Goal: Information Seeking & Learning: Learn about a topic

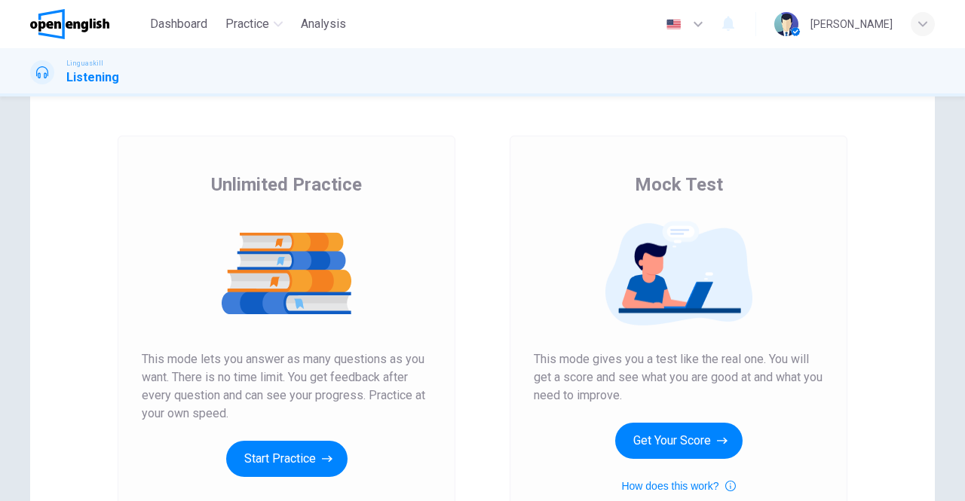
scroll to position [75, 0]
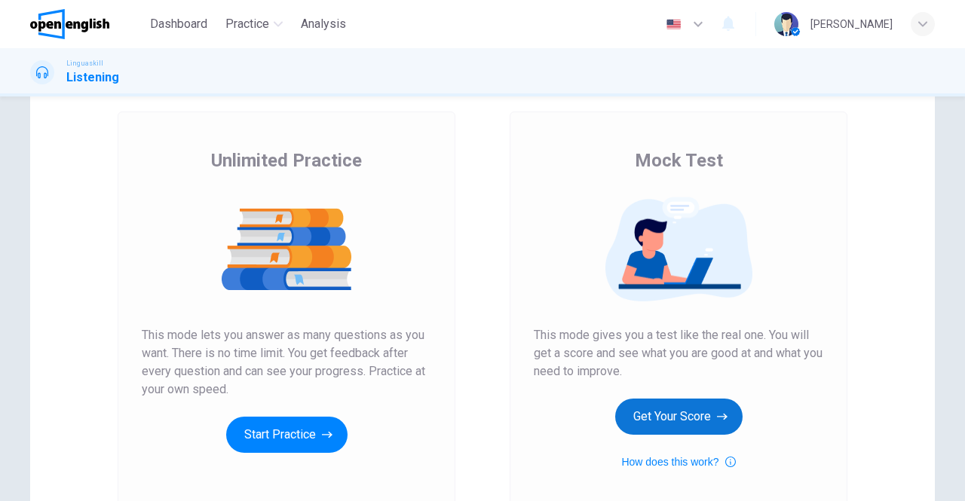
click at [664, 415] on button "Get Your Score" at bounding box center [678, 417] width 127 height 36
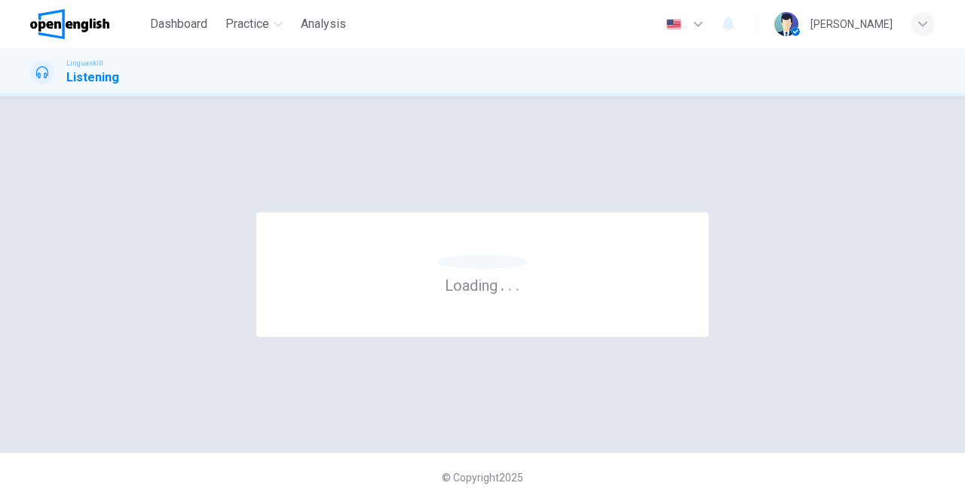
scroll to position [0, 0]
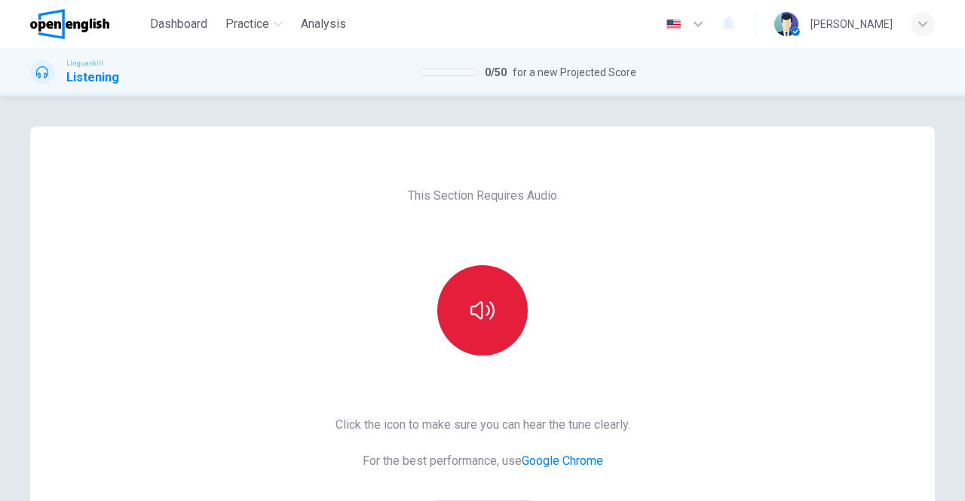
click at [493, 304] on button "button" at bounding box center [482, 310] width 90 height 90
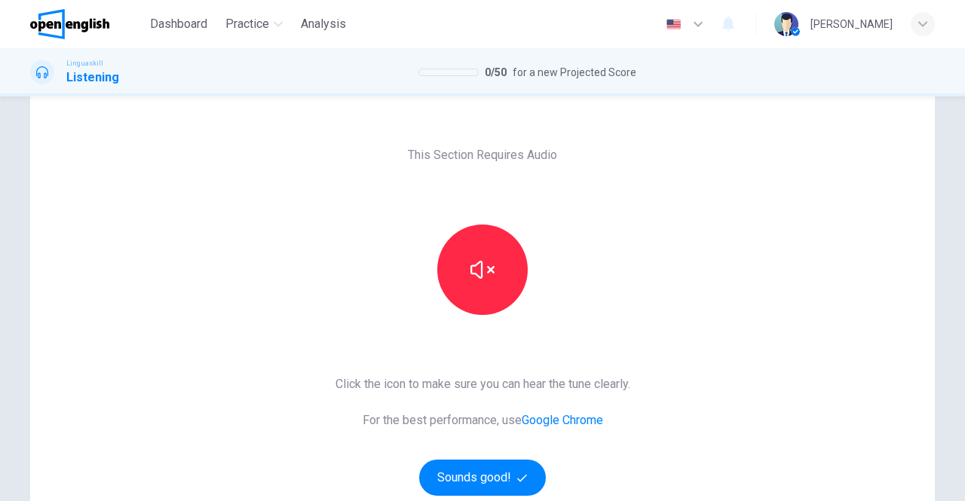
scroll to position [75, 0]
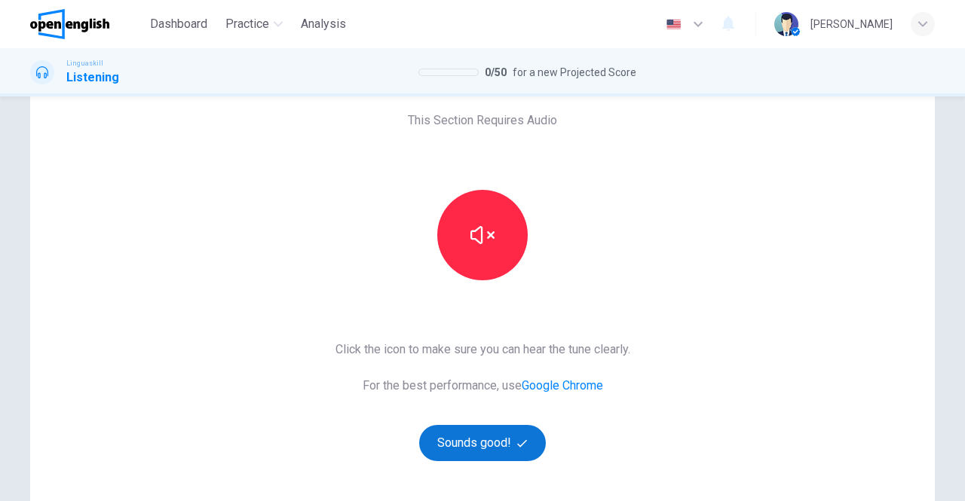
click at [483, 438] on button "Sounds good!" at bounding box center [482, 443] width 127 height 36
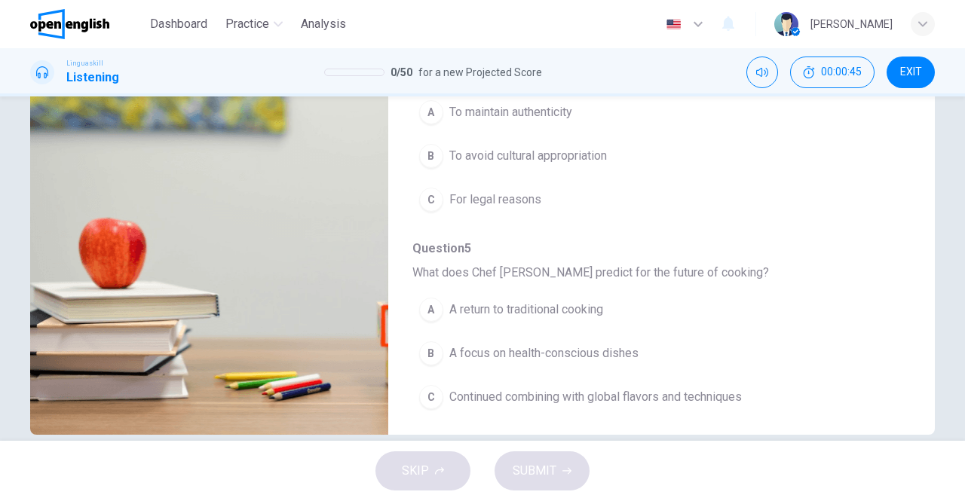
scroll to position [240, 0]
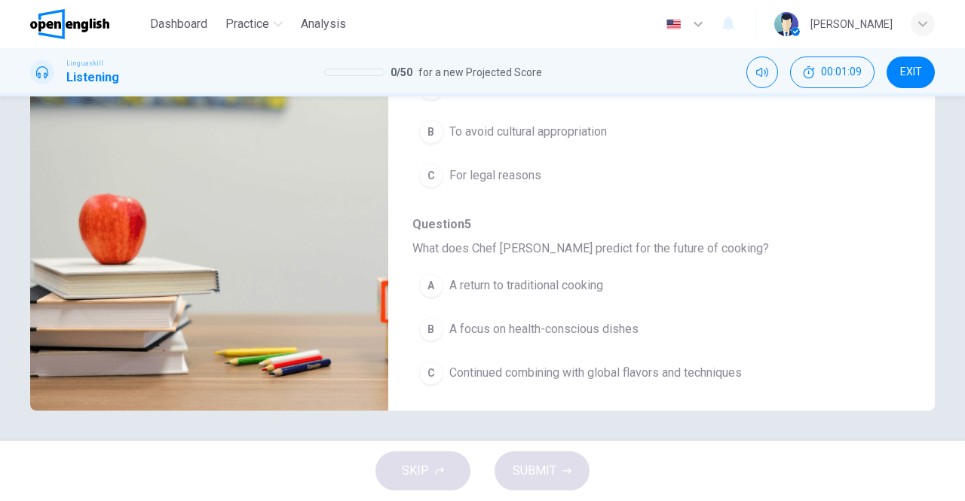
click at [632, 445] on div "SKIP SUBMIT" at bounding box center [482, 471] width 965 height 60
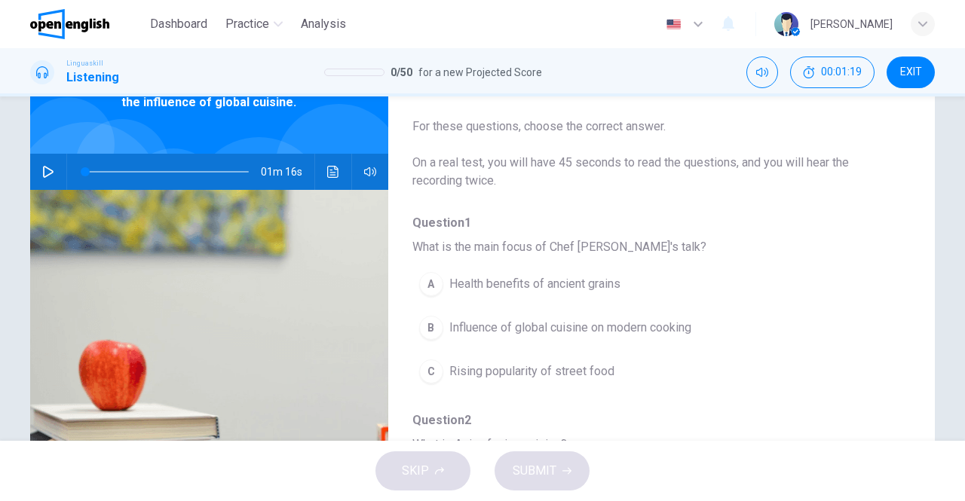
scroll to position [0, 0]
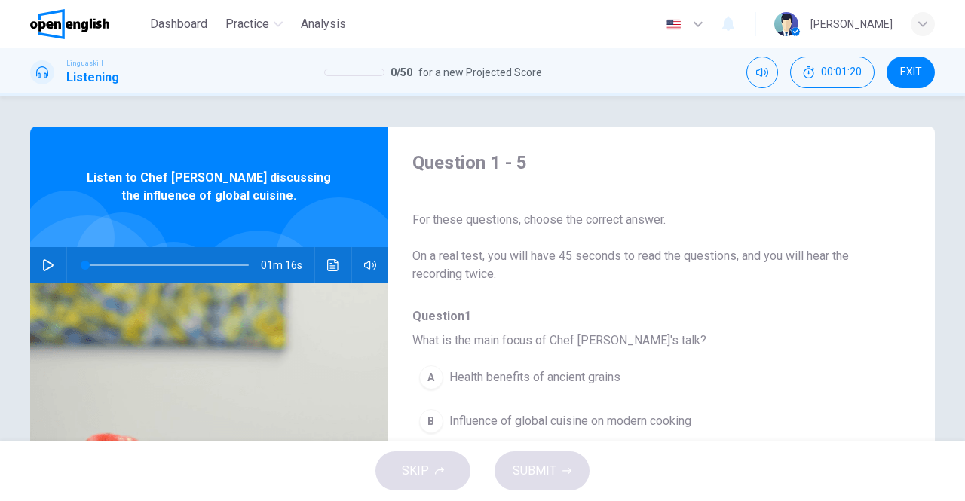
click at [42, 260] on icon "button" at bounding box center [48, 265] width 12 height 12
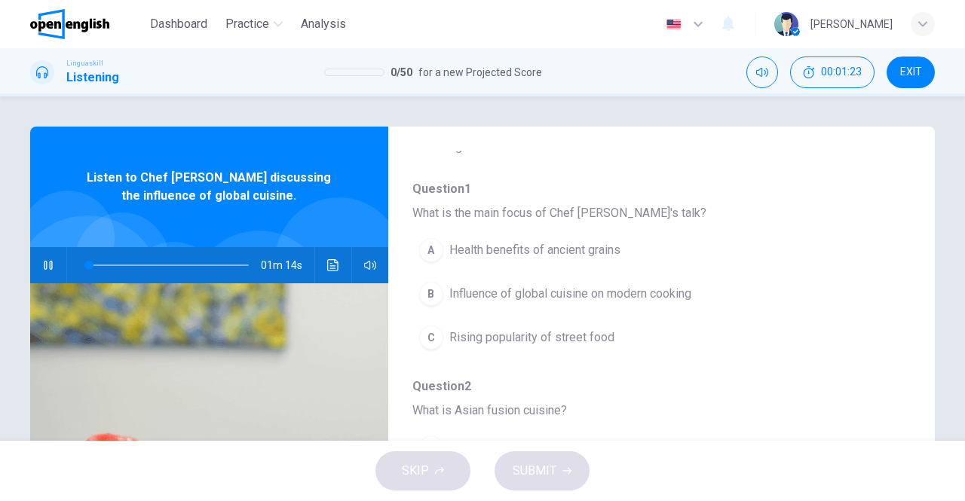
scroll to position [151, 0]
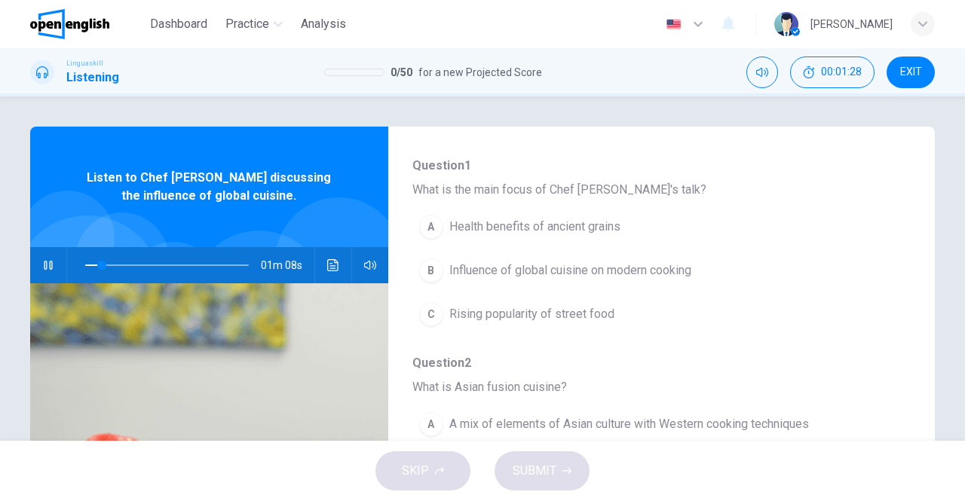
click at [433, 271] on div "B" at bounding box center [431, 271] width 24 height 24
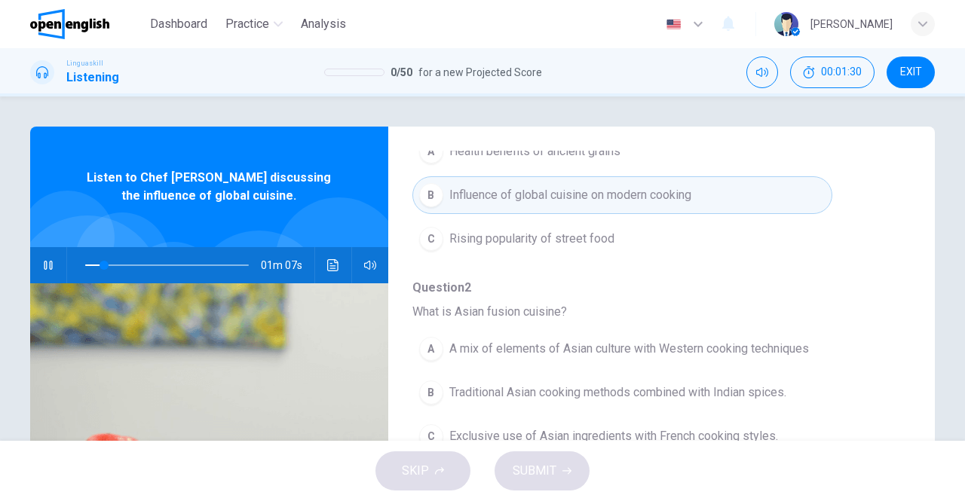
scroll to position [302, 0]
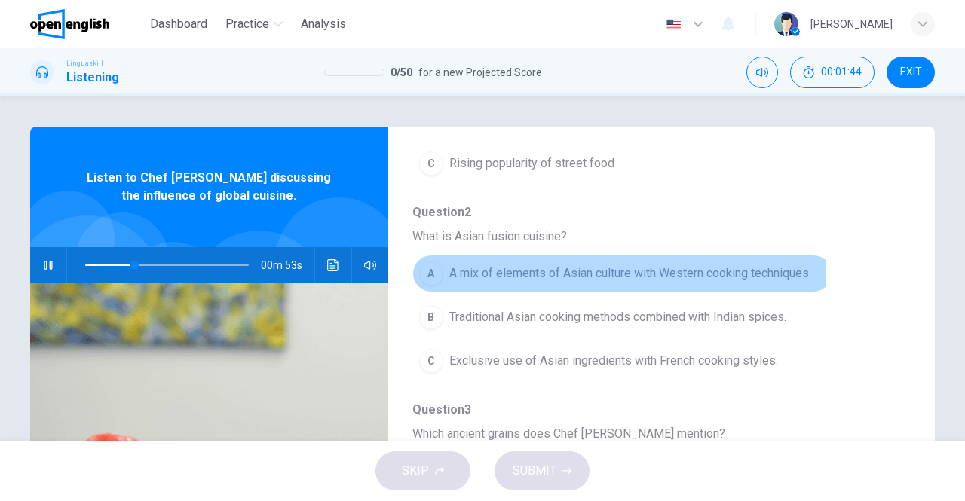
click at [577, 273] on span "A mix of elements of Asian culture with Western cooking techniques" at bounding box center [629, 274] width 360 height 18
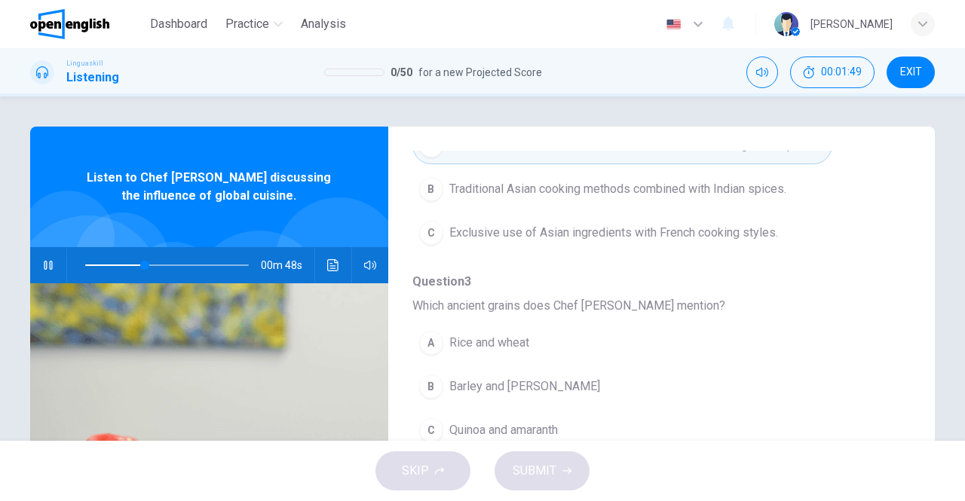
scroll to position [452, 0]
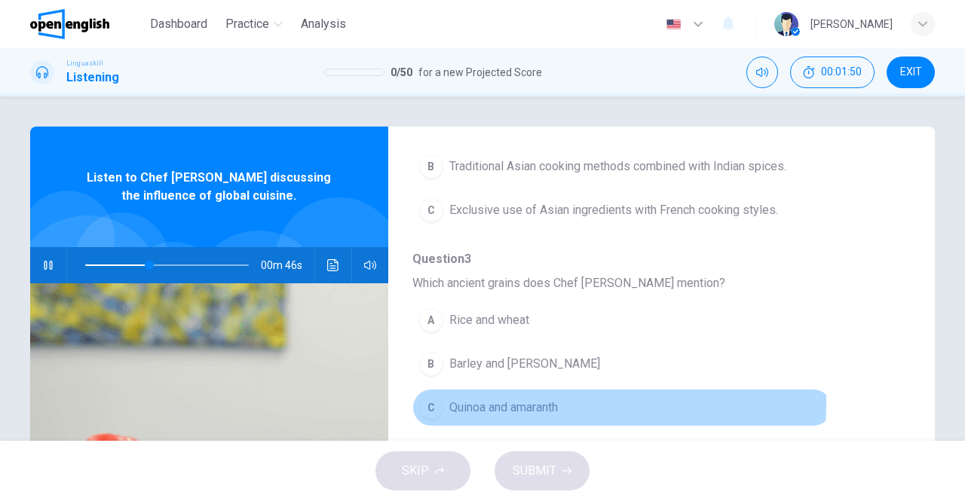
click at [526, 400] on span "Quinoa and amaranth" at bounding box center [503, 408] width 109 height 18
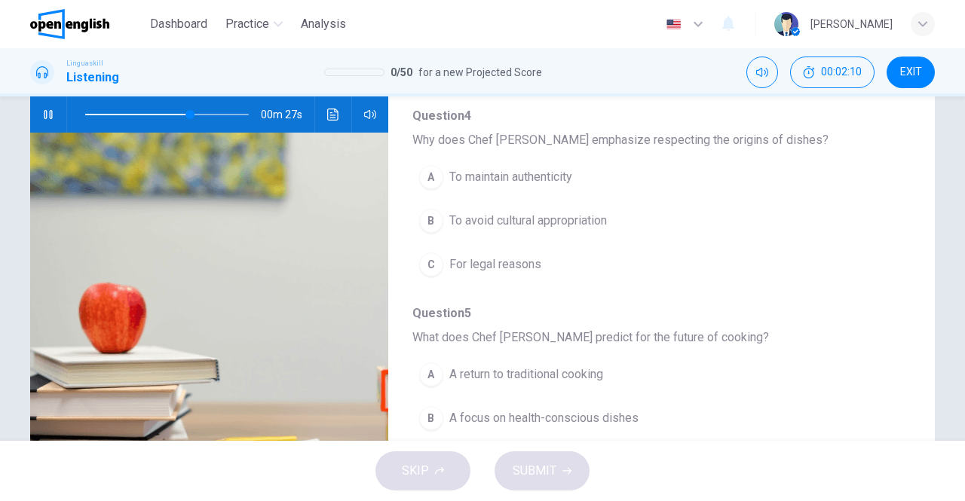
scroll to position [567, 0]
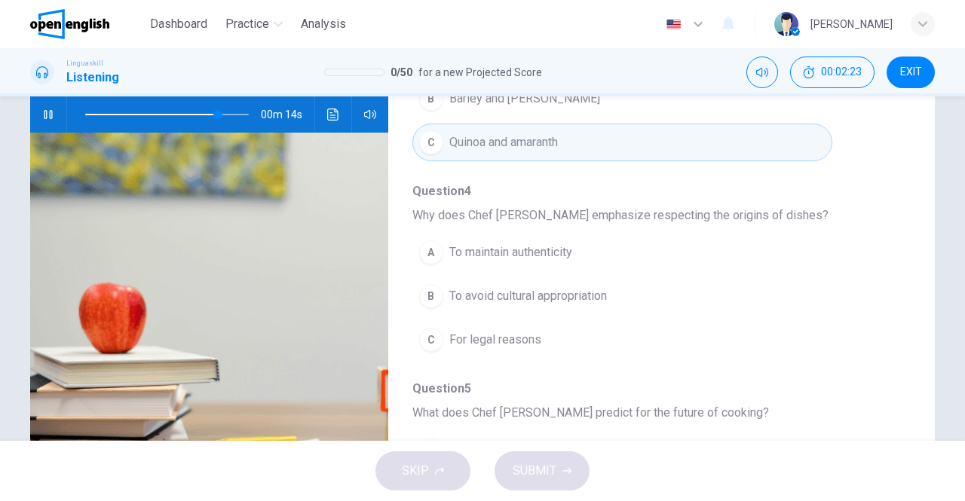
click at [536, 287] on span "To avoid cultural appropriation" at bounding box center [528, 296] width 158 height 18
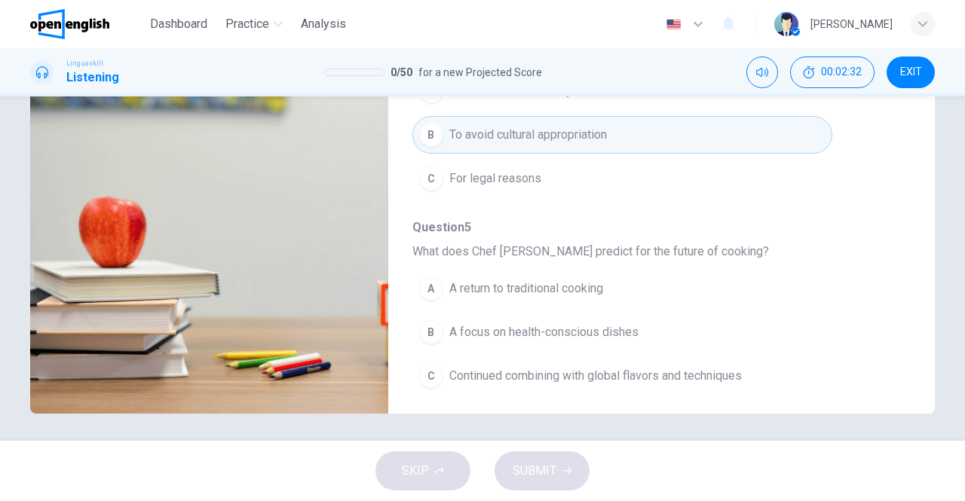
scroll to position [240, 0]
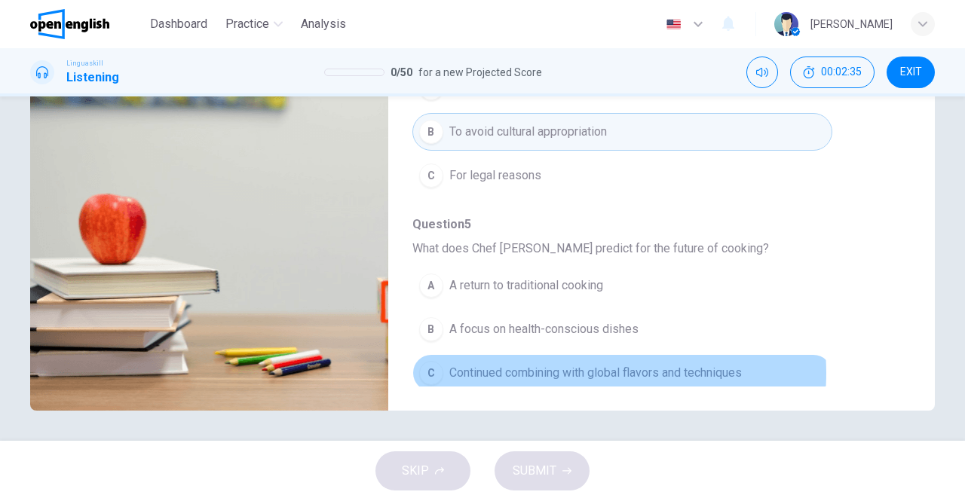
click at [578, 366] on span "Continued combining with global flavors and techniques" at bounding box center [595, 373] width 292 height 18
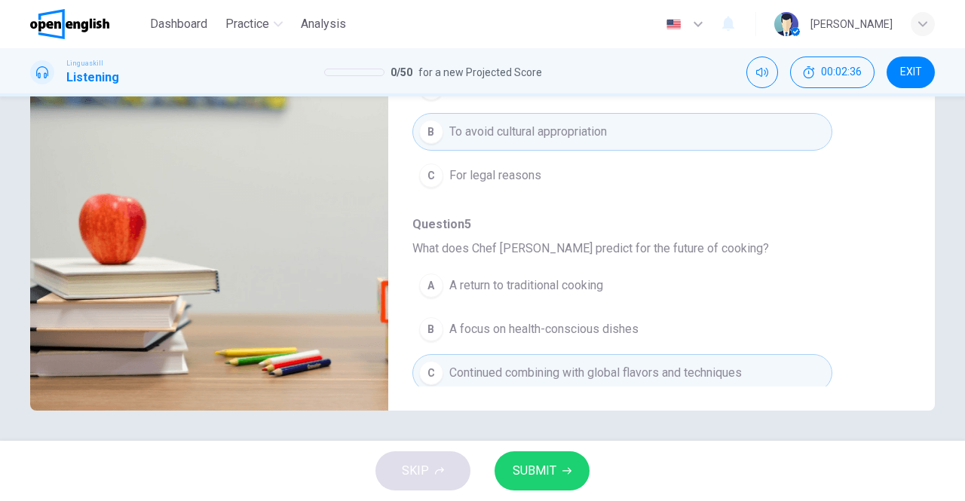
type input "*"
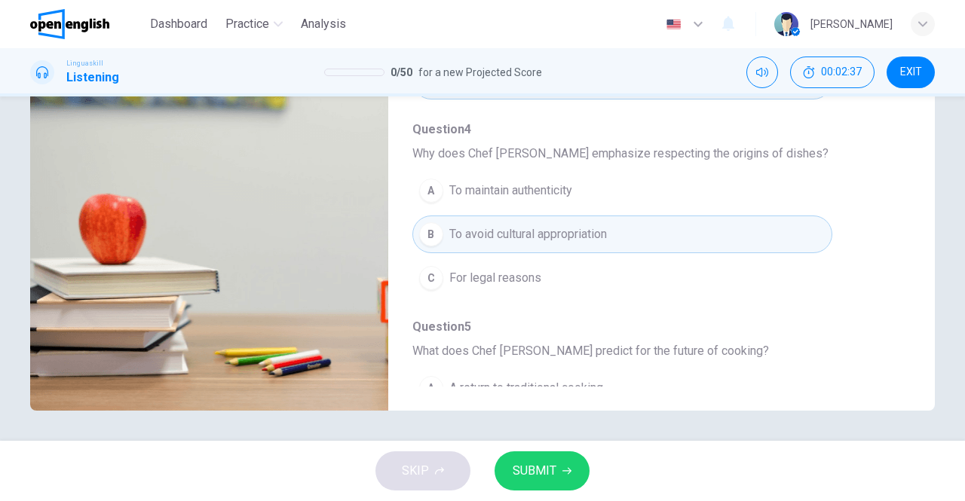
scroll to position [416, 0]
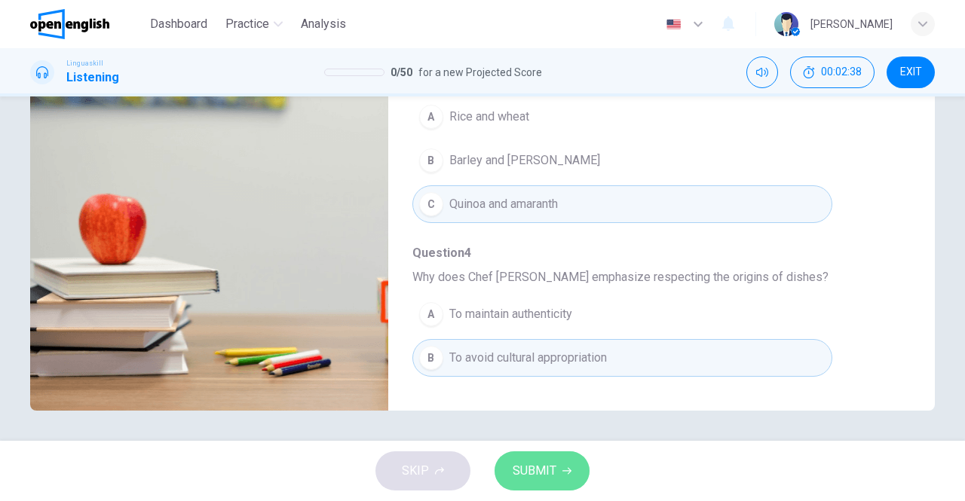
click at [578, 465] on button "SUBMIT" at bounding box center [541, 471] width 95 height 39
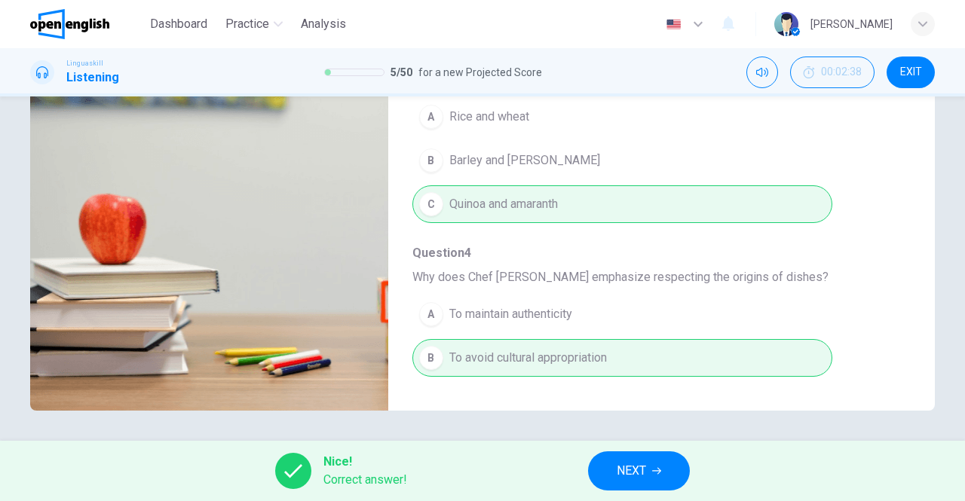
click at [658, 479] on button "NEXT" at bounding box center [639, 471] width 102 height 39
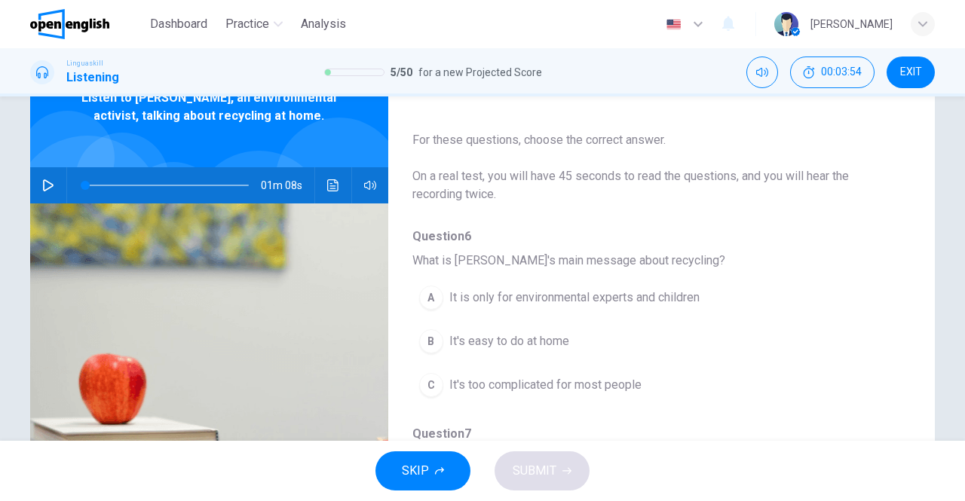
scroll to position [14, 0]
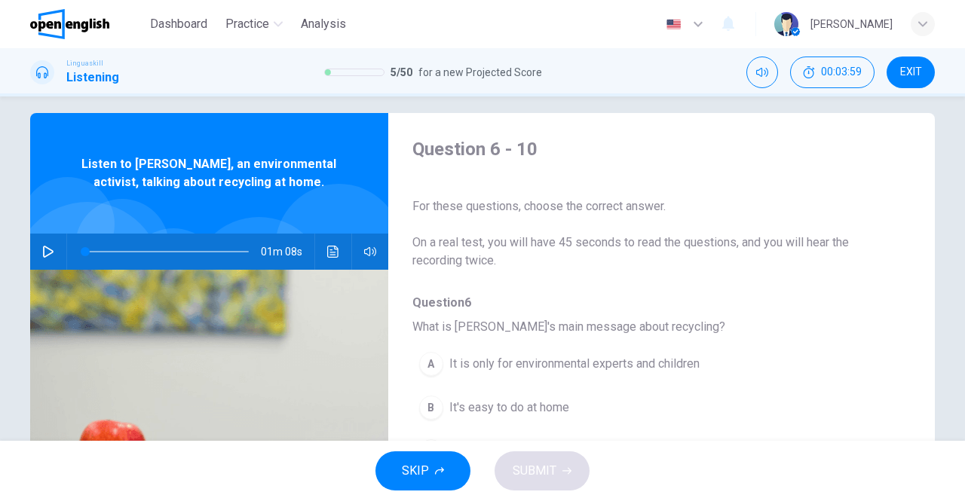
click at [47, 248] on icon "button" at bounding box center [48, 252] width 12 height 12
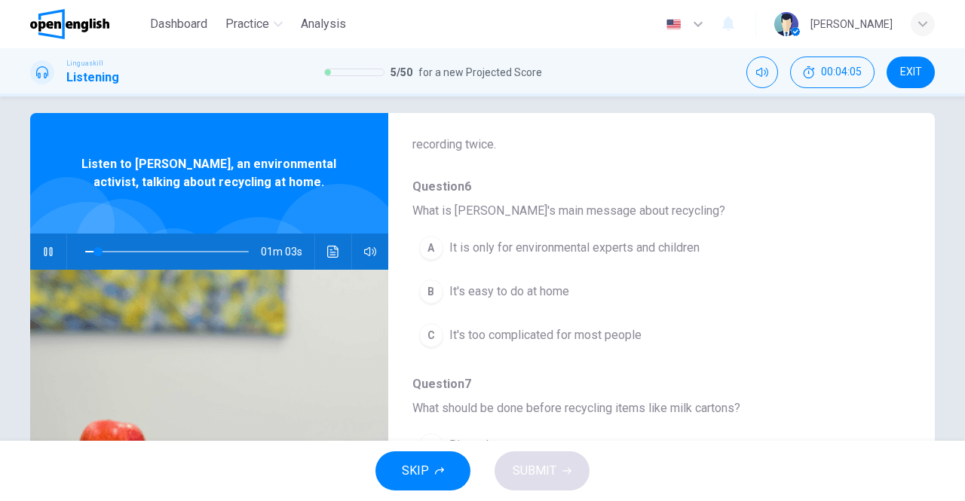
scroll to position [151, 0]
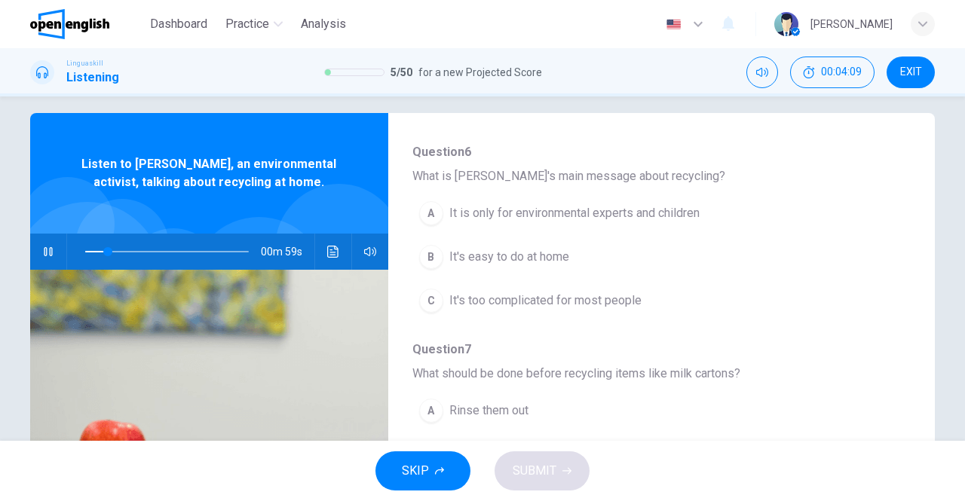
click at [520, 256] on span "It's easy to do at home" at bounding box center [509, 257] width 120 height 18
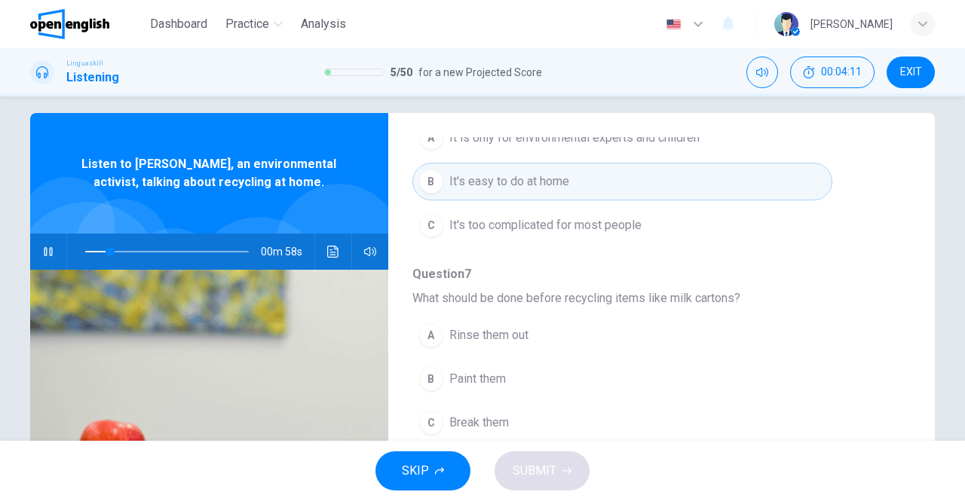
scroll to position [302, 0]
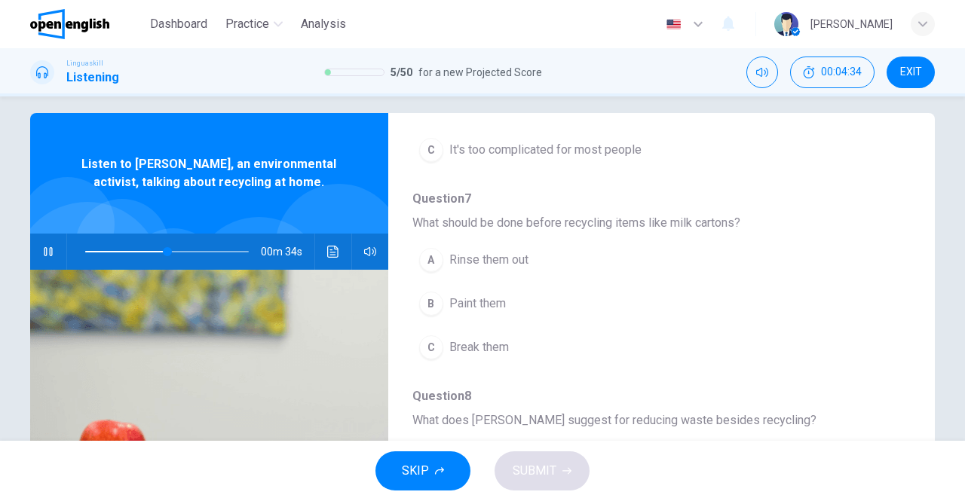
click at [486, 264] on span "Rinse them out" at bounding box center [488, 260] width 79 height 18
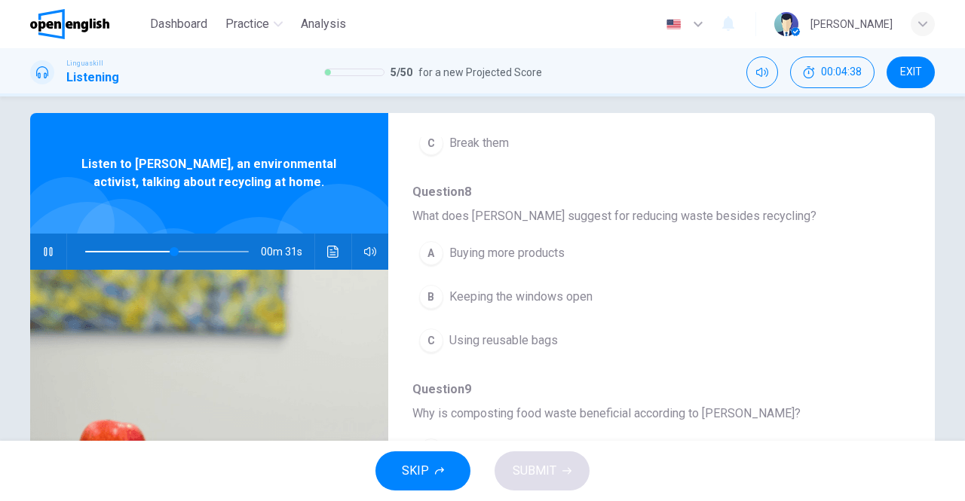
scroll to position [528, 0]
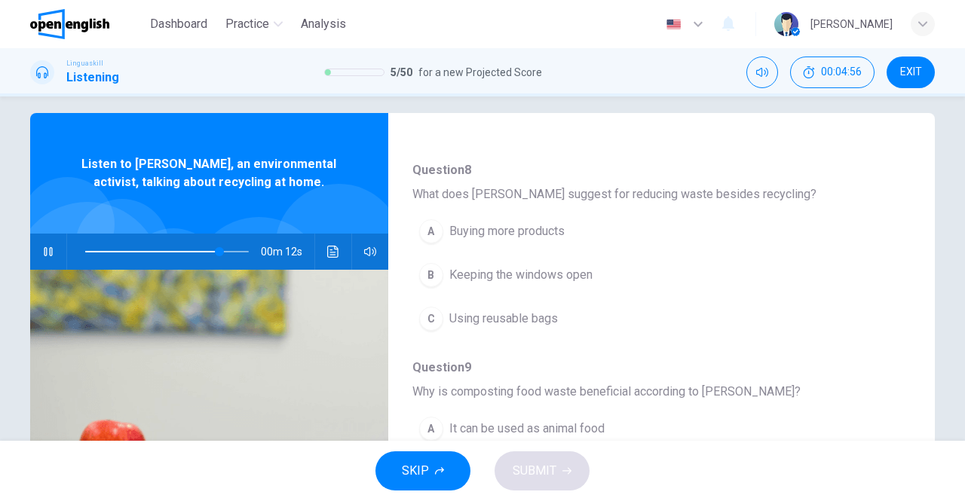
click at [531, 313] on span "Using reusable bags" at bounding box center [503, 319] width 109 height 18
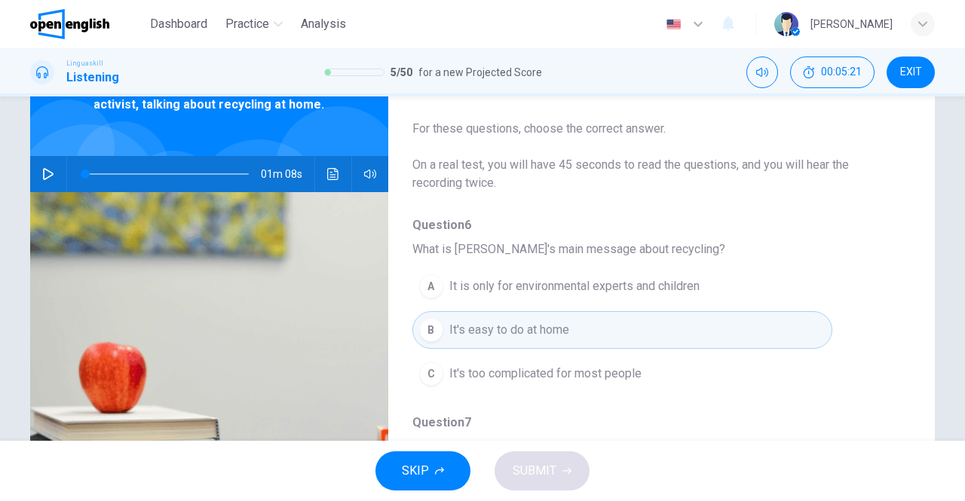
scroll to position [0, 0]
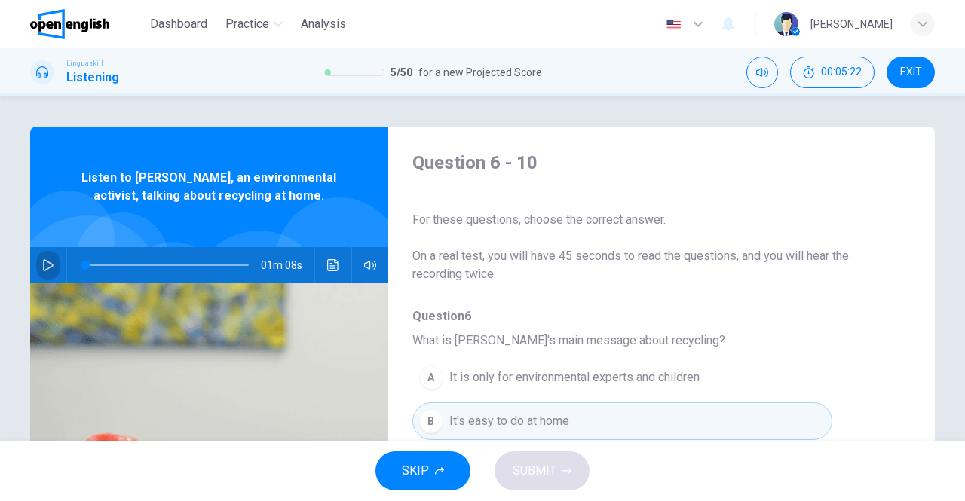
click at [54, 256] on button "button" at bounding box center [48, 265] width 24 height 36
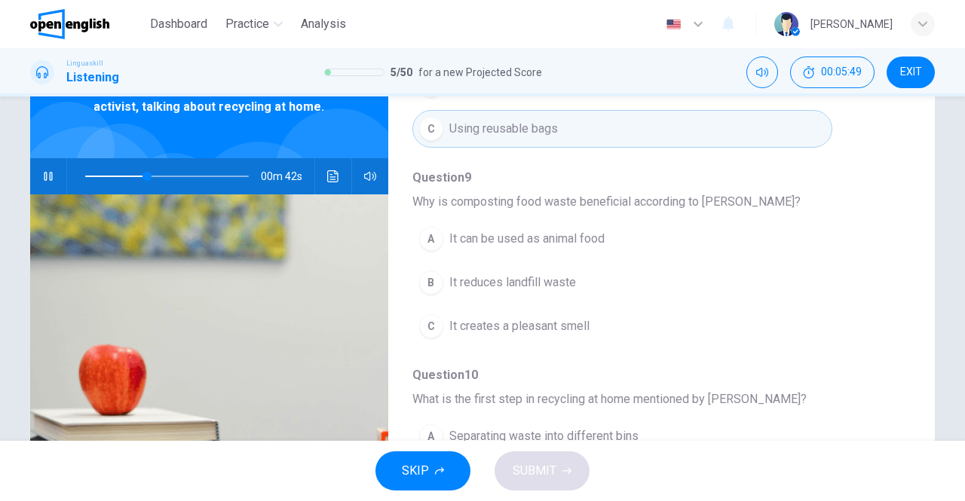
scroll to position [240, 0]
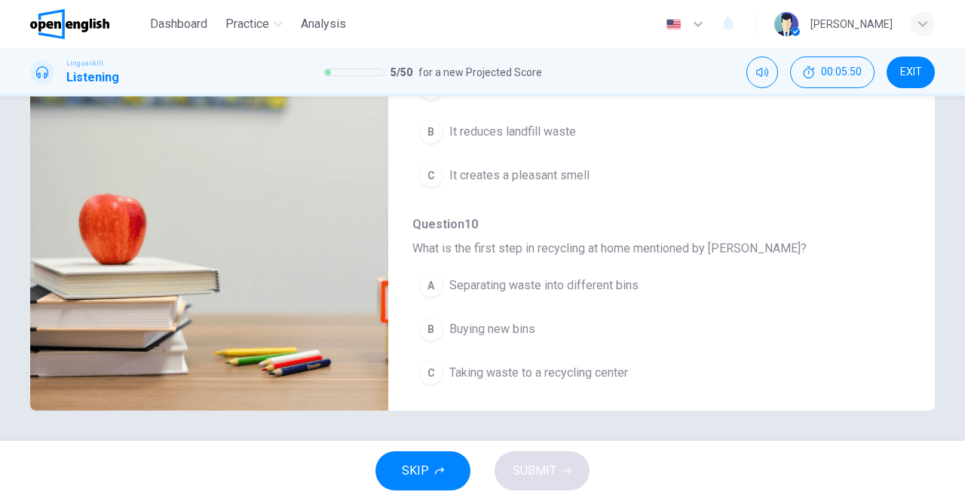
click at [431, 284] on div "A" at bounding box center [431, 286] width 24 height 24
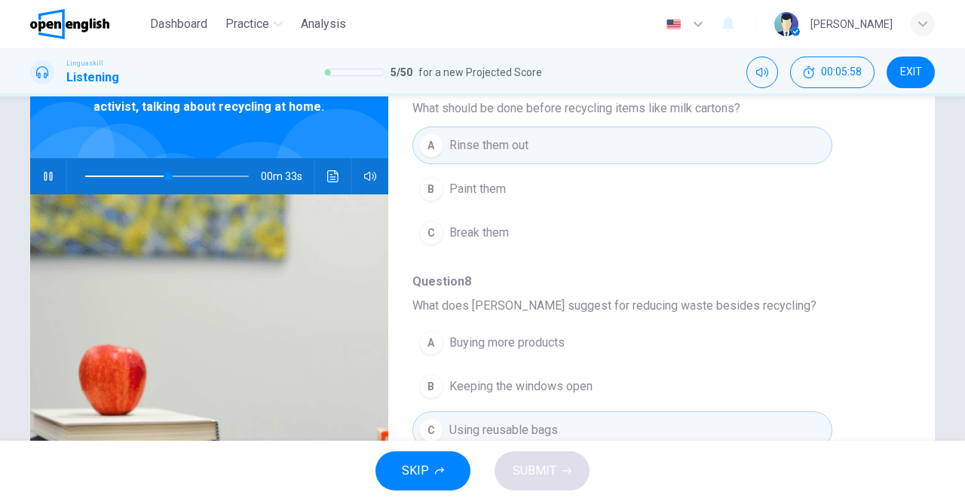
scroll to position [0, 0]
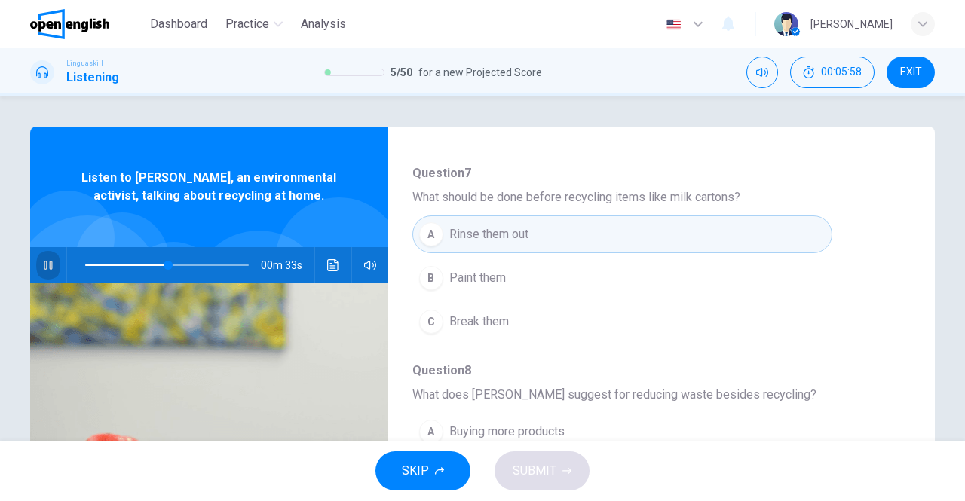
click at [44, 259] on icon "button" at bounding box center [48, 265] width 12 height 12
click at [51, 256] on button "button" at bounding box center [48, 265] width 24 height 36
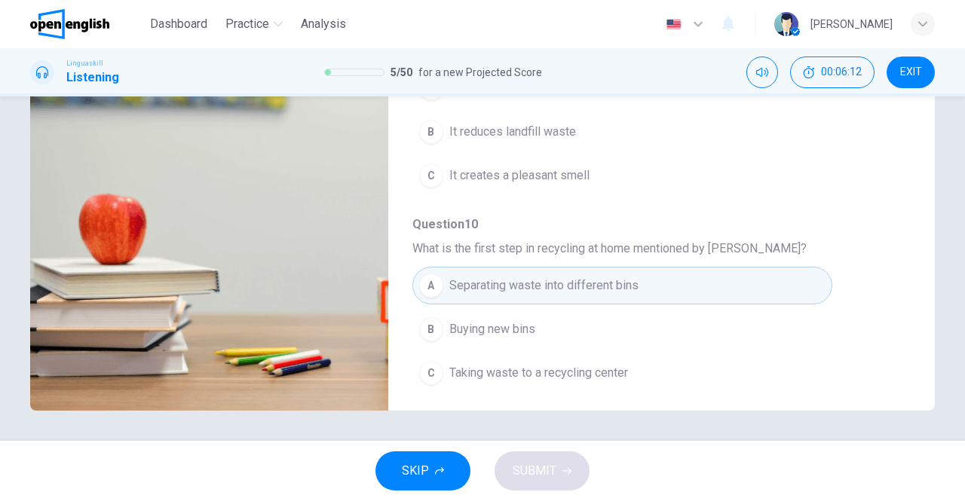
scroll to position [89, 0]
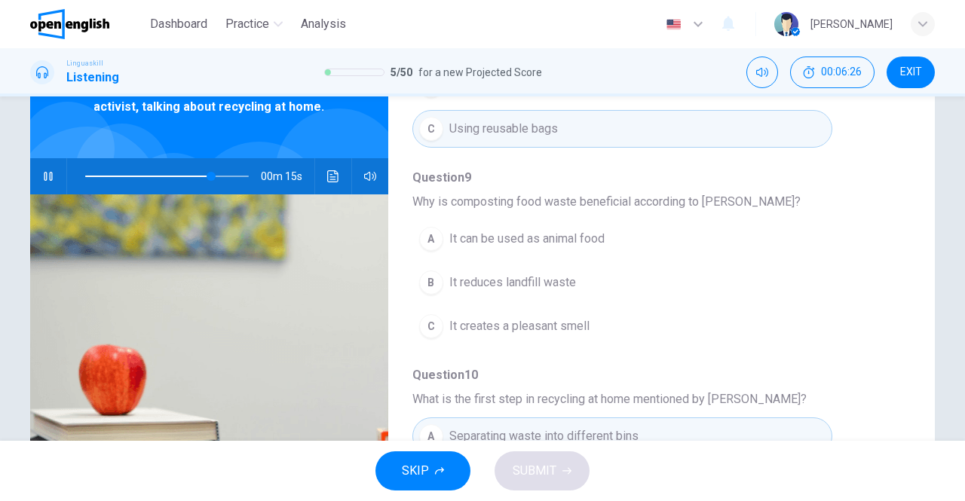
click at [520, 274] on span "It reduces landfill waste" at bounding box center [512, 283] width 127 height 18
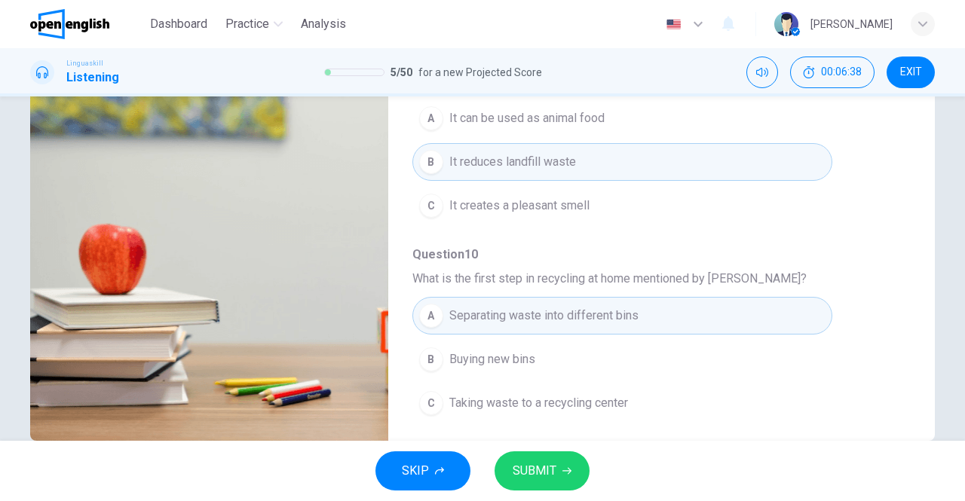
scroll to position [240, 0]
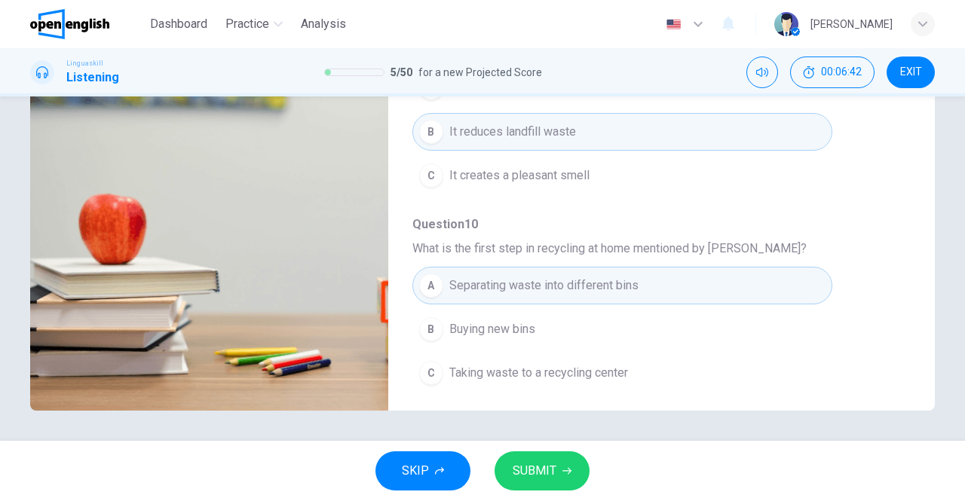
type input "*"
click at [546, 466] on span "SUBMIT" at bounding box center [535, 471] width 44 height 21
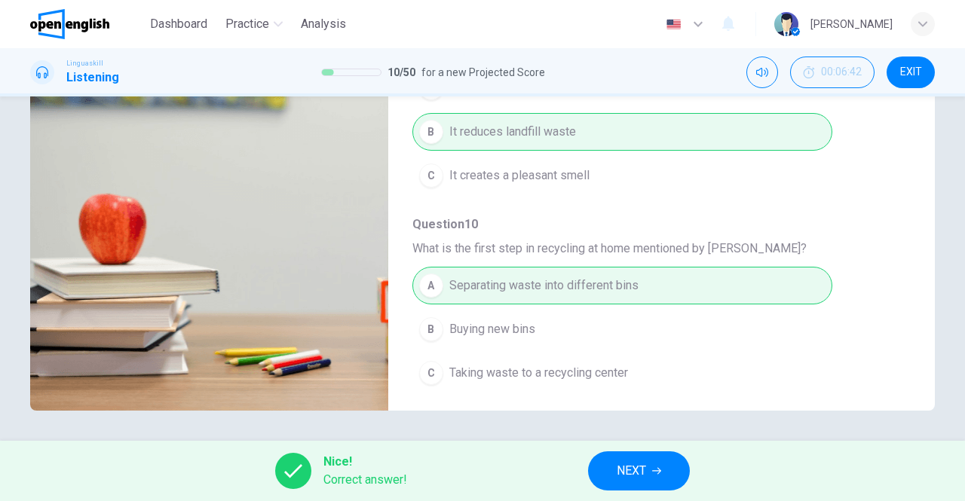
click at [742, 476] on div "Nice! Correct answer! NEXT" at bounding box center [482, 471] width 965 height 60
click at [666, 464] on button "NEXT" at bounding box center [639, 471] width 102 height 39
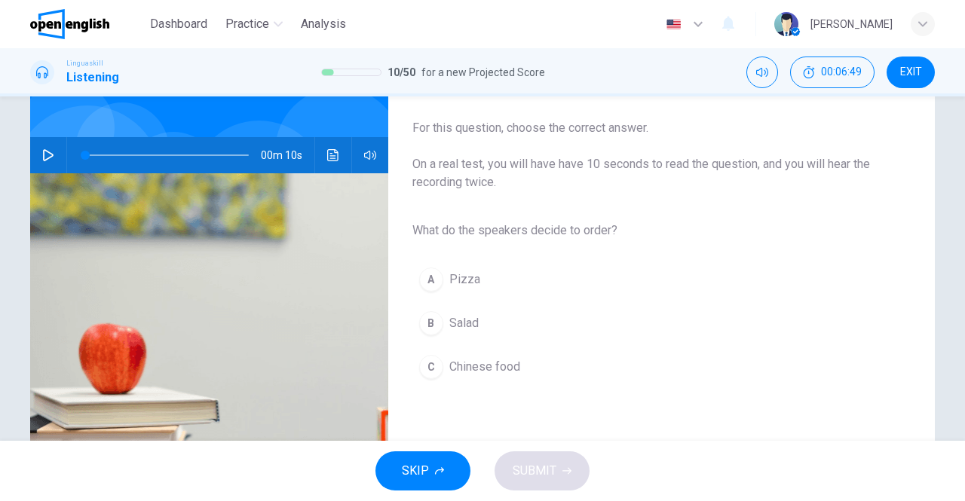
scroll to position [89, 0]
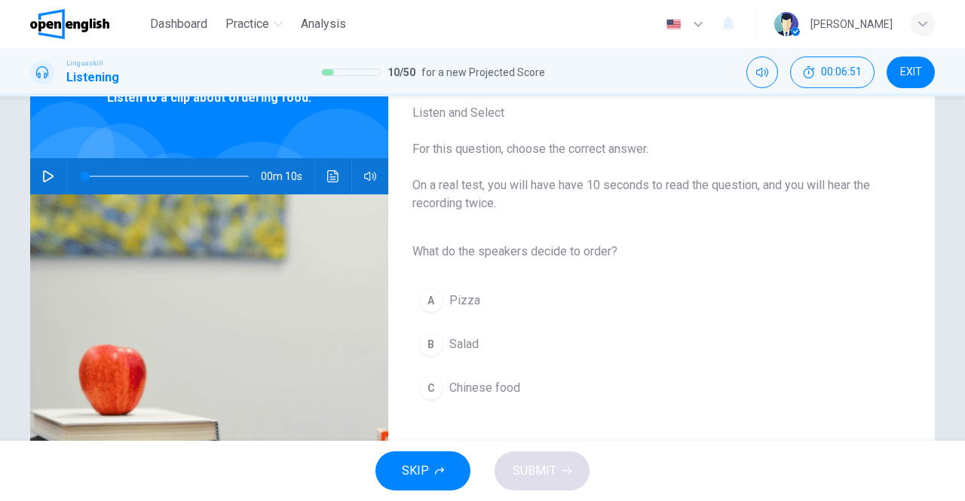
click at [44, 177] on icon "button" at bounding box center [48, 176] width 12 height 12
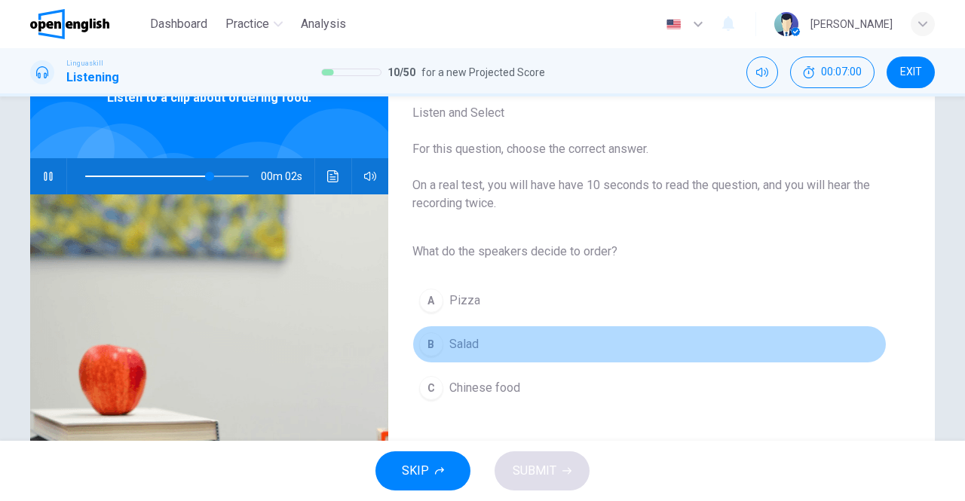
click at [467, 344] on span "Salad" at bounding box center [463, 344] width 29 height 18
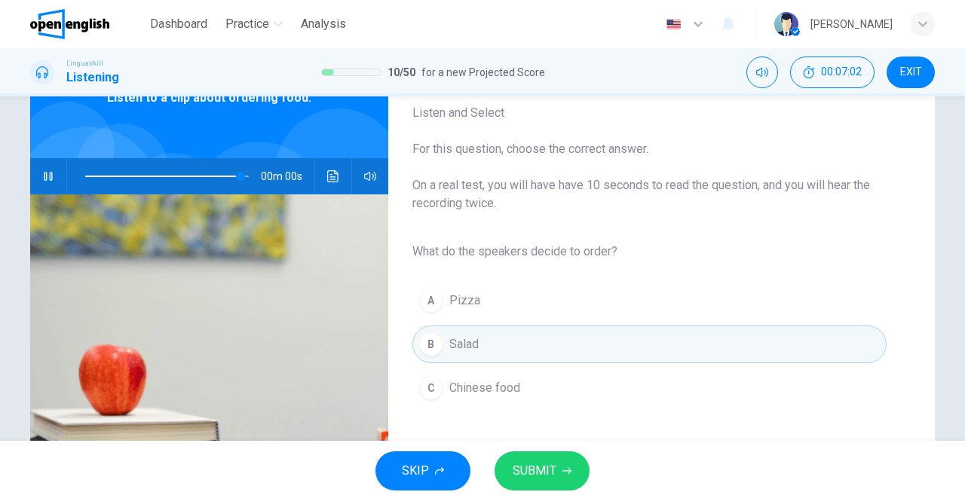
type input "*"
click at [534, 467] on span "SUBMIT" at bounding box center [535, 471] width 44 height 21
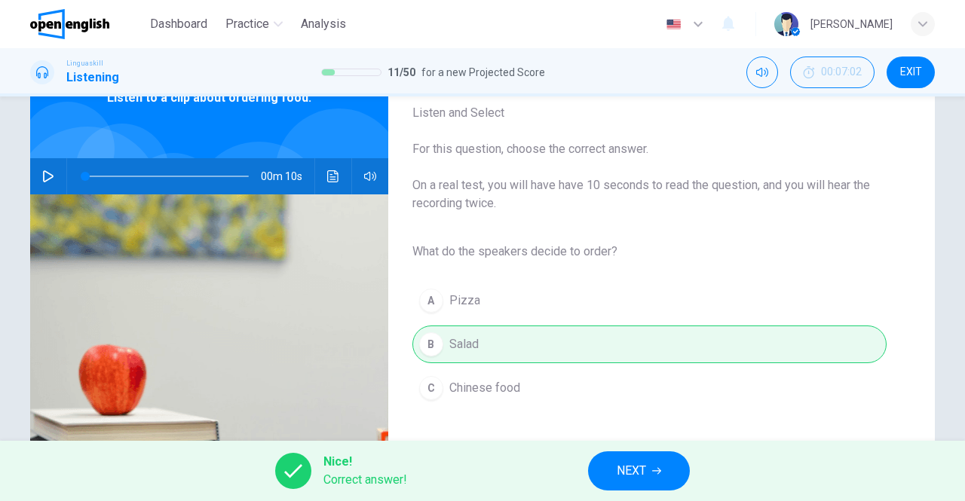
click at [618, 474] on span "NEXT" at bounding box center [631, 471] width 29 height 21
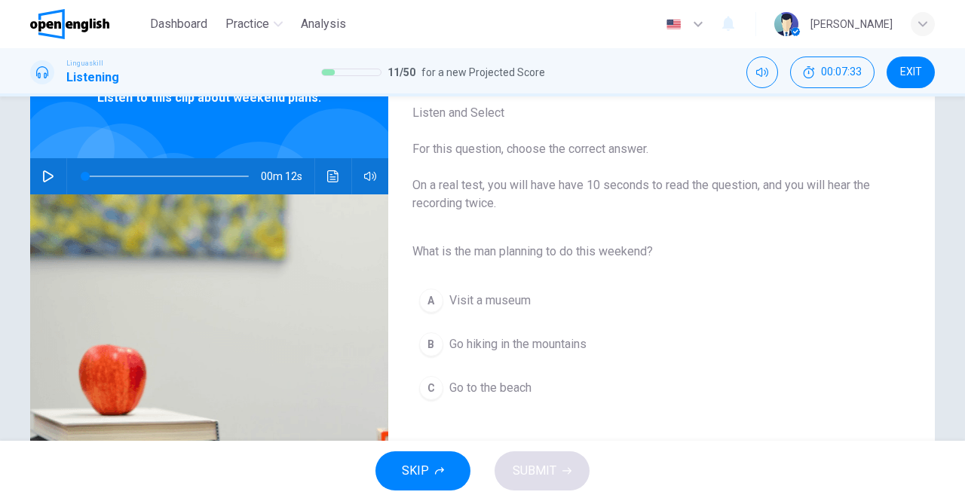
click at [50, 174] on icon "button" at bounding box center [48, 176] width 12 height 12
click at [583, 394] on button "C Go to the beach" at bounding box center [649, 388] width 474 height 38
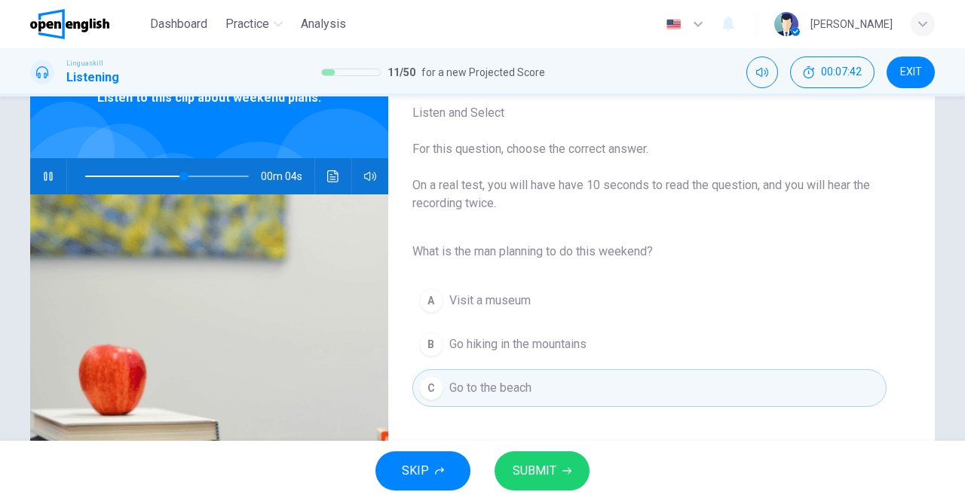
click at [485, 340] on span "Go hiking in the mountains" at bounding box center [517, 344] width 137 height 18
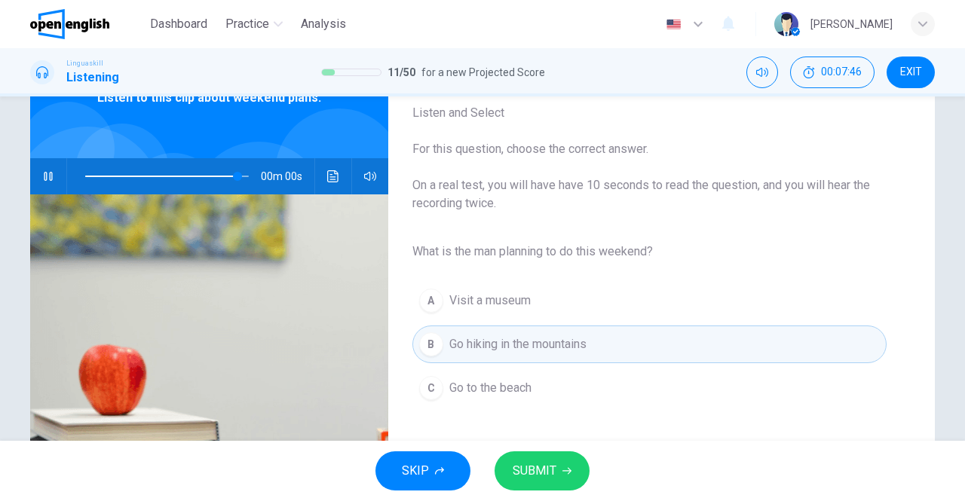
type input "*"
click at [571, 459] on button "SUBMIT" at bounding box center [541, 471] width 95 height 39
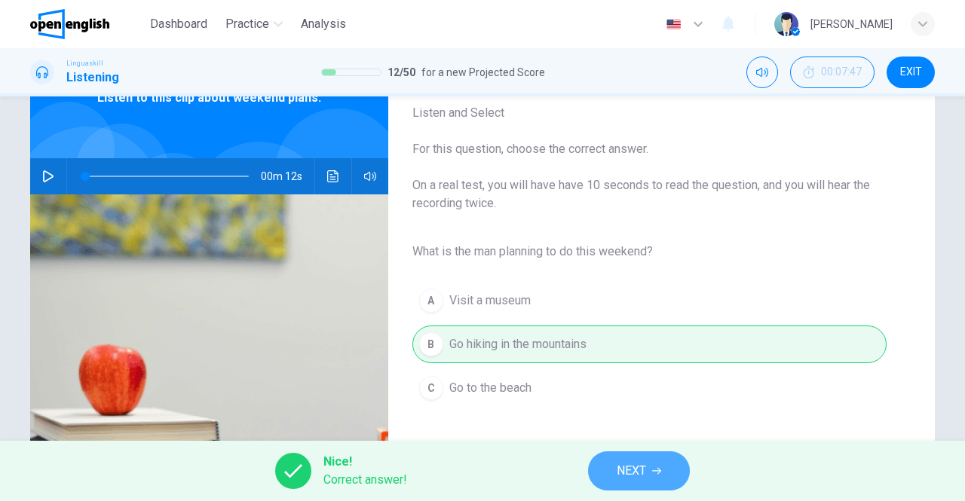
click at [654, 460] on button "NEXT" at bounding box center [639, 471] width 102 height 39
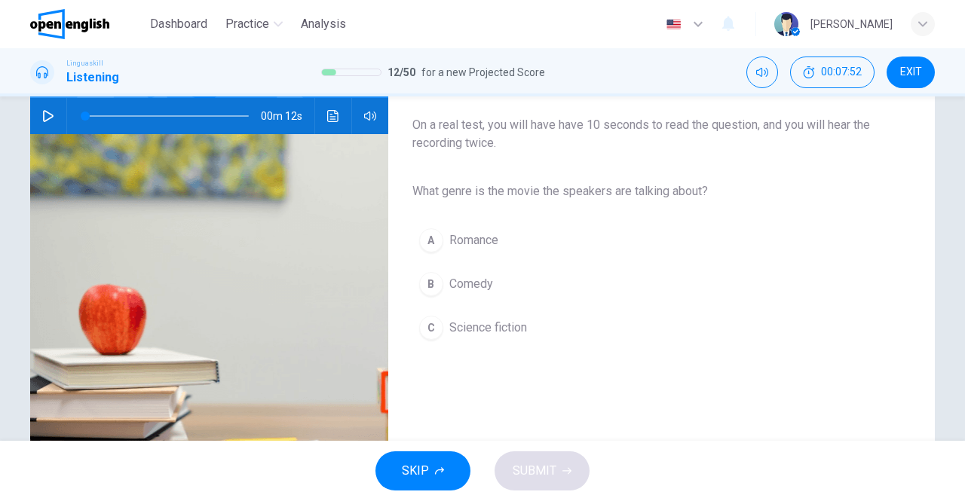
scroll to position [151, 0]
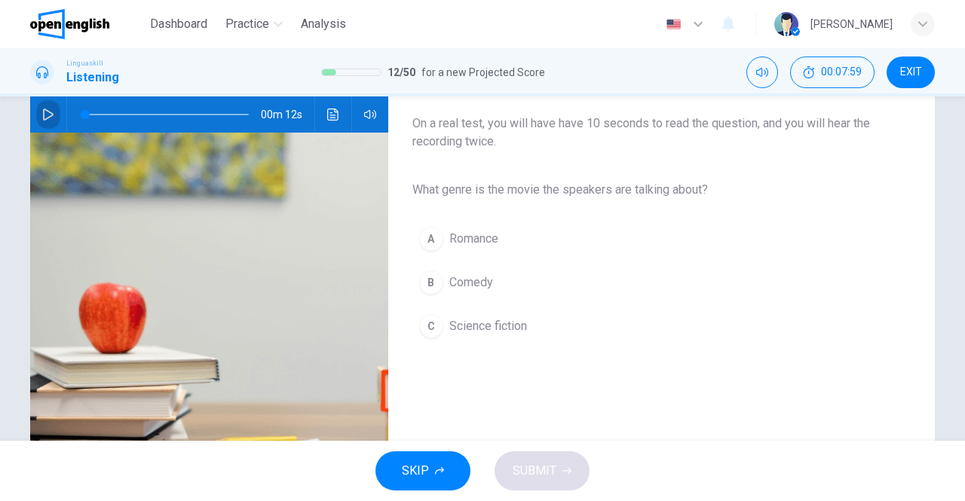
click at [43, 113] on icon "button" at bounding box center [48, 115] width 12 height 12
click at [516, 326] on span "Science fiction" at bounding box center [488, 326] width 78 height 18
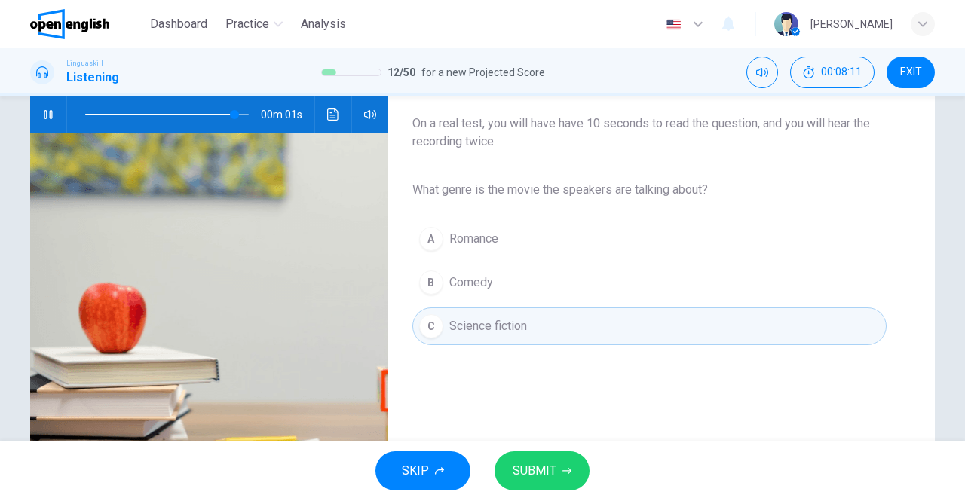
type input "*"
click at [545, 456] on button "SUBMIT" at bounding box center [541, 471] width 95 height 39
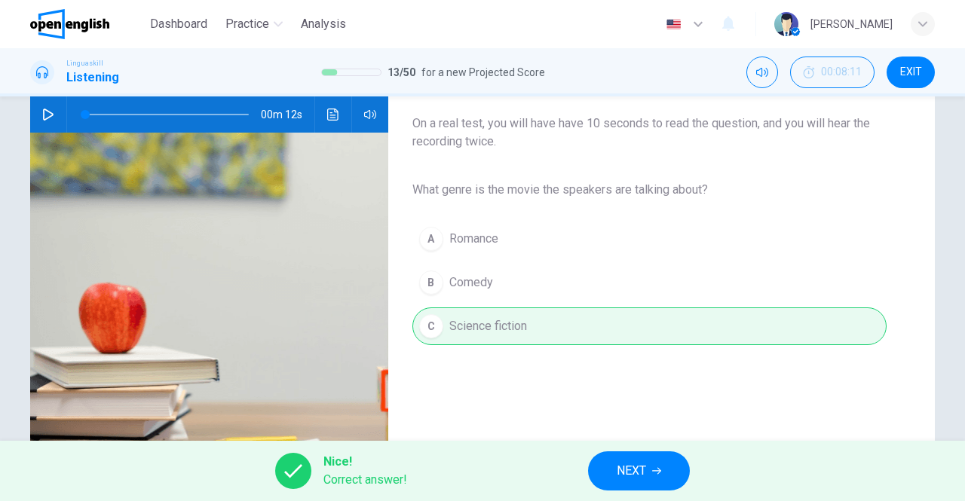
click at [620, 471] on span "NEXT" at bounding box center [631, 471] width 29 height 21
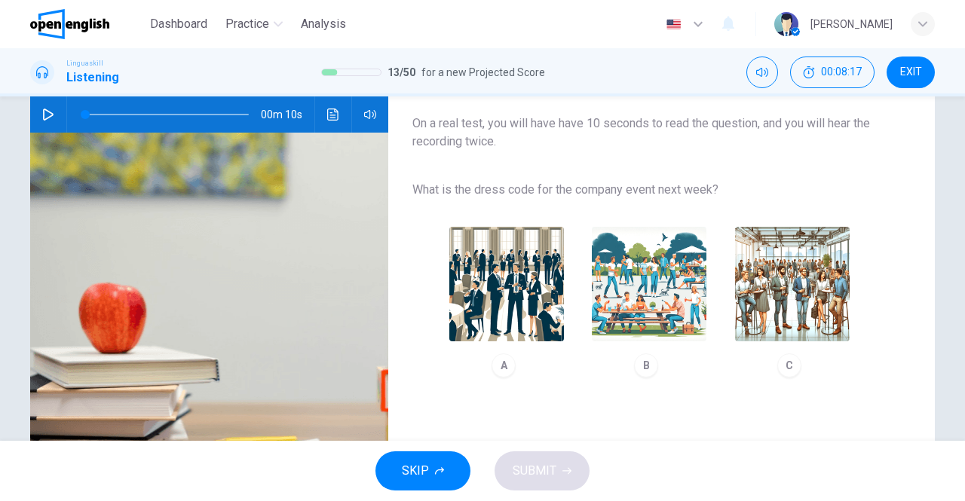
click at [48, 115] on icon "button" at bounding box center [48, 115] width 11 height 12
click at [805, 318] on img "button" at bounding box center [792, 284] width 115 height 115
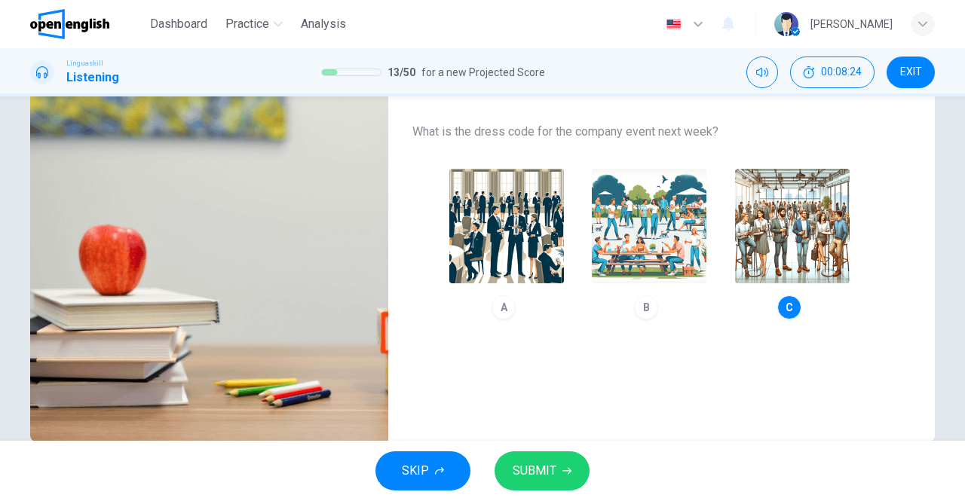
scroll to position [240, 0]
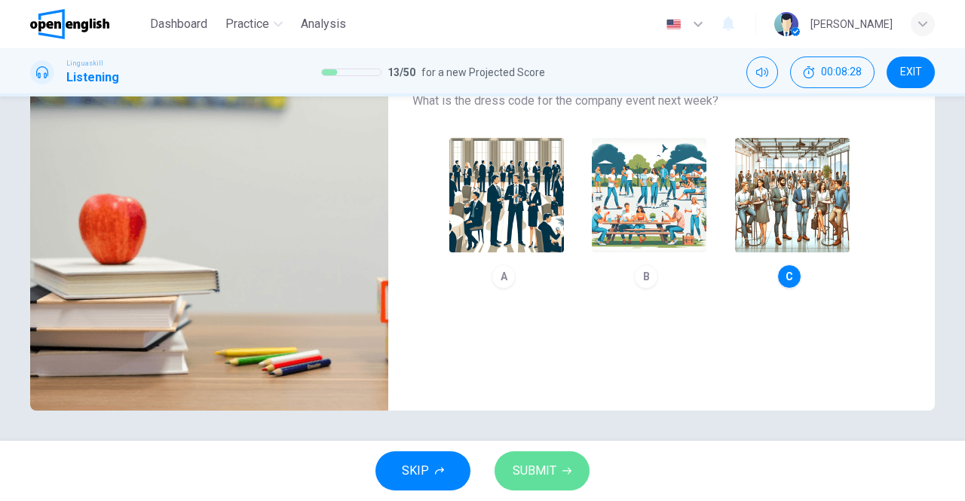
click at [537, 465] on span "SUBMIT" at bounding box center [535, 471] width 44 height 21
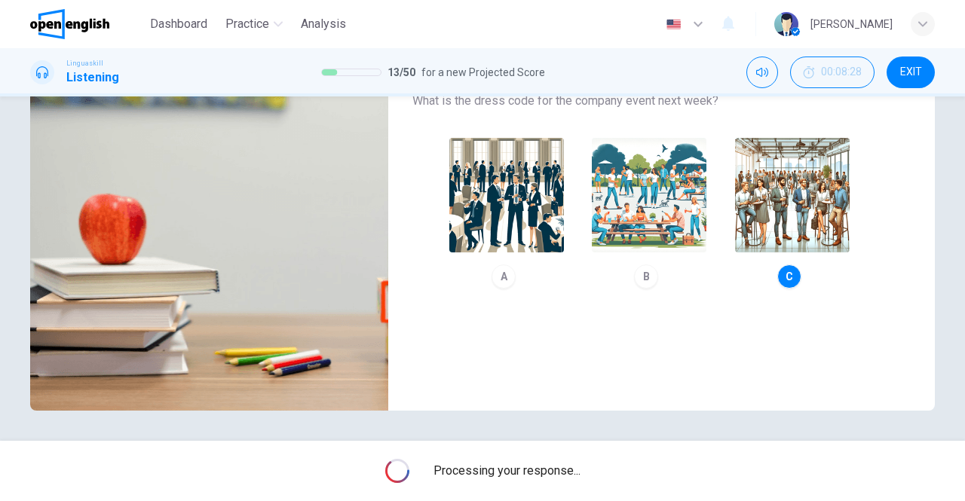
type input "*"
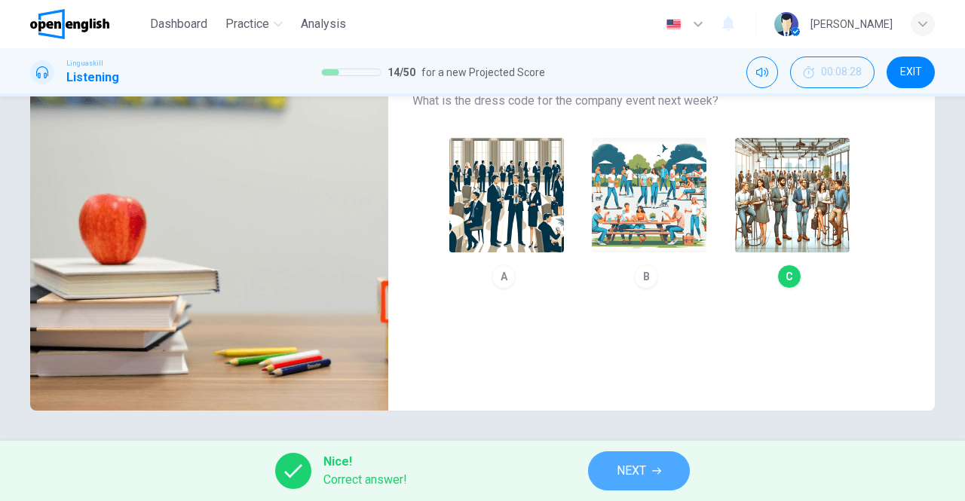
click at [632, 471] on span "NEXT" at bounding box center [631, 471] width 29 height 21
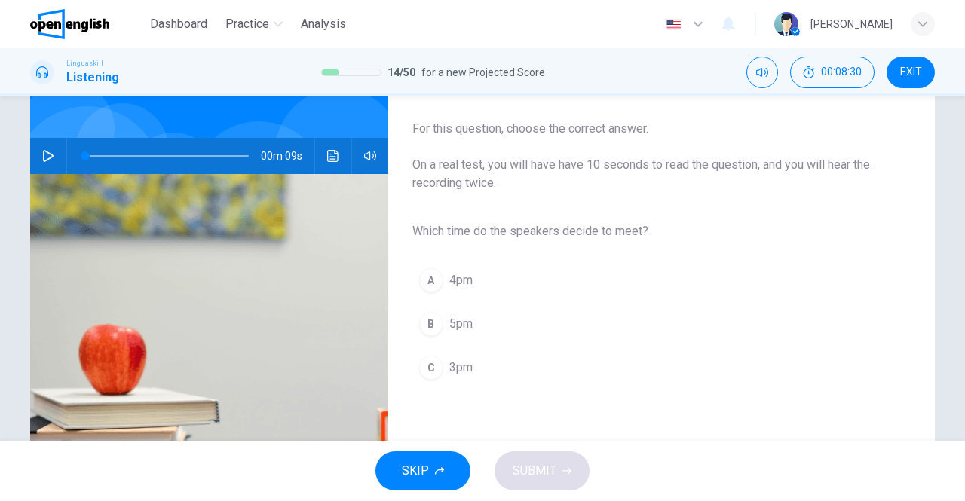
scroll to position [75, 0]
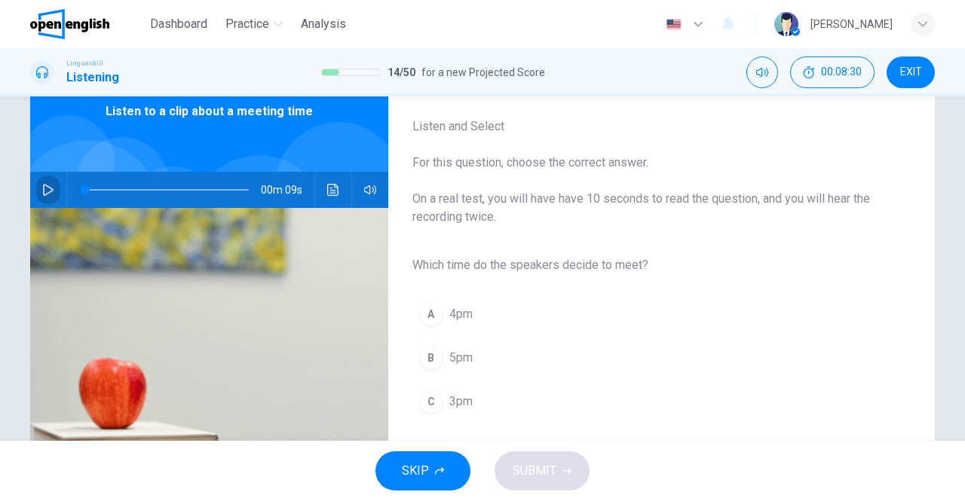
click at [45, 189] on icon "button" at bounding box center [48, 190] width 12 height 12
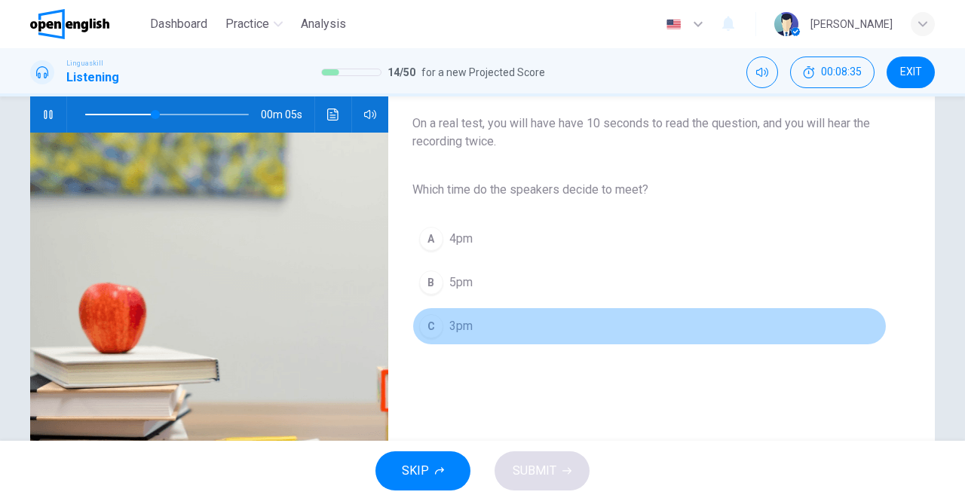
click at [461, 320] on span "3pm" at bounding box center [460, 326] width 23 height 18
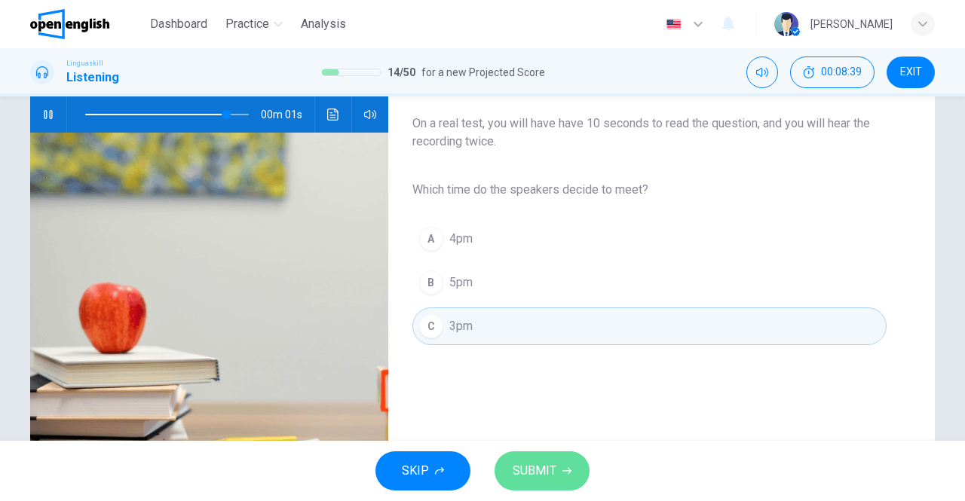
click at [538, 468] on span "SUBMIT" at bounding box center [535, 471] width 44 height 21
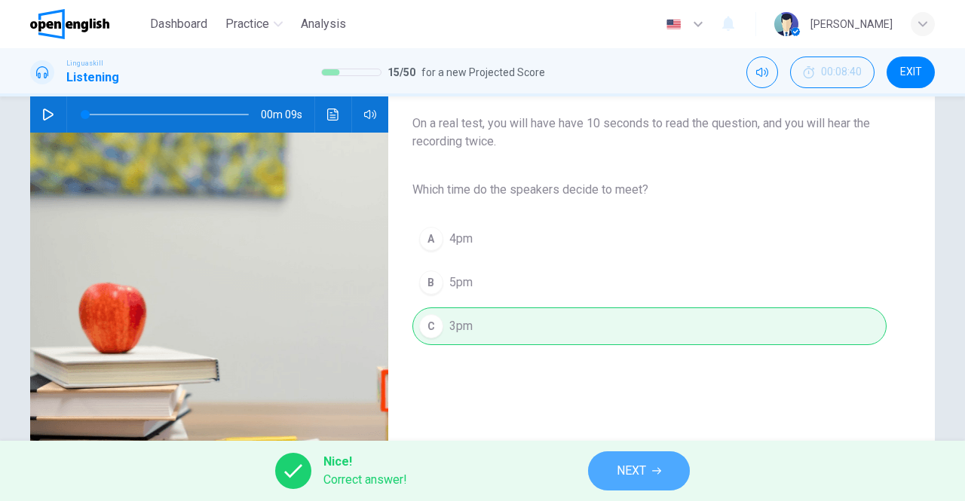
click at [617, 474] on span "NEXT" at bounding box center [631, 471] width 29 height 21
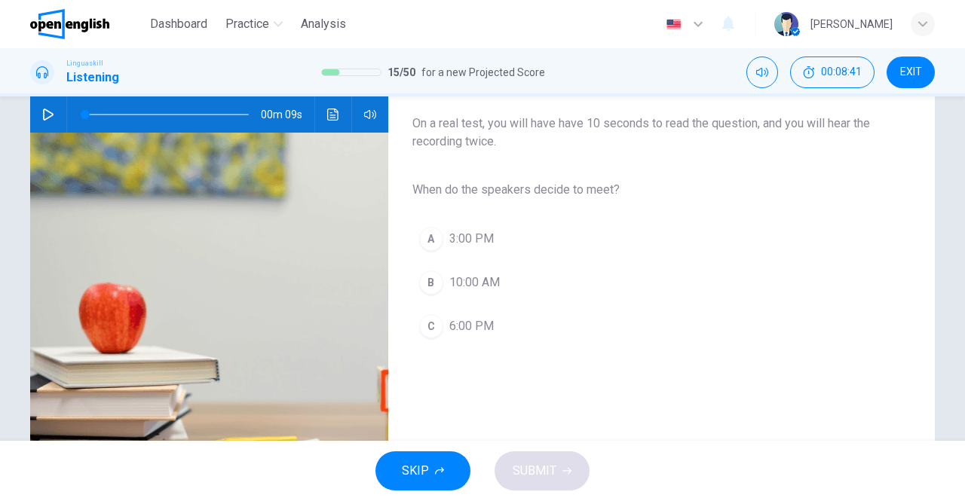
scroll to position [75, 0]
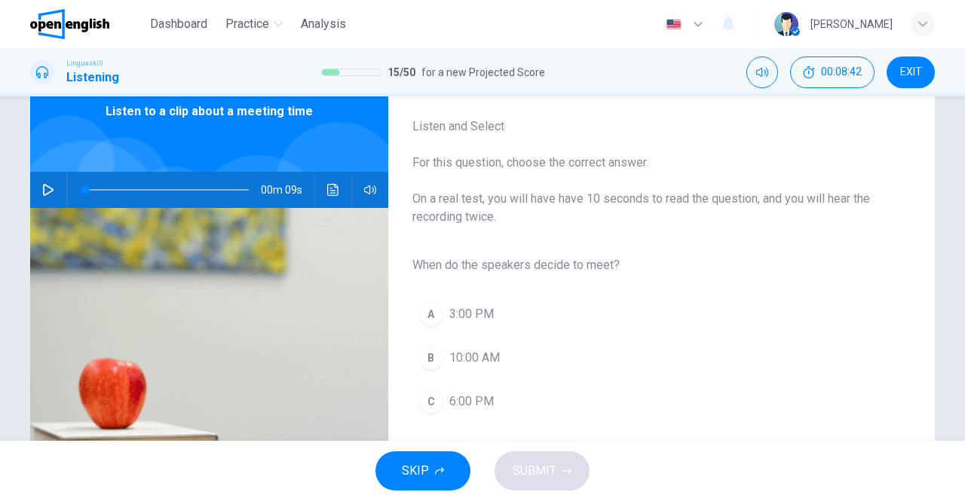
click at [51, 189] on button "button" at bounding box center [48, 190] width 24 height 36
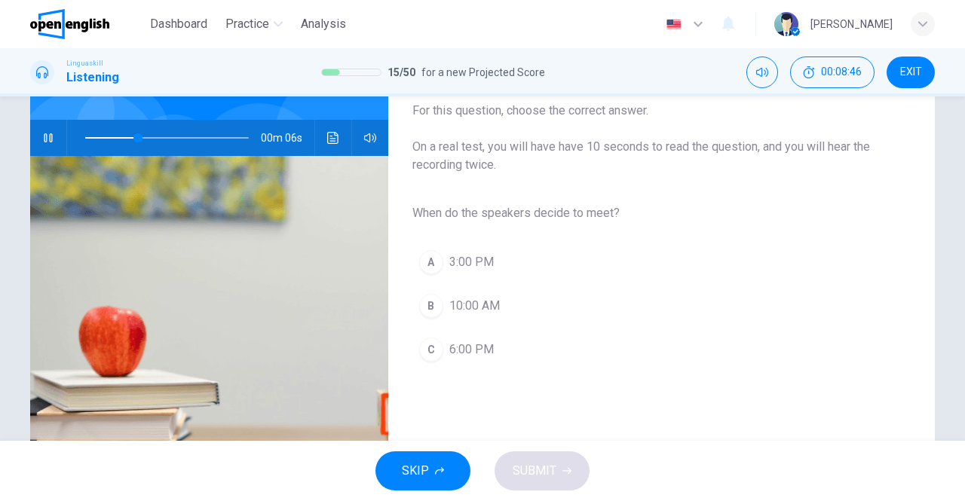
scroll to position [151, 0]
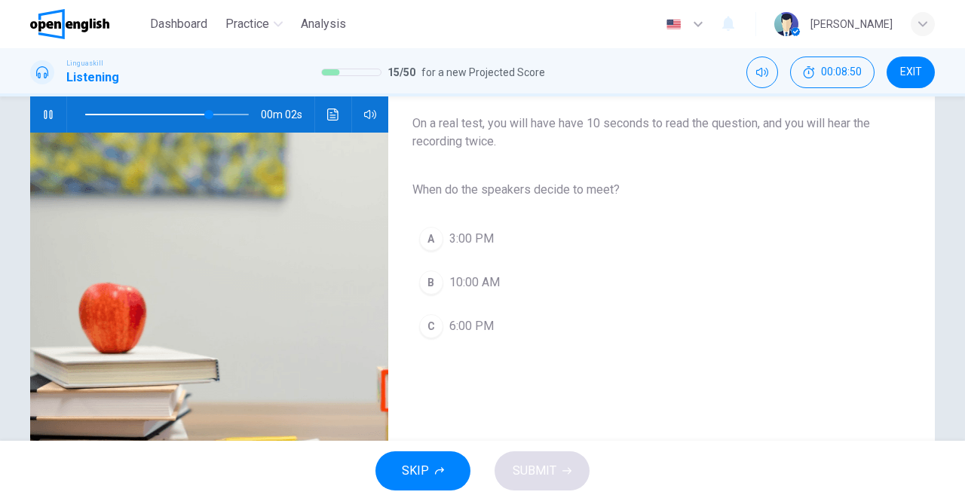
click at [470, 230] on span "3:00 PM" at bounding box center [471, 239] width 44 height 18
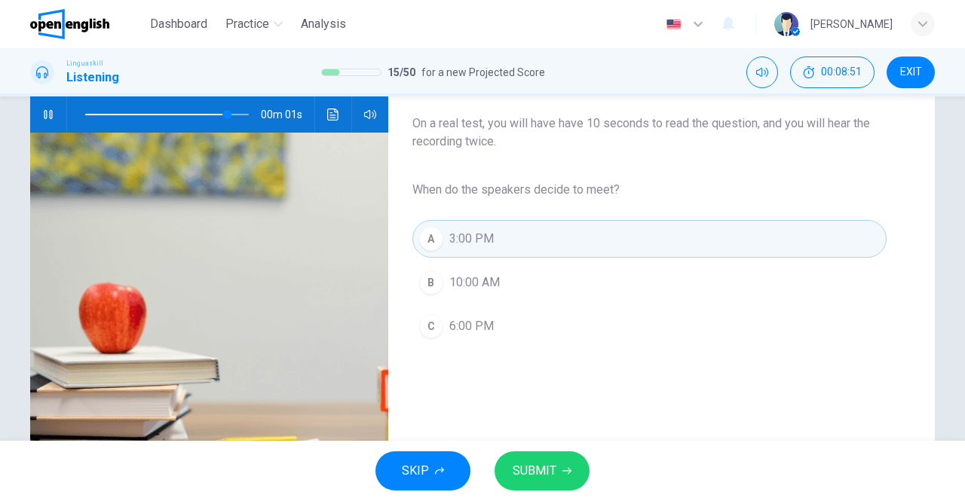
click at [542, 455] on button "SUBMIT" at bounding box center [541, 471] width 95 height 39
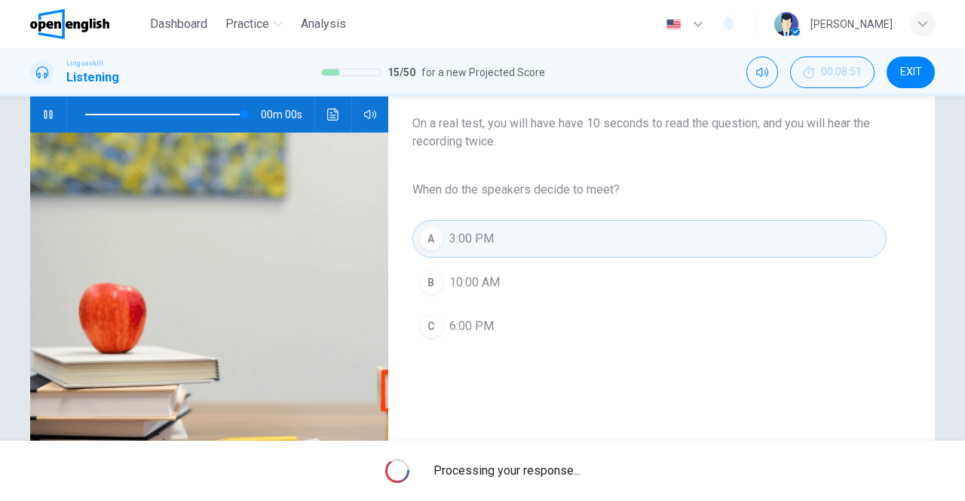
type input "*"
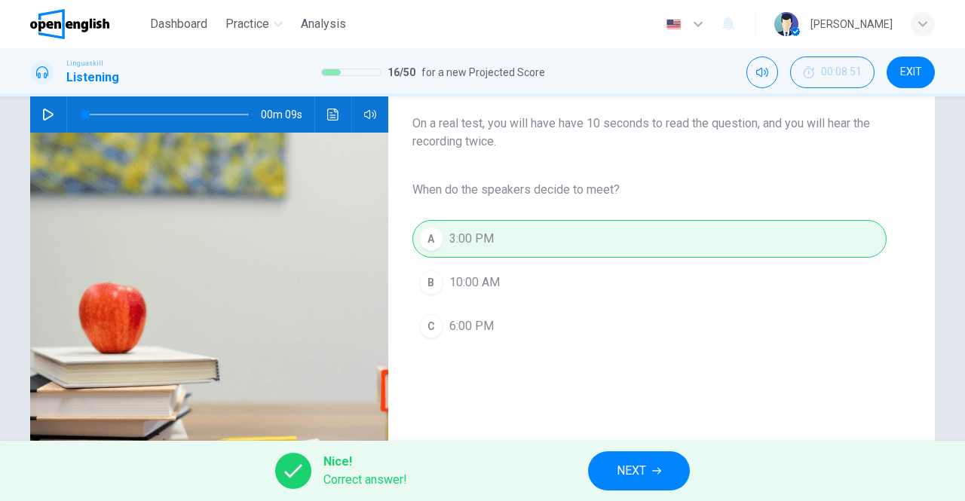
click at [669, 479] on button "NEXT" at bounding box center [639, 471] width 102 height 39
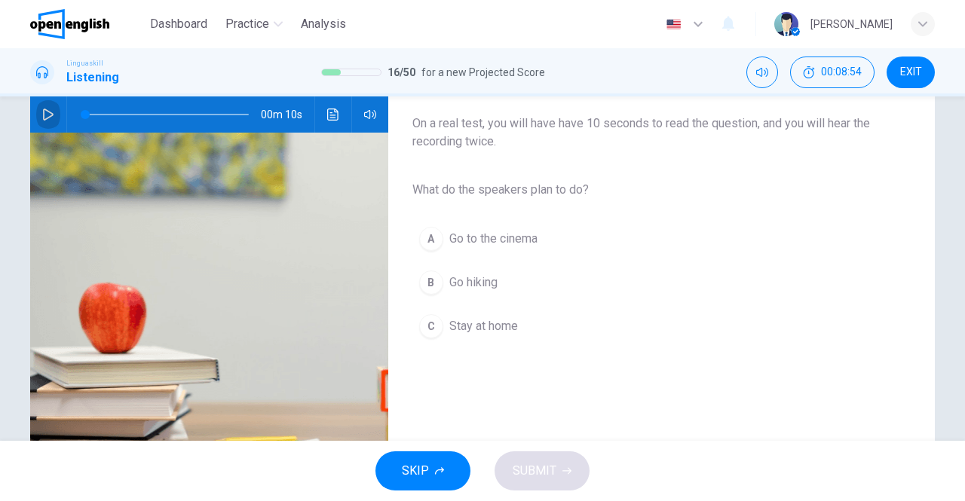
click at [55, 117] on button "button" at bounding box center [48, 114] width 24 height 36
click at [439, 289] on button "B Go hiking" at bounding box center [649, 283] width 474 height 38
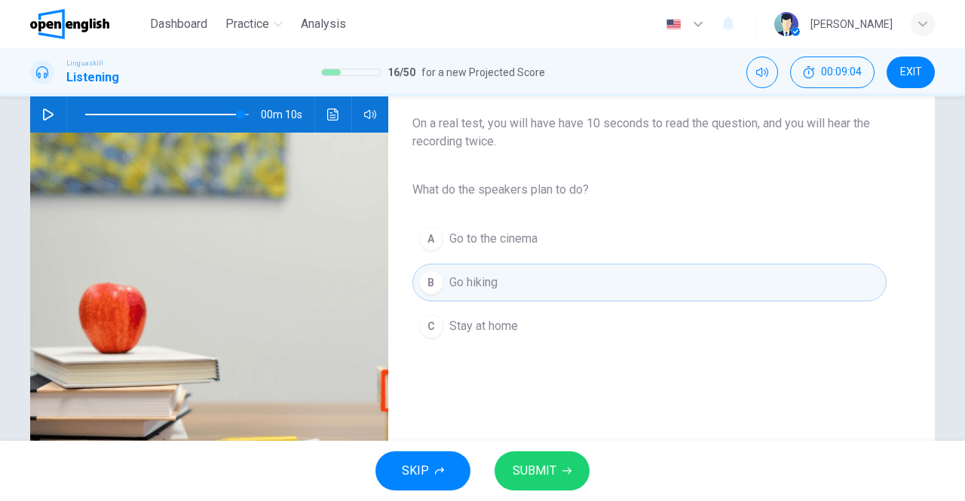
type input "*"
click at [559, 475] on button "SUBMIT" at bounding box center [541, 471] width 95 height 39
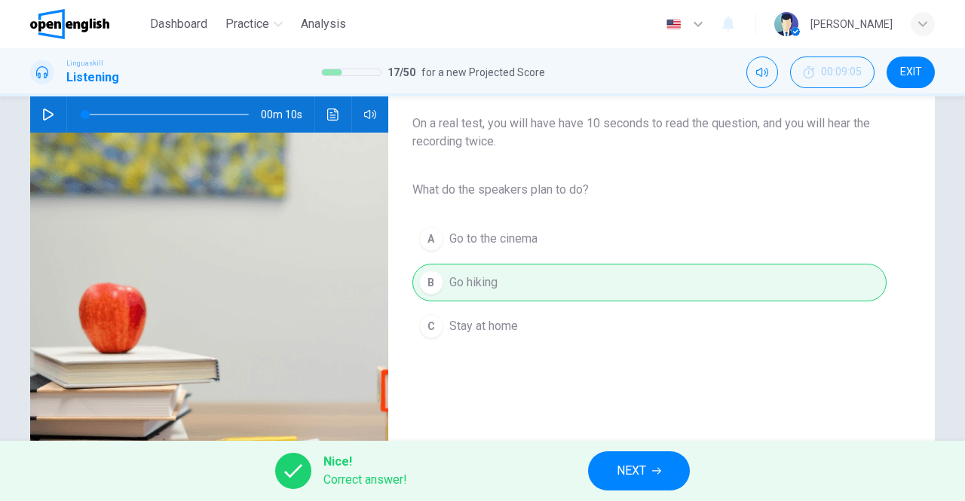
click at [629, 453] on button "NEXT" at bounding box center [639, 471] width 102 height 39
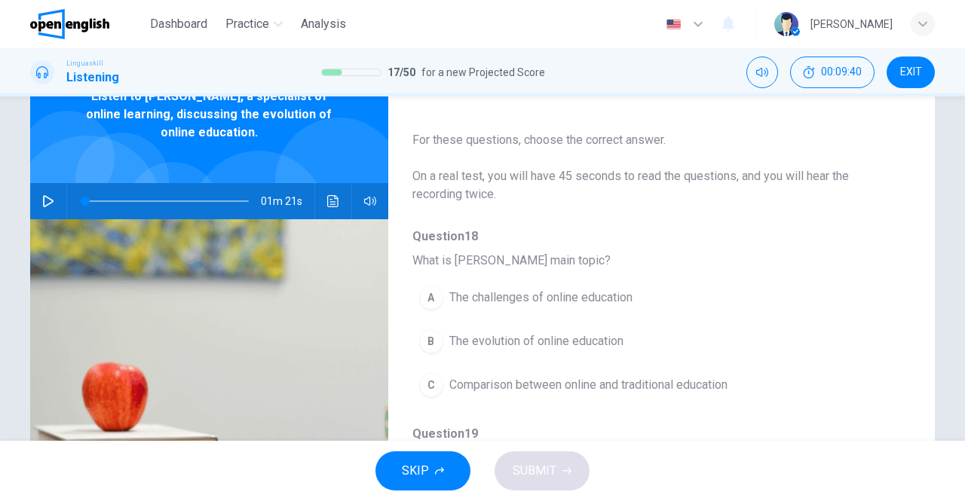
scroll to position [0, 0]
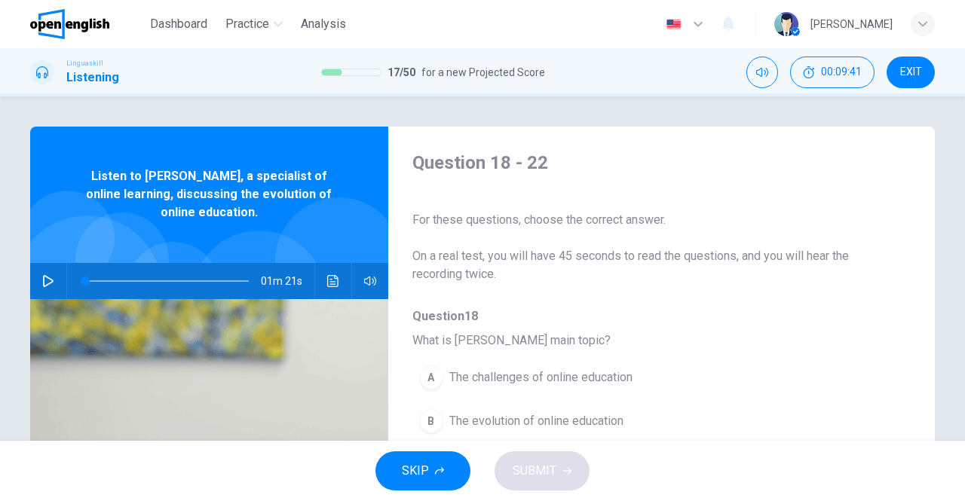
click at [50, 289] on button "button" at bounding box center [48, 281] width 24 height 36
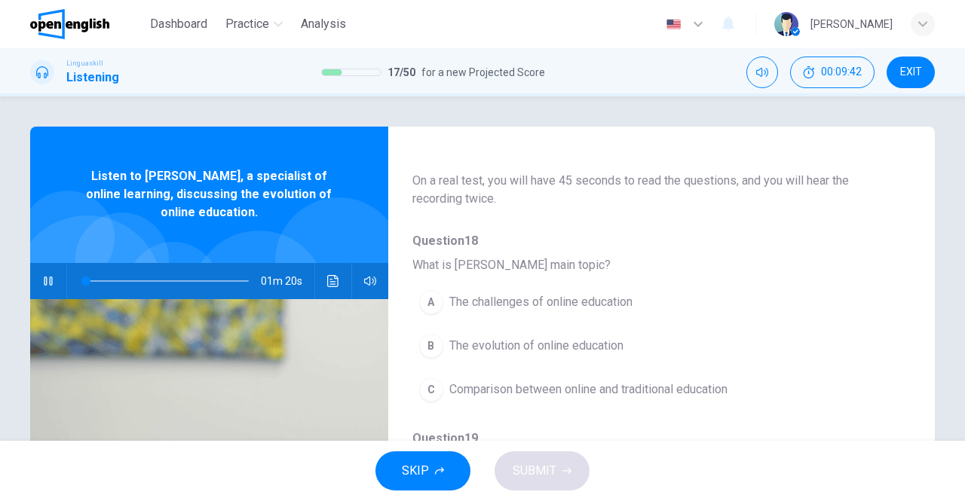
scroll to position [151, 0]
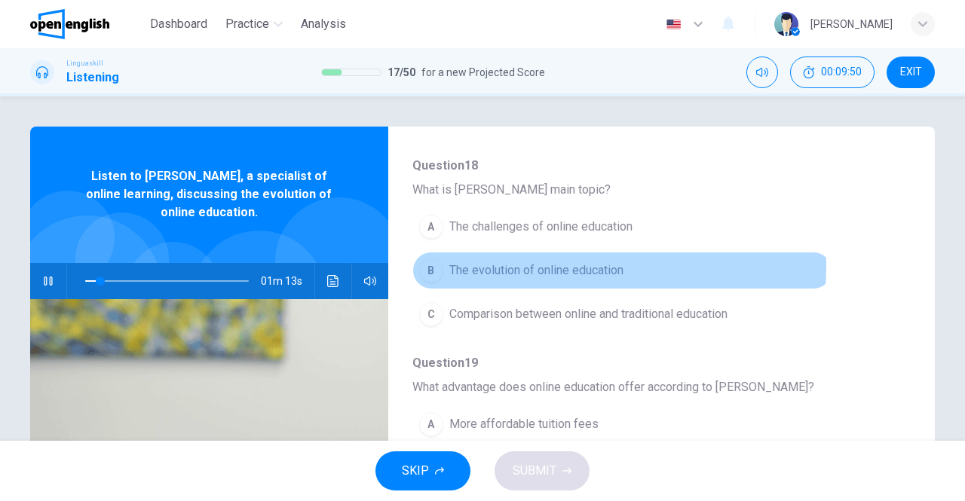
click at [560, 266] on span "The evolution of online education" at bounding box center [536, 271] width 174 height 18
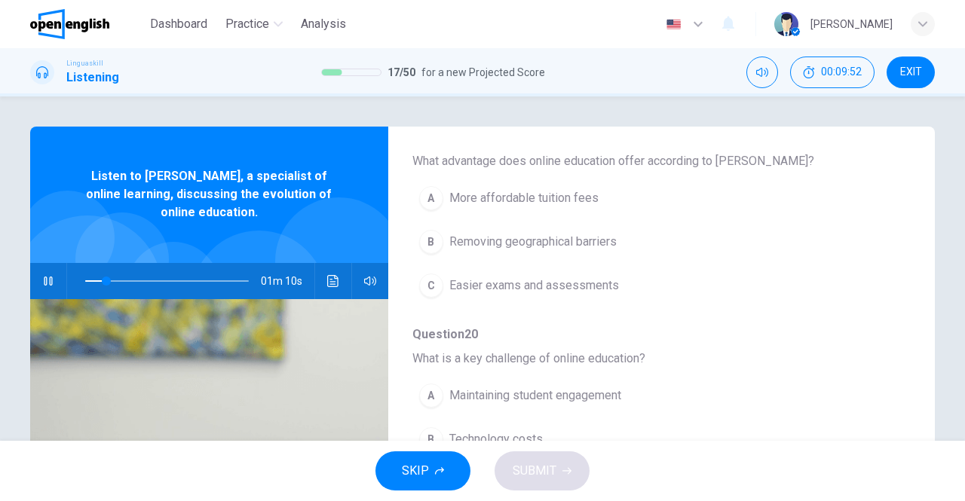
scroll to position [302, 0]
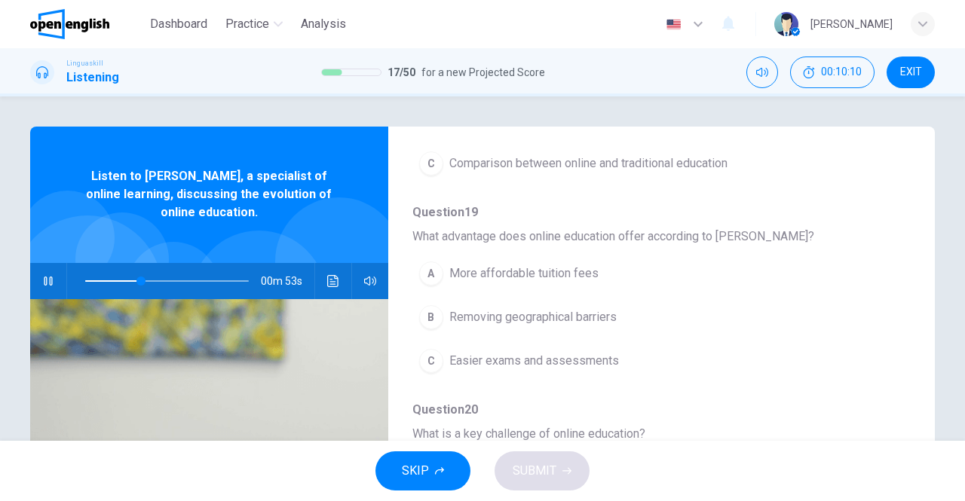
click at [603, 311] on span "Removing geographical barriers" at bounding box center [532, 317] width 167 height 18
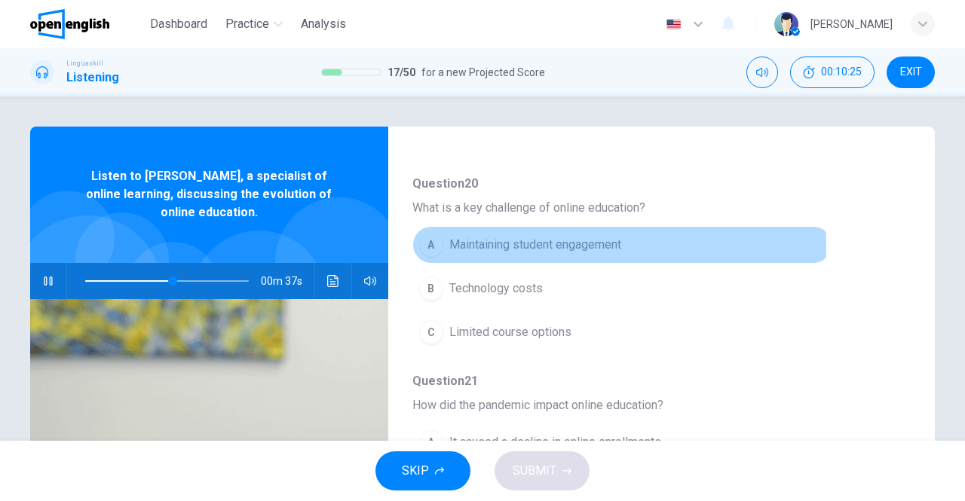
click at [551, 243] on span "Maintaining student engagement" at bounding box center [535, 245] width 172 height 18
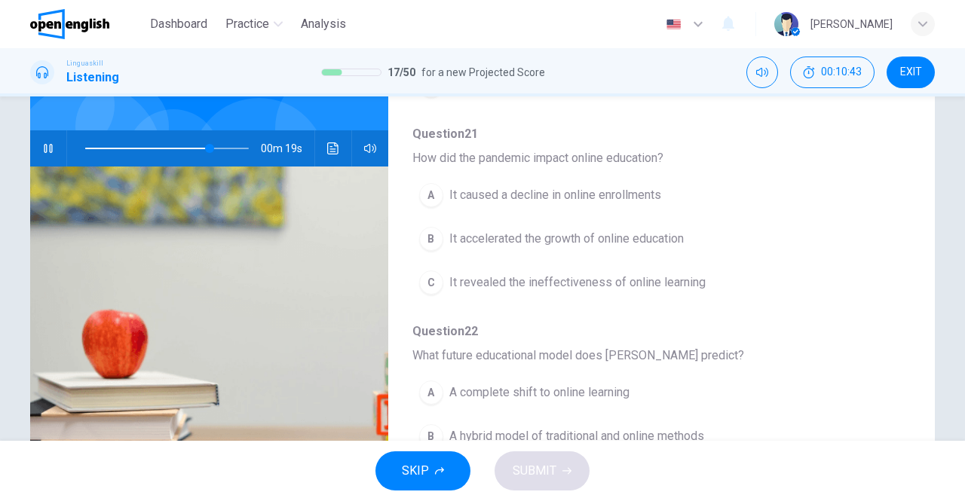
scroll to position [151, 0]
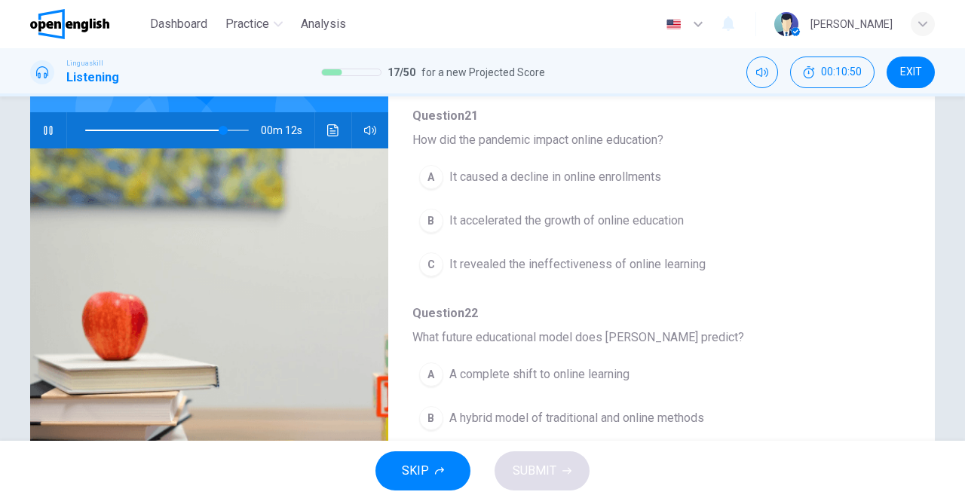
click at [593, 215] on span "It accelerated the growth of online education" at bounding box center [566, 221] width 234 height 18
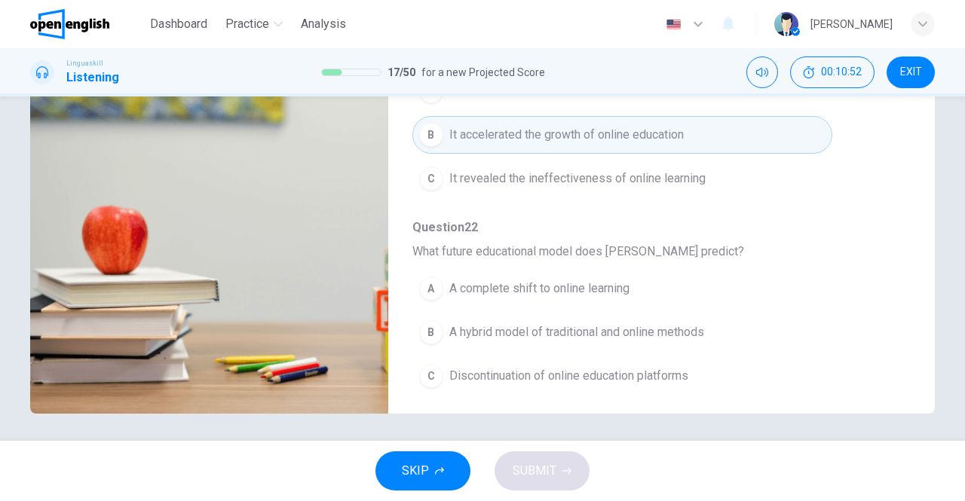
scroll to position [240, 0]
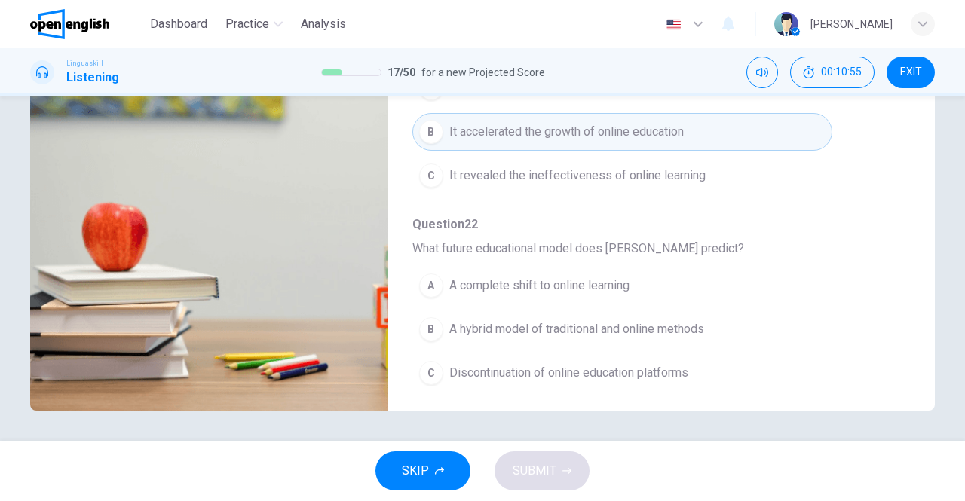
click at [602, 320] on span "A hybrid model of traditional and online methods" at bounding box center [576, 329] width 255 height 18
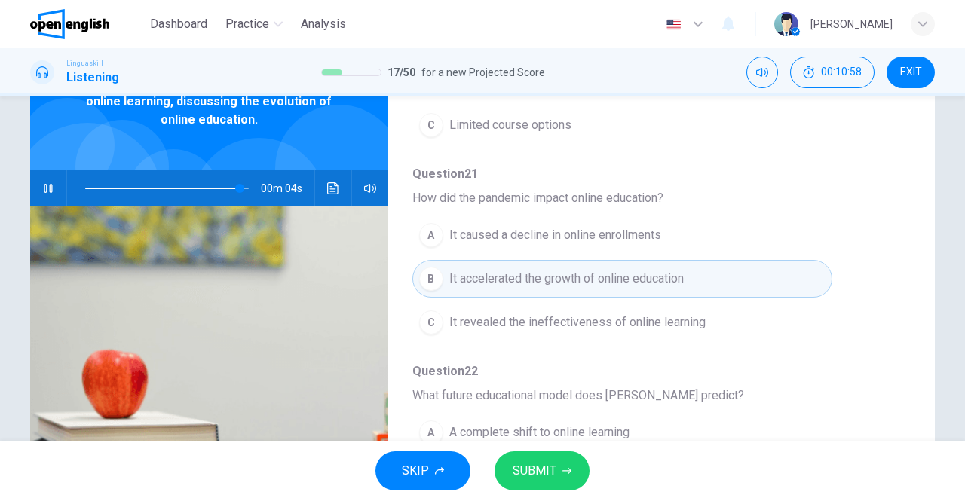
scroll to position [14, 0]
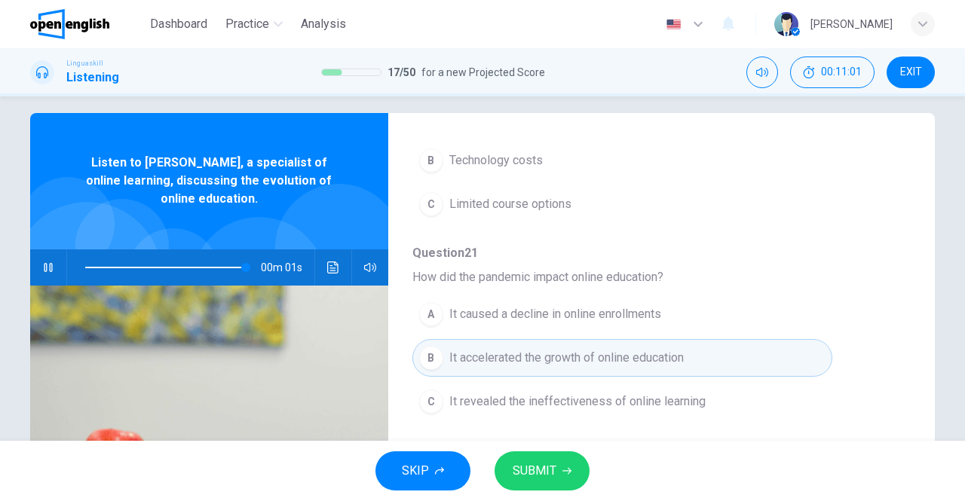
click at [556, 464] on button "SUBMIT" at bounding box center [541, 471] width 95 height 39
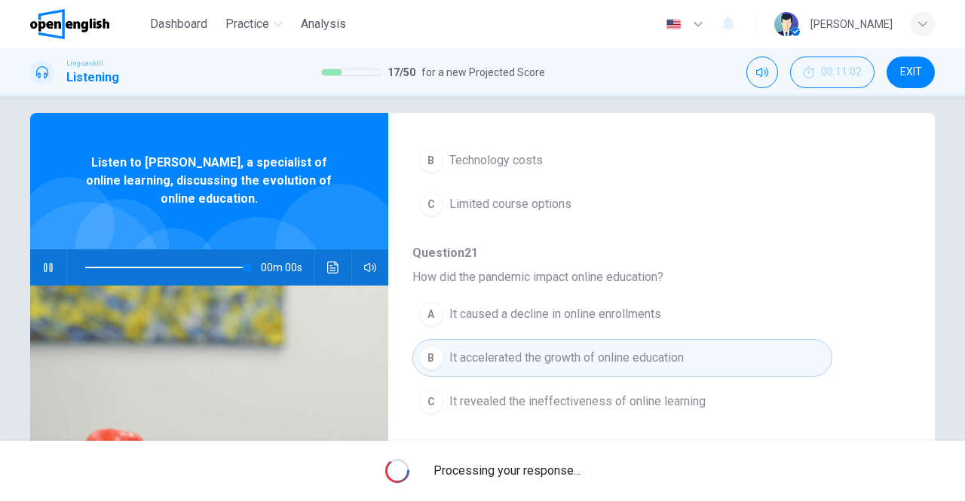
type input "*"
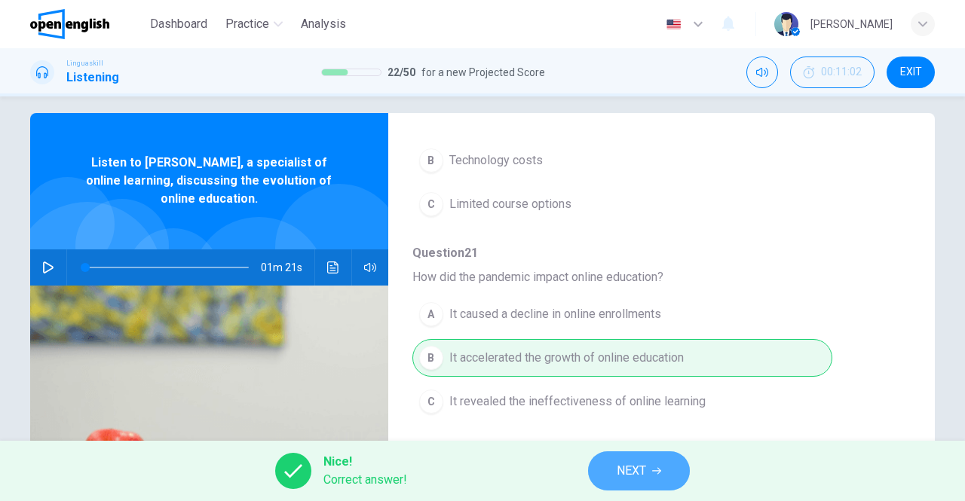
click at [662, 468] on button "NEXT" at bounding box center [639, 471] width 102 height 39
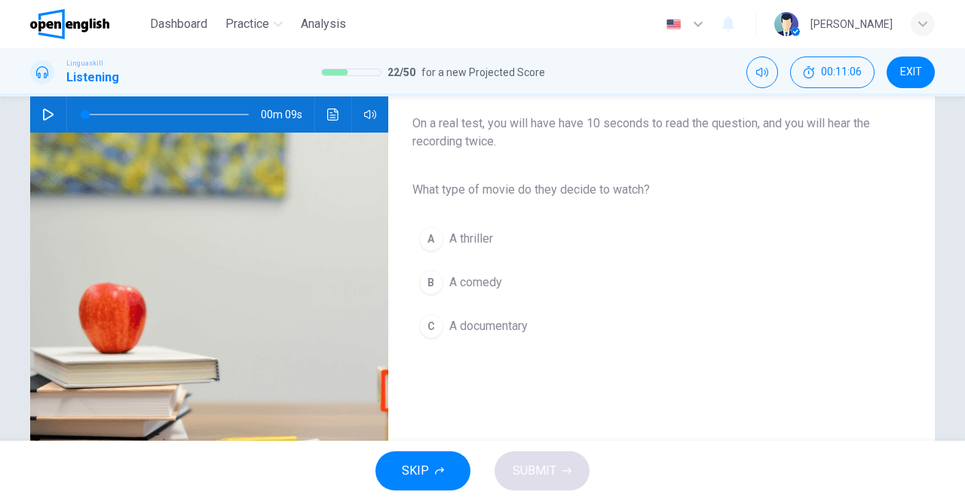
scroll to position [75, 0]
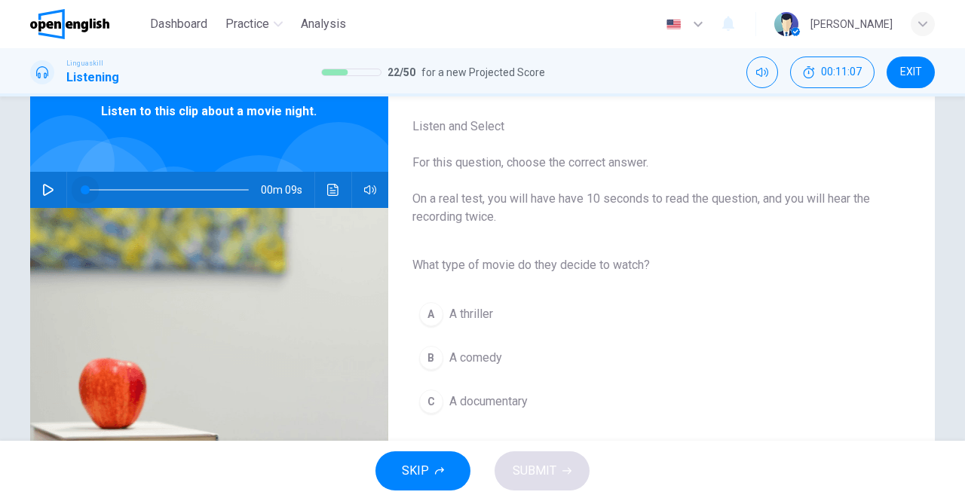
drag, startPoint x: 67, startPoint y: 191, endPoint x: 59, endPoint y: 193, distance: 8.4
click at [59, 193] on div "00m 09s" at bounding box center [209, 190] width 358 height 36
click at [47, 193] on icon "button" at bounding box center [48, 190] width 12 height 12
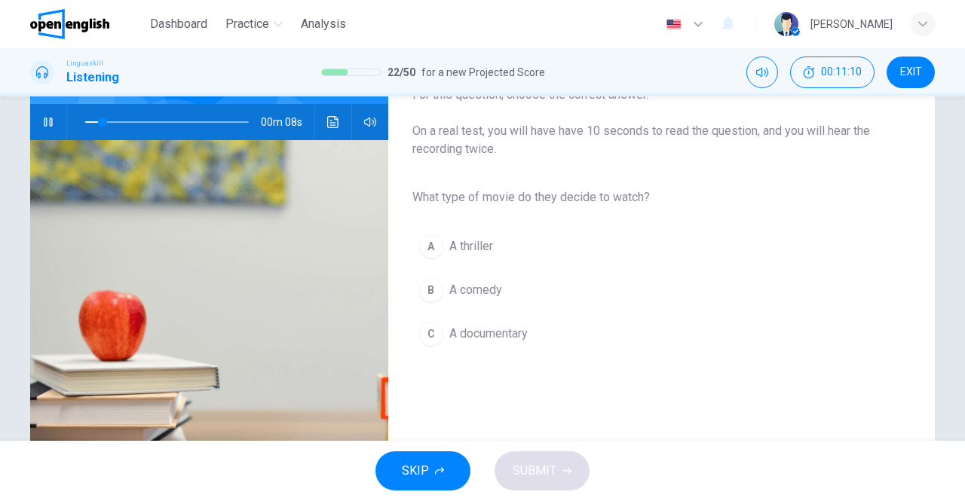
scroll to position [151, 0]
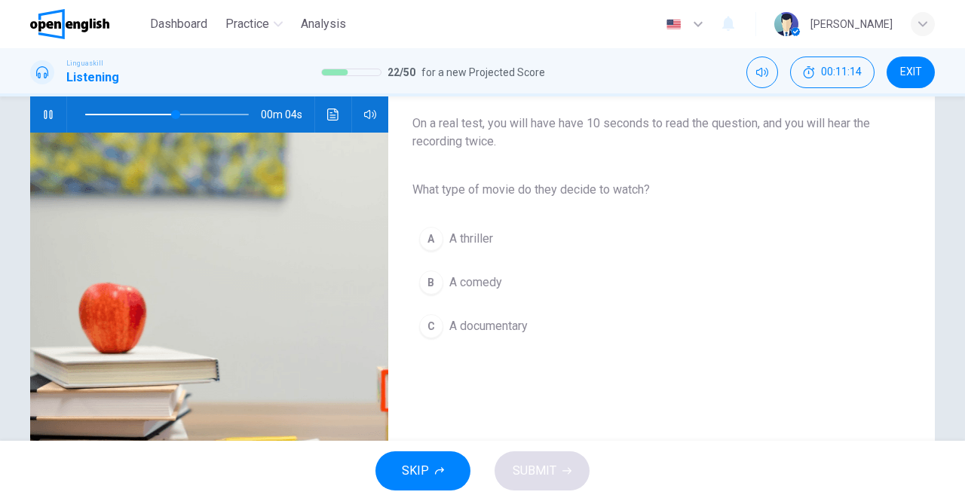
click at [484, 283] on span "A comedy" at bounding box center [475, 283] width 53 height 18
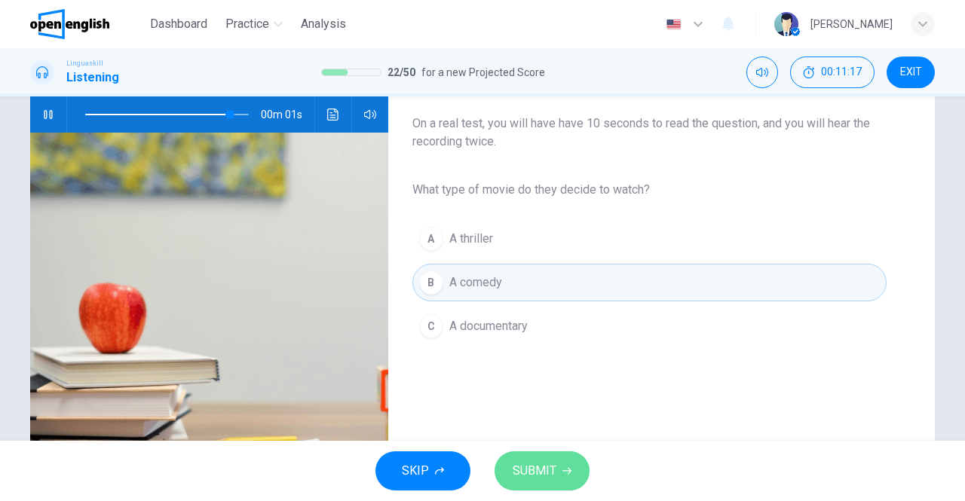
click at [552, 464] on span "SUBMIT" at bounding box center [535, 471] width 44 height 21
type input "*"
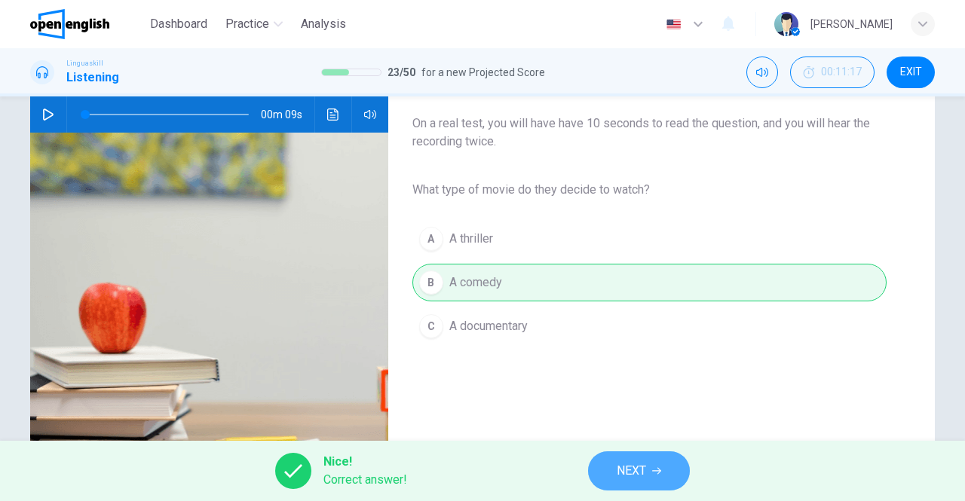
click at [647, 485] on button "NEXT" at bounding box center [639, 471] width 102 height 39
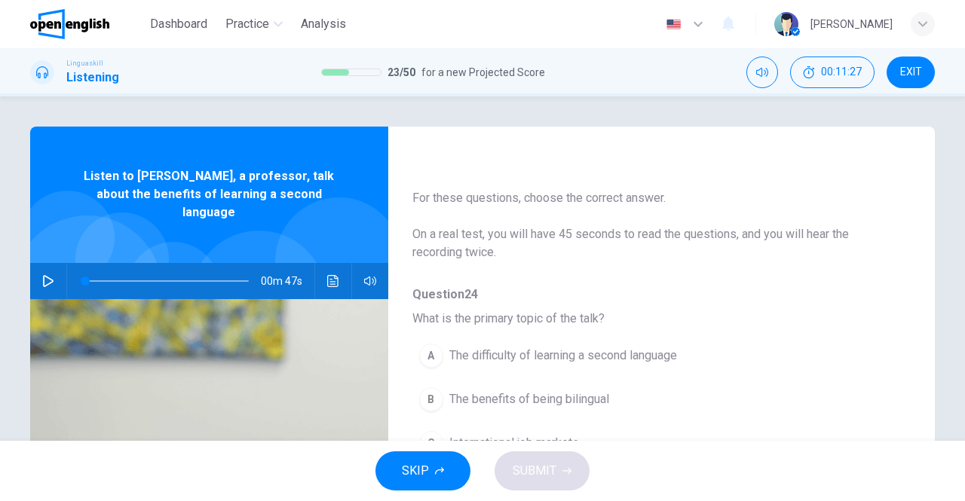
scroll to position [0, 0]
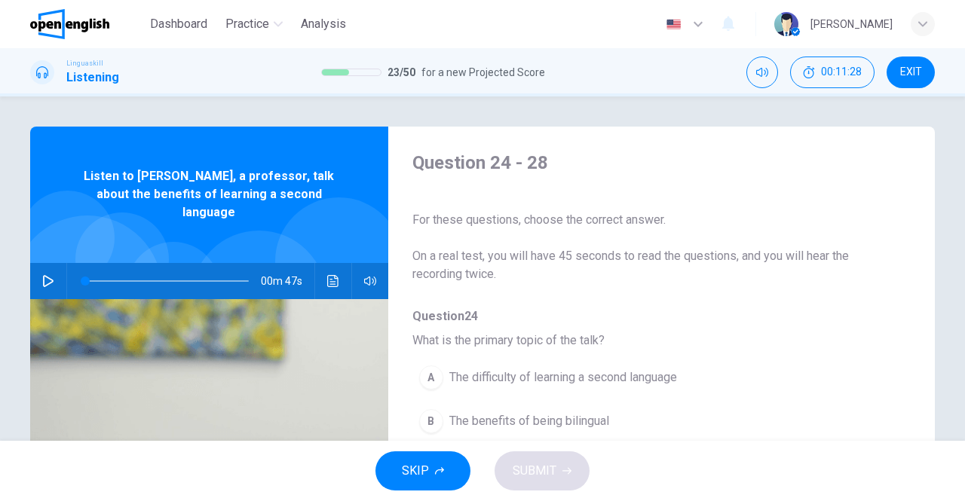
click at [53, 269] on button "button" at bounding box center [48, 281] width 24 height 36
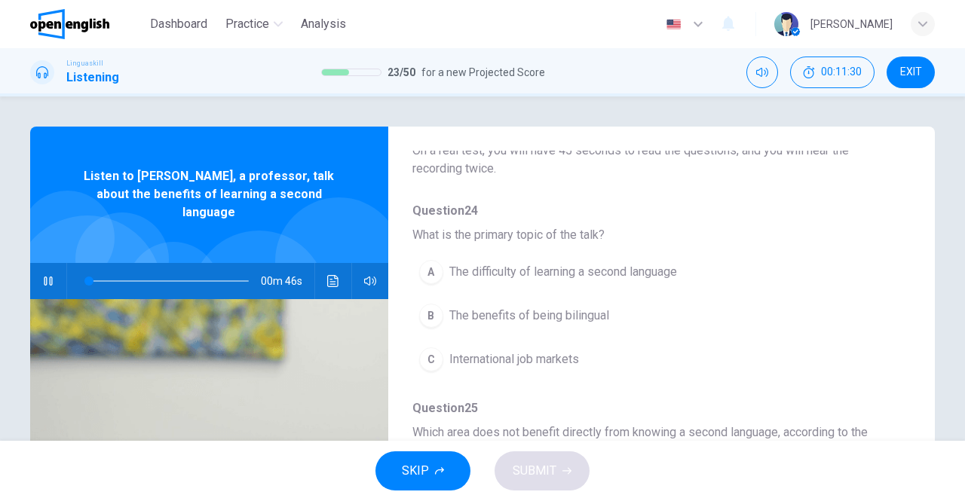
scroll to position [151, 0]
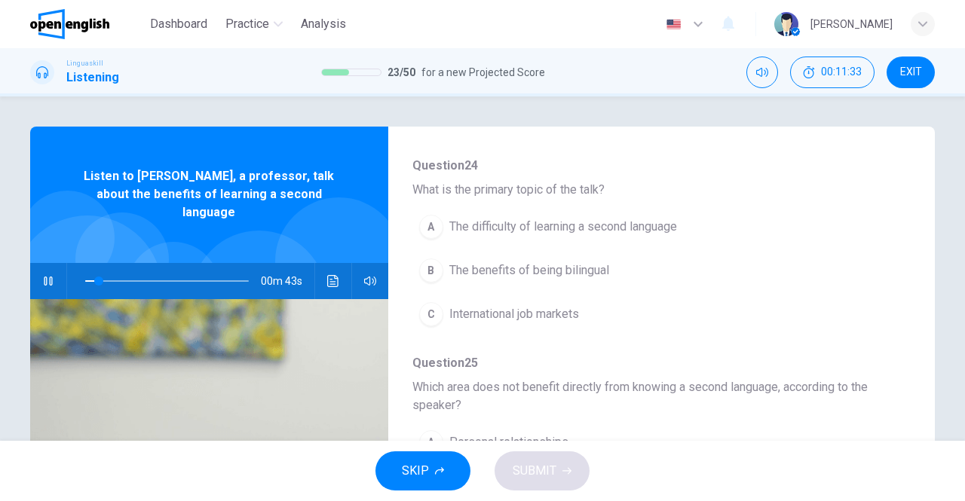
click at [584, 268] on span "The benefits of being bilingual" at bounding box center [529, 271] width 160 height 18
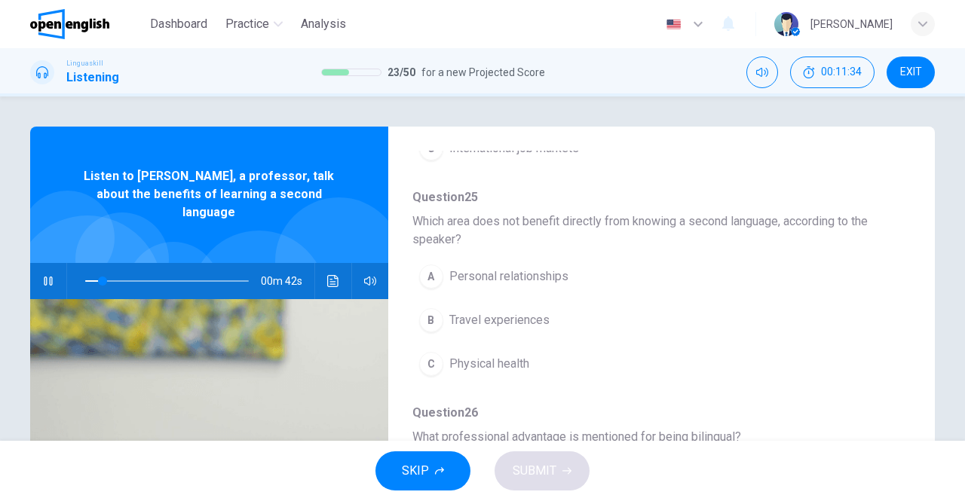
scroll to position [377, 0]
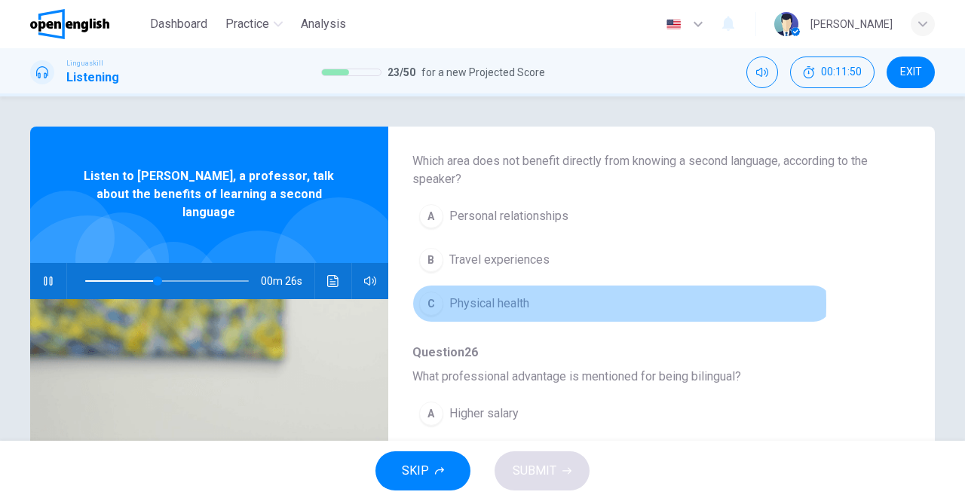
click at [510, 301] on span "Physical health" at bounding box center [489, 304] width 80 height 18
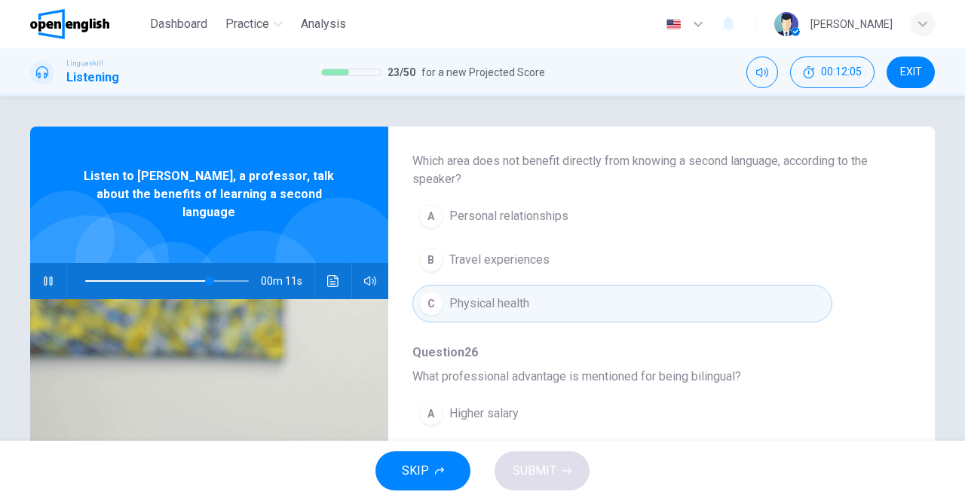
click at [608, 219] on button "A Personal relationships" at bounding box center [622, 216] width 420 height 38
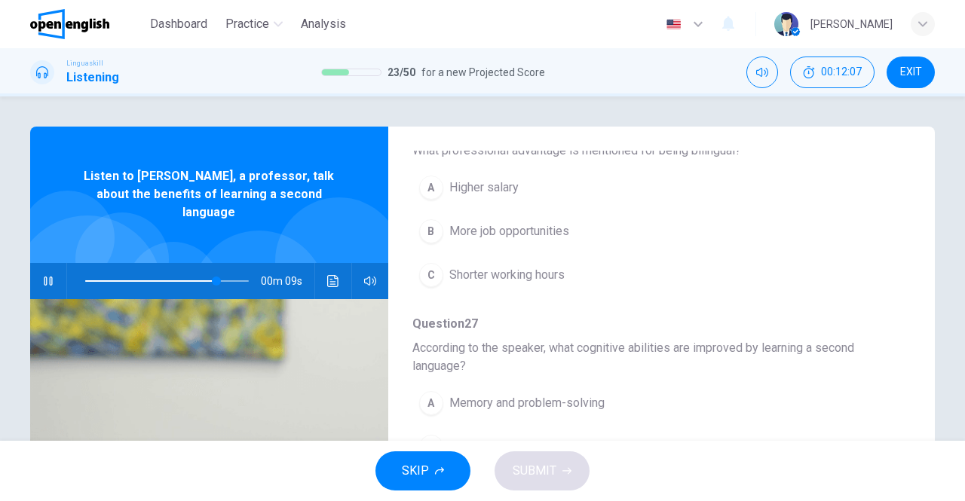
scroll to position [528, 0]
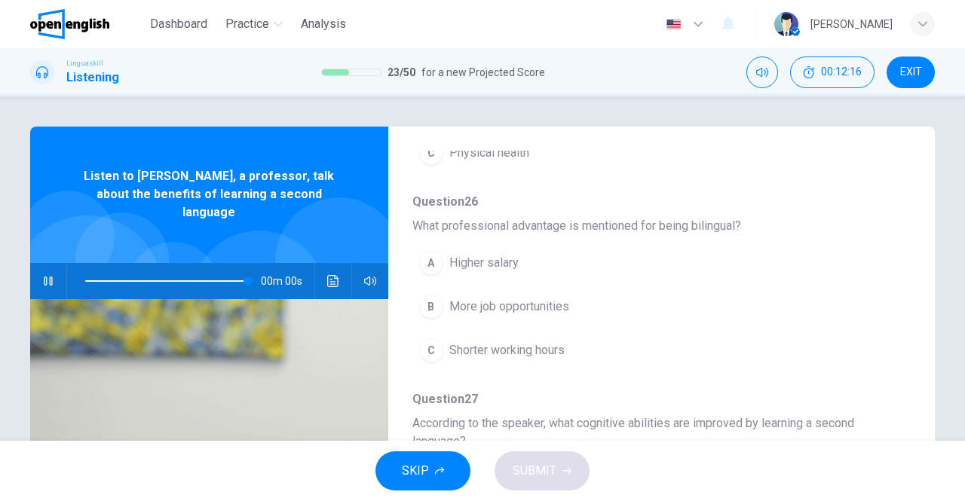
type input "*"
click at [547, 302] on span "More job opportunities" at bounding box center [509, 307] width 120 height 18
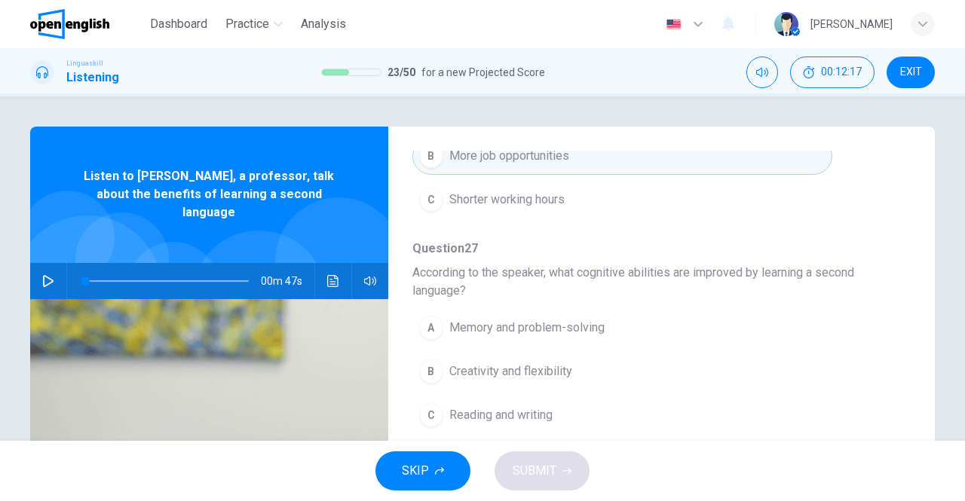
scroll to position [678, 0]
click at [571, 326] on span "Memory and problem-solving" at bounding box center [526, 328] width 155 height 18
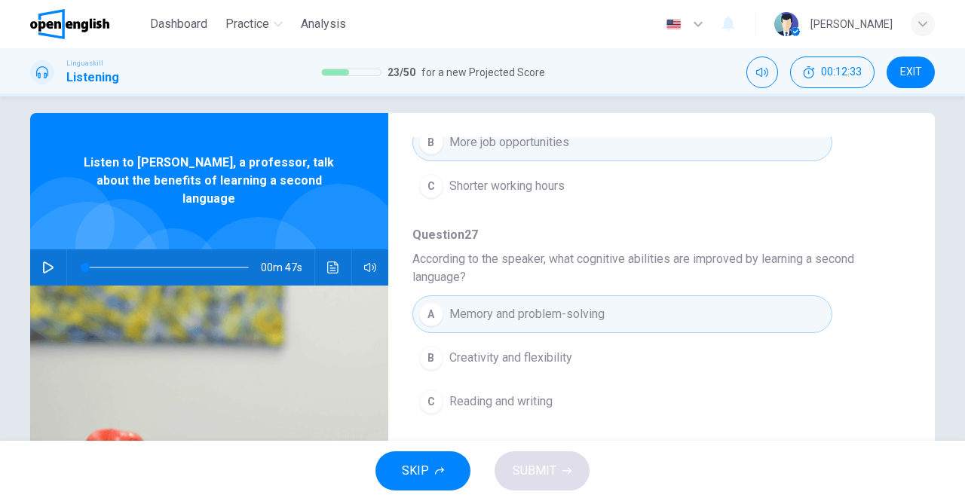
scroll to position [240, 0]
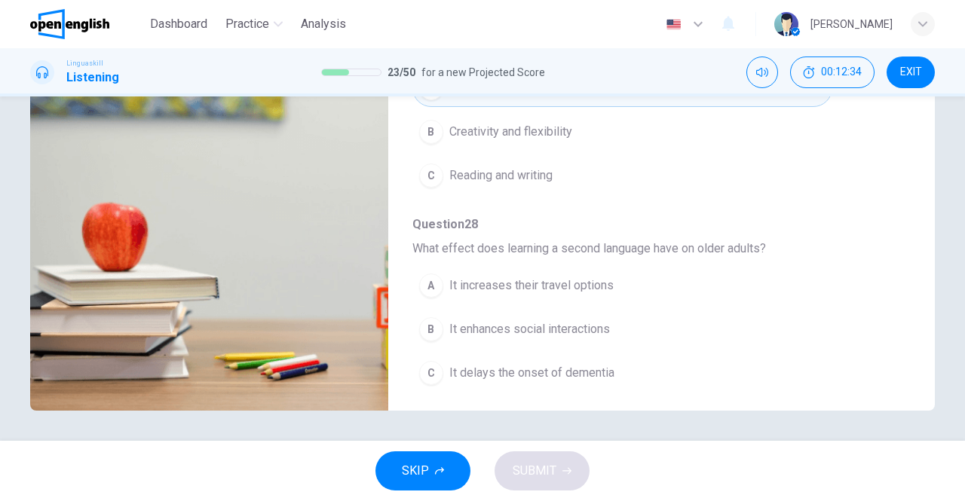
click at [419, 371] on div "C" at bounding box center [431, 373] width 24 height 24
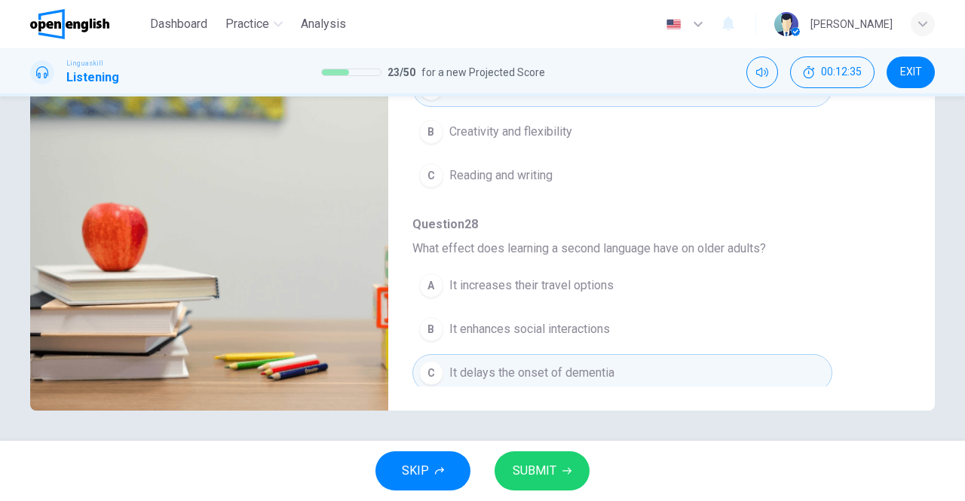
click at [577, 482] on button "SUBMIT" at bounding box center [541, 471] width 95 height 39
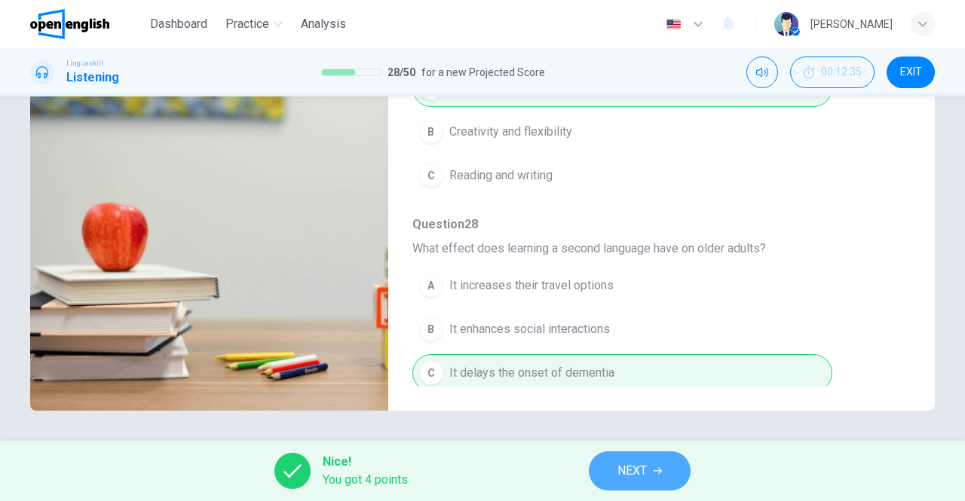
click at [643, 471] on span "NEXT" at bounding box center [631, 471] width 29 height 21
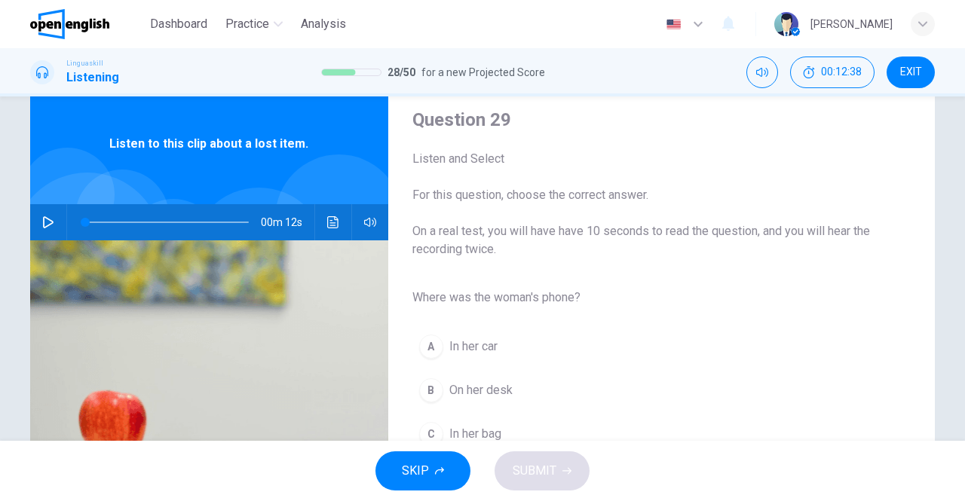
scroll to position [75, 0]
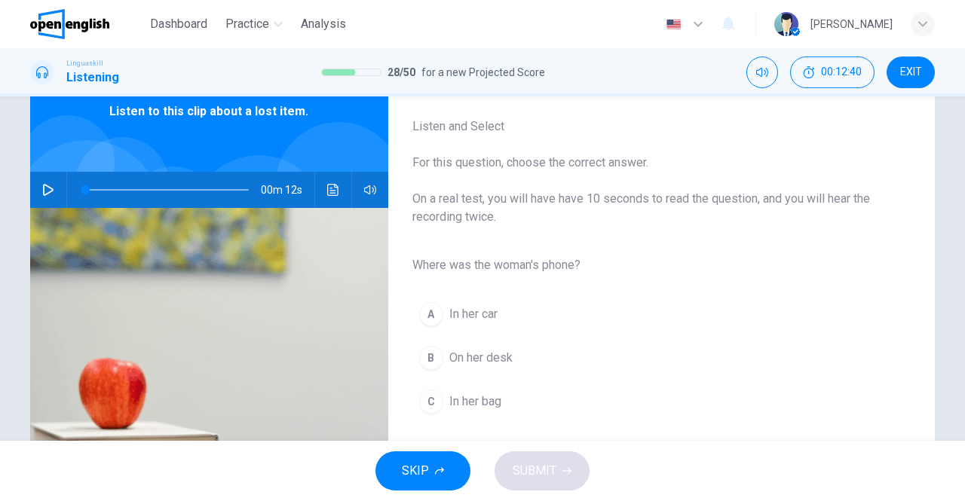
click at [36, 184] on button "button" at bounding box center [48, 190] width 24 height 36
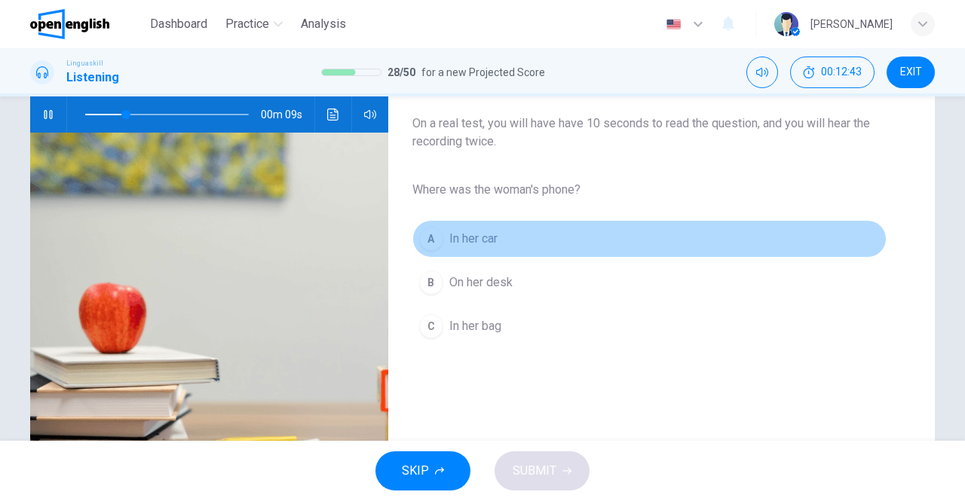
click at [479, 239] on span "In her car" at bounding box center [473, 239] width 48 height 18
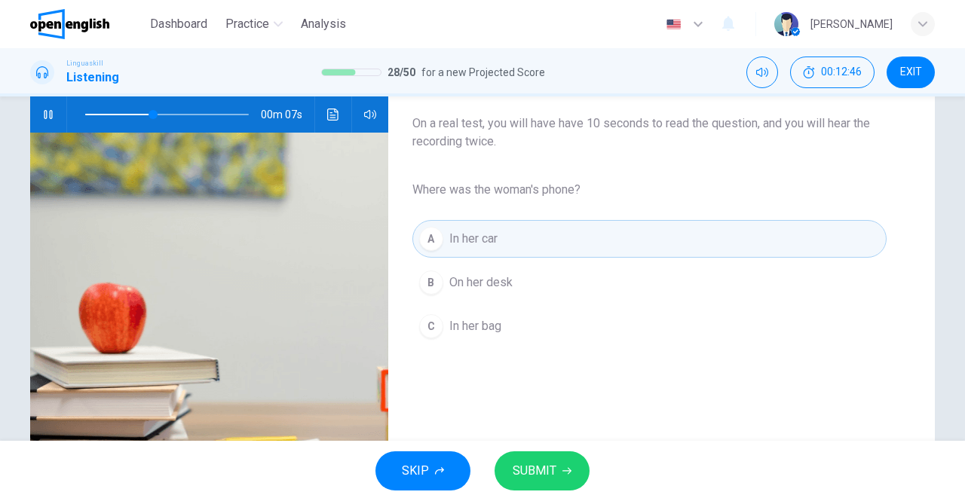
click at [449, 333] on span "In her bag" at bounding box center [475, 326] width 52 height 18
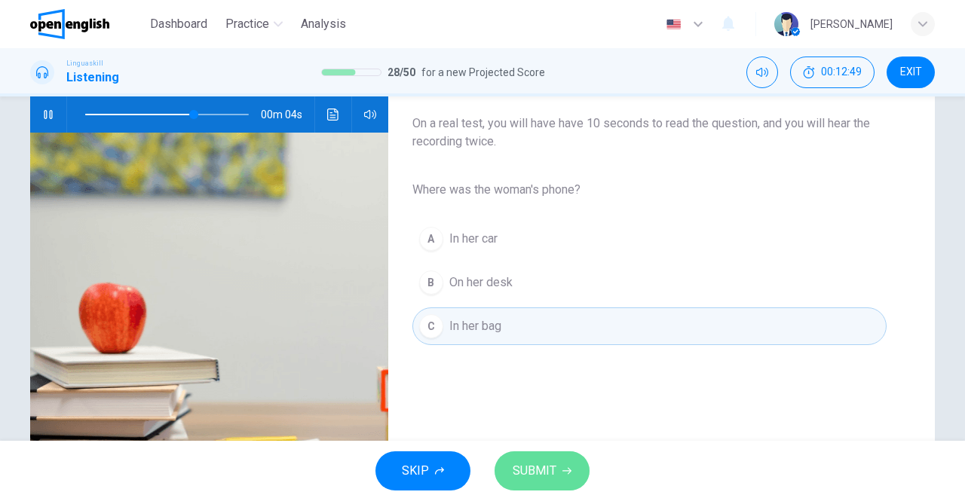
click at [556, 463] on button "SUBMIT" at bounding box center [541, 471] width 95 height 39
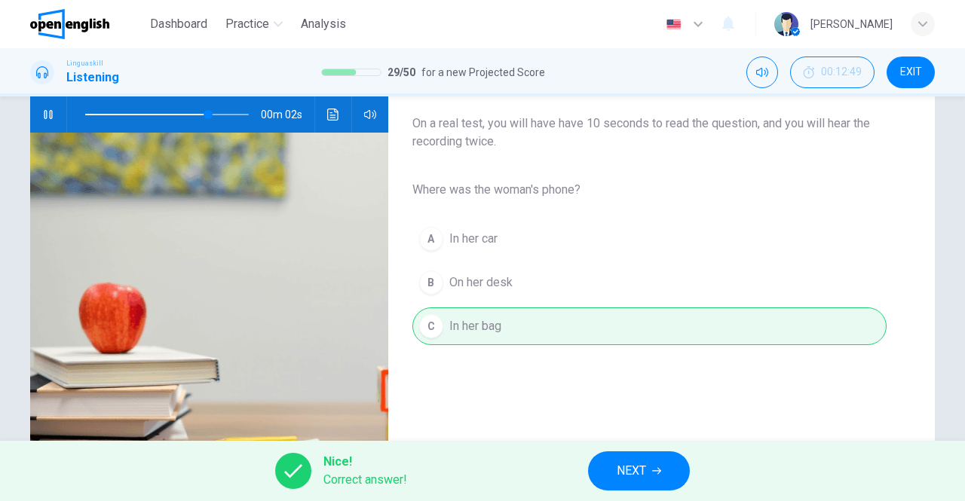
type input "**"
click at [615, 471] on button "NEXT" at bounding box center [639, 471] width 102 height 39
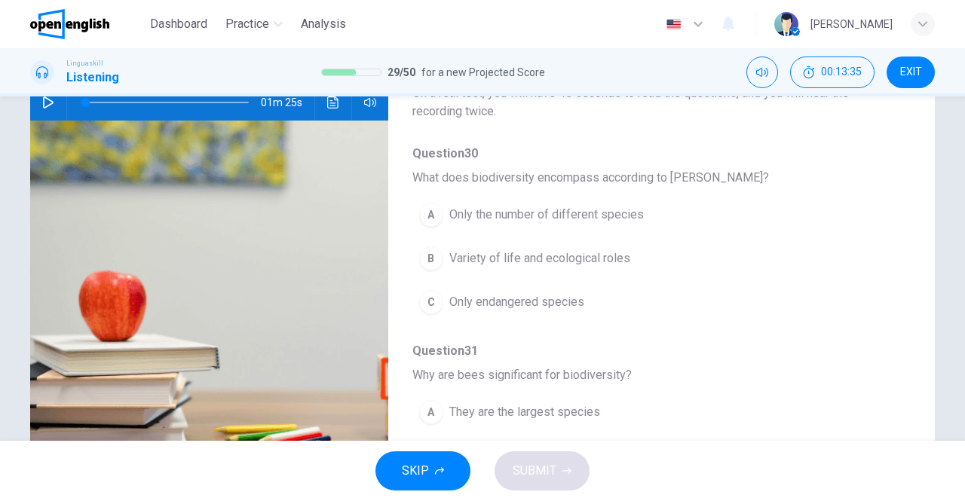
scroll to position [89, 0]
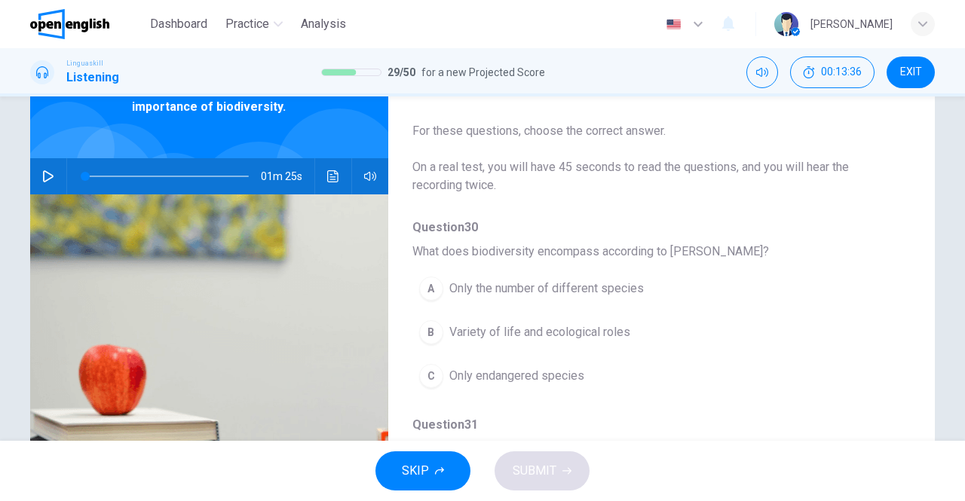
click at [48, 173] on icon "button" at bounding box center [48, 176] width 12 height 12
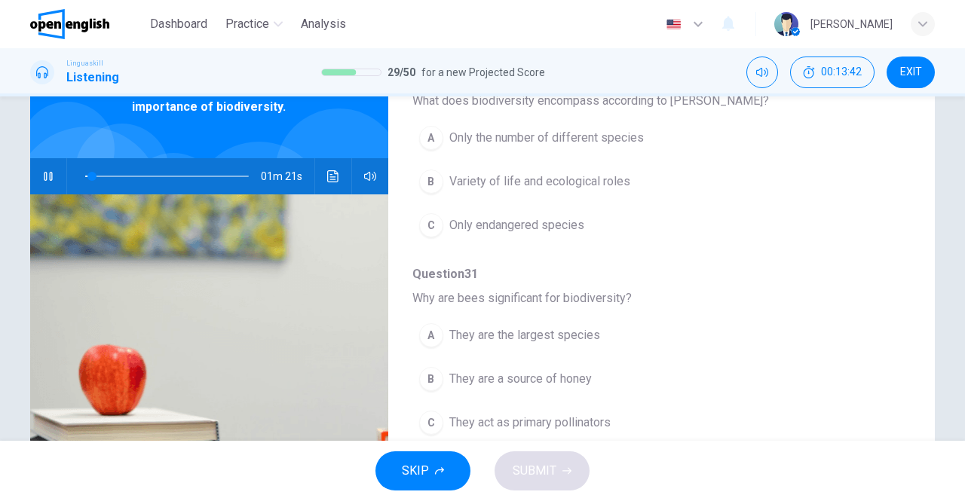
scroll to position [75, 0]
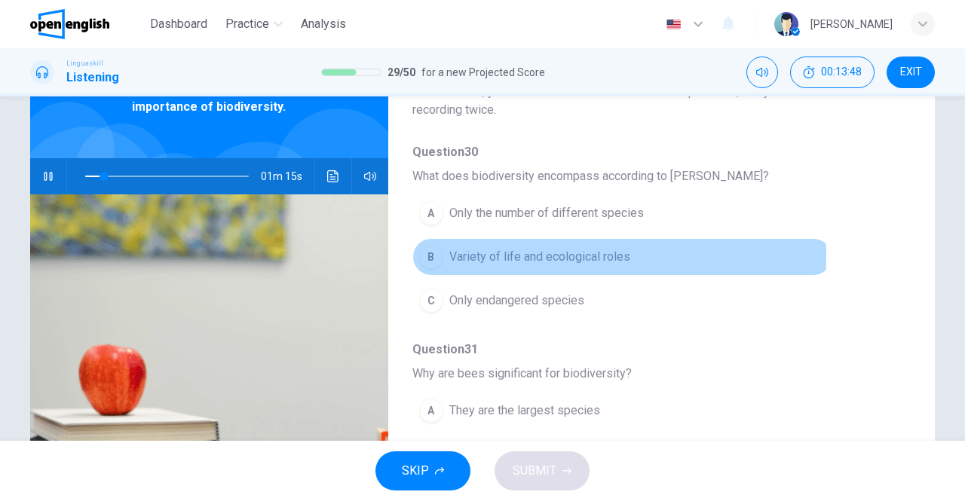
click at [538, 254] on span "Variety of life and ecological roles" at bounding box center [539, 257] width 181 height 18
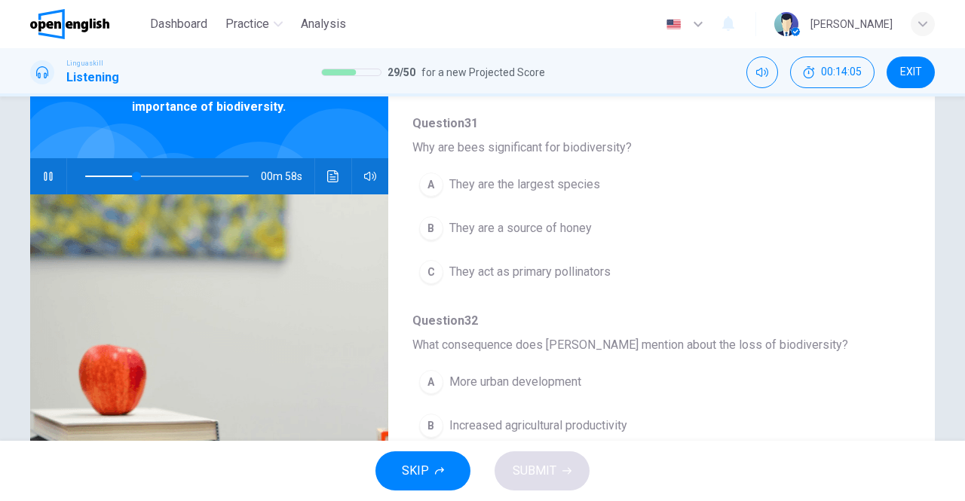
scroll to position [226, 0]
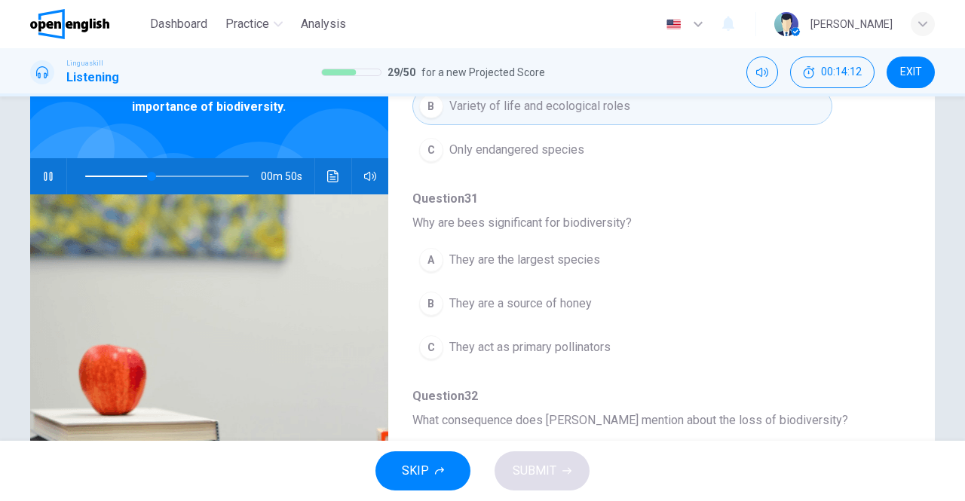
click at [486, 347] on span "They act as primary pollinators" at bounding box center [529, 347] width 161 height 18
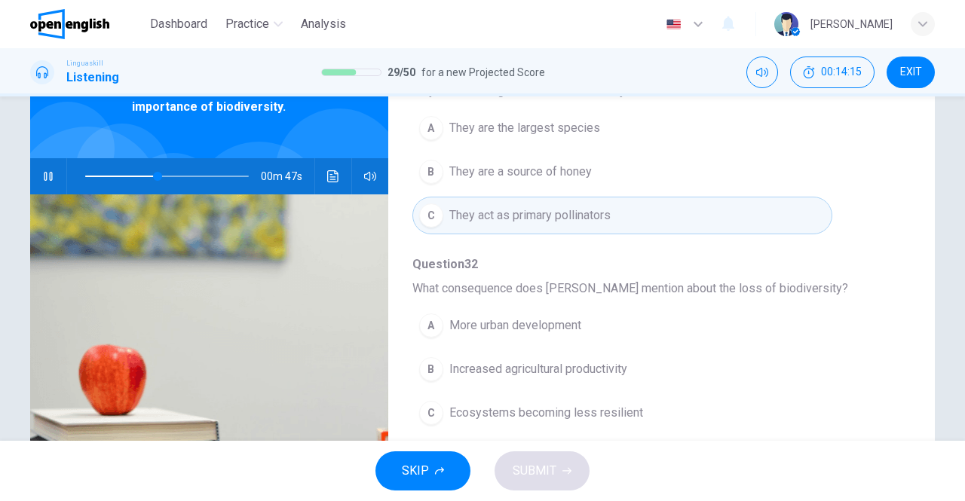
scroll to position [377, 0]
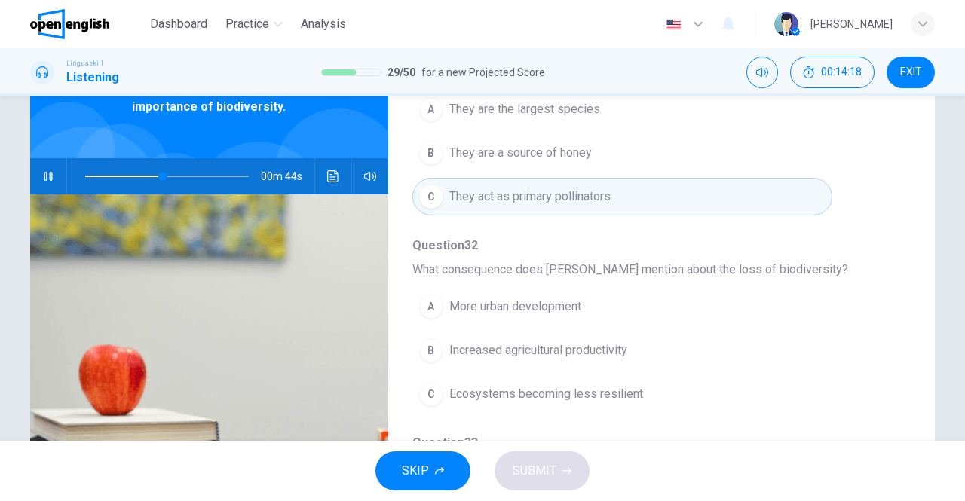
click at [571, 385] on span "Ecosystems becoming less resilient" at bounding box center [546, 394] width 194 height 18
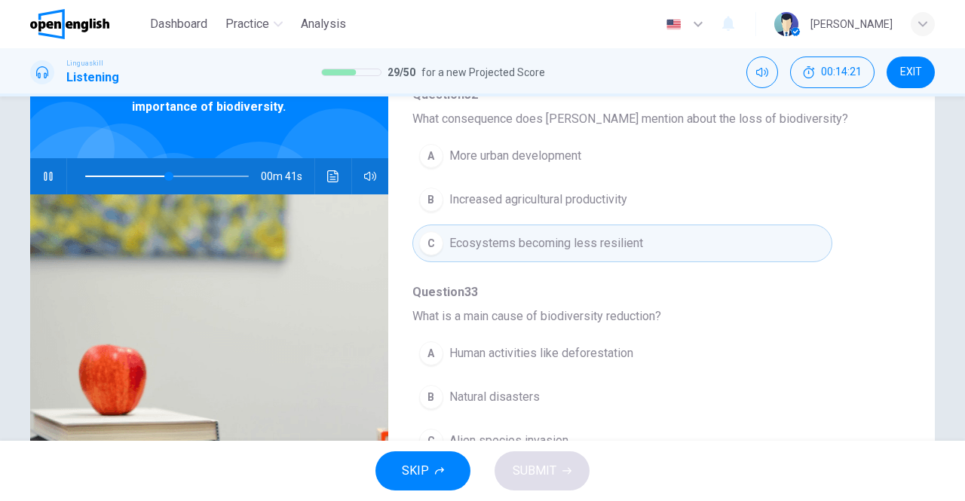
scroll to position [603, 0]
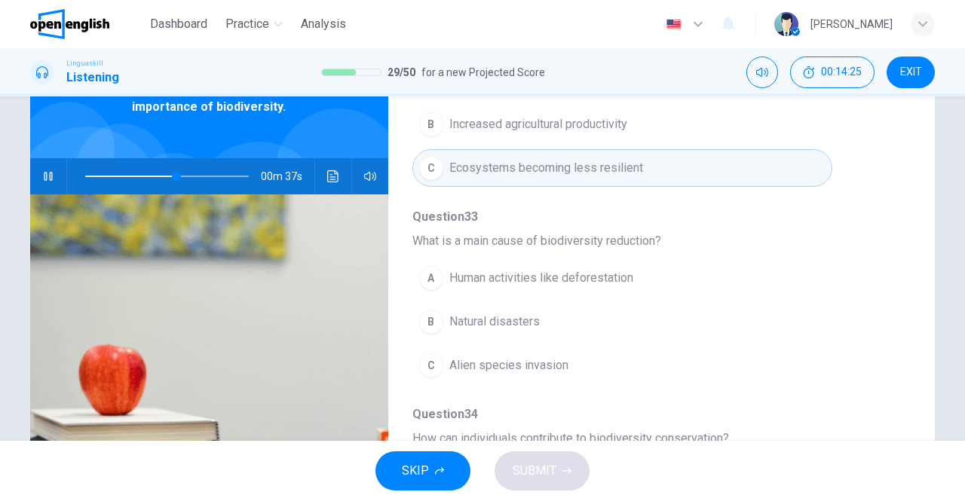
click at [558, 274] on span "Human activities like deforestation" at bounding box center [541, 278] width 184 height 18
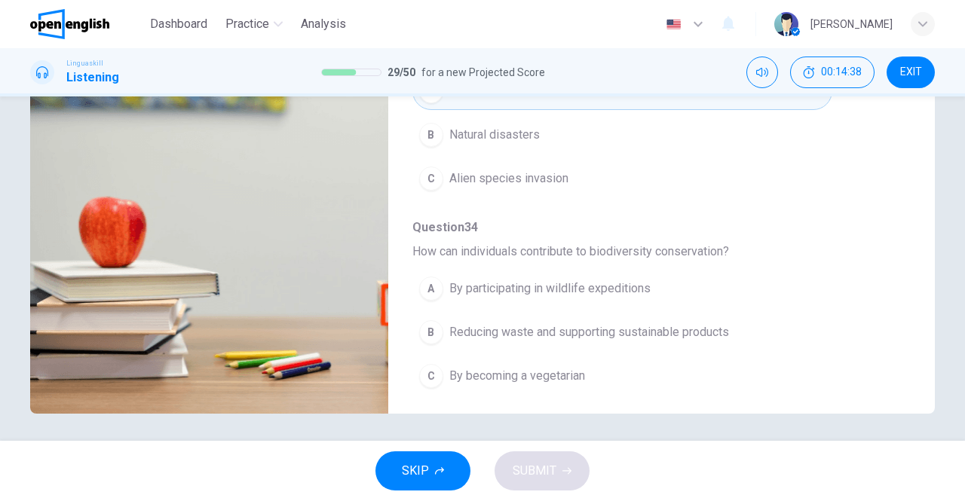
scroll to position [240, 0]
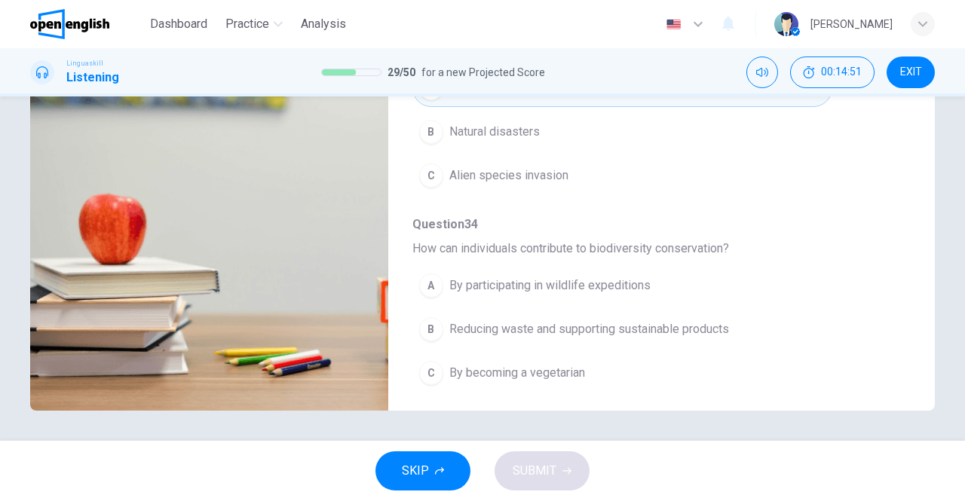
click at [568, 325] on span "Reducing waste and supporting sustainable products" at bounding box center [589, 329] width 280 height 18
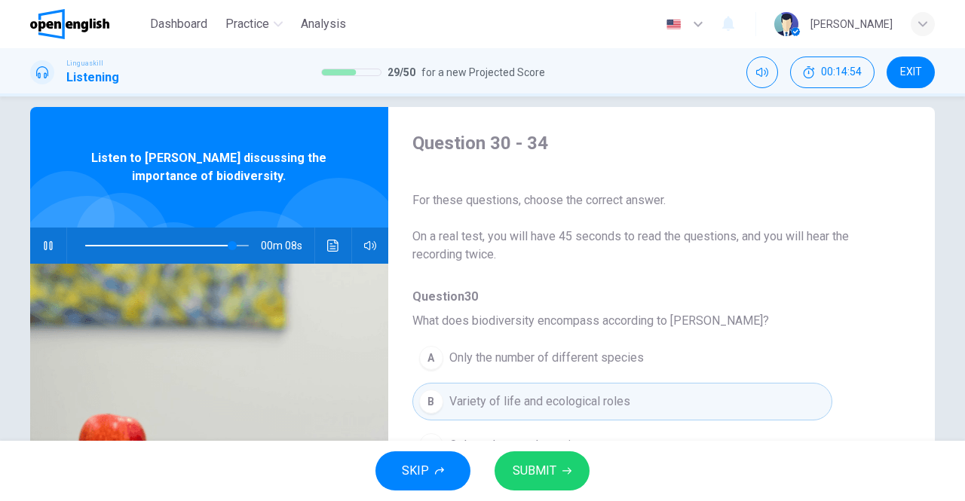
scroll to position [14, 0]
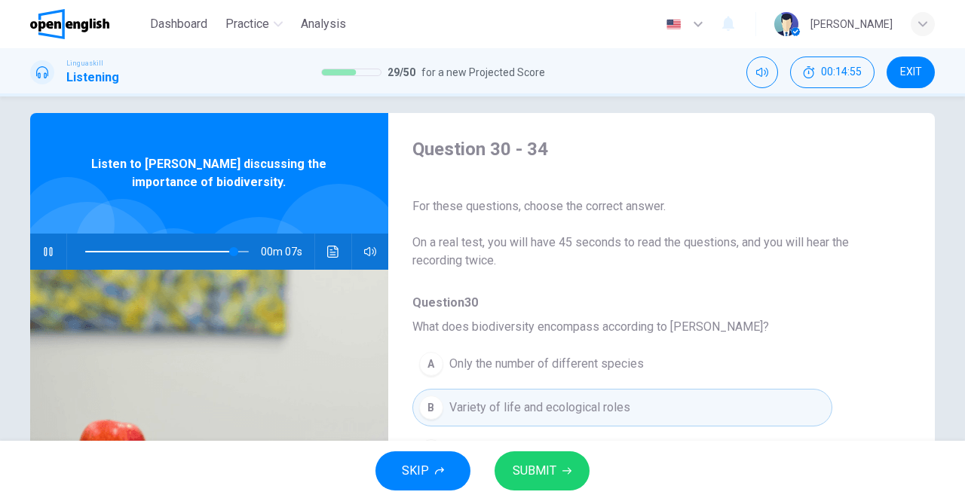
click at [535, 463] on span "SUBMIT" at bounding box center [535, 471] width 44 height 21
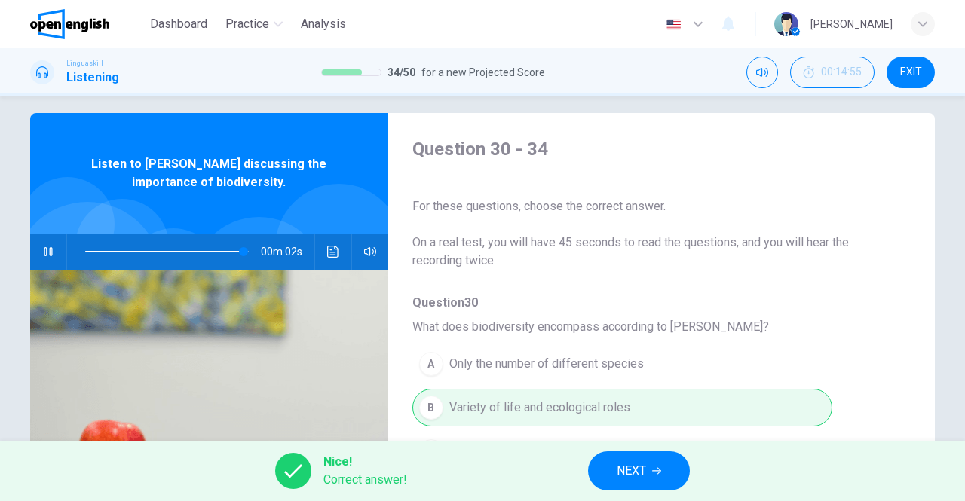
type input "**"
click at [653, 480] on button "NEXT" at bounding box center [639, 471] width 102 height 39
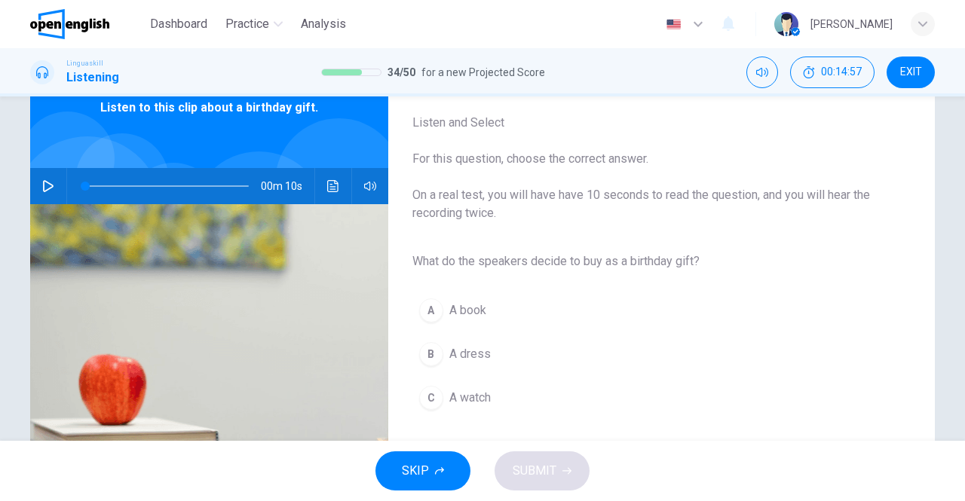
scroll to position [0, 0]
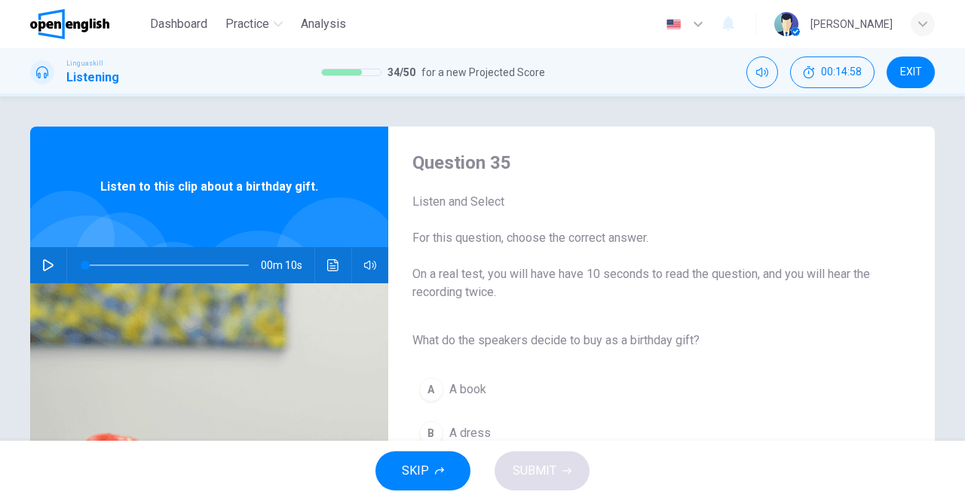
click at [48, 266] on icon "button" at bounding box center [48, 265] width 11 height 12
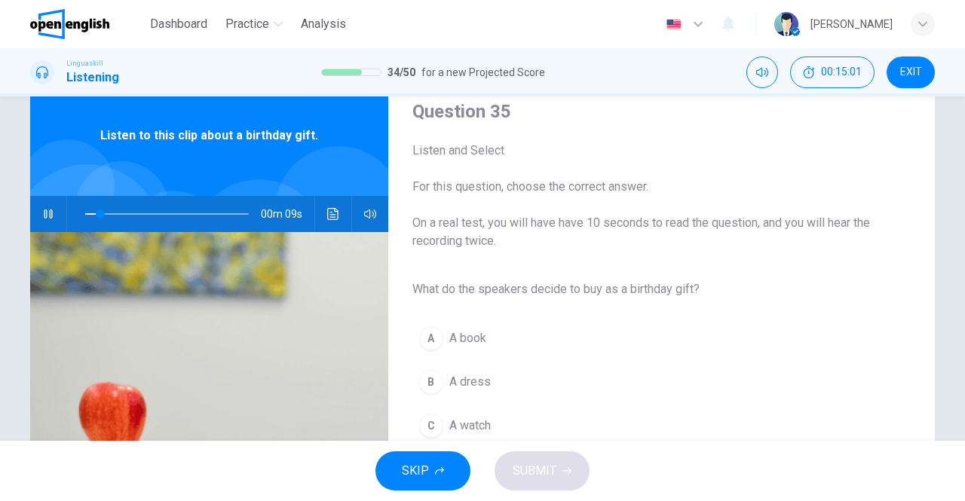
scroll to position [75, 0]
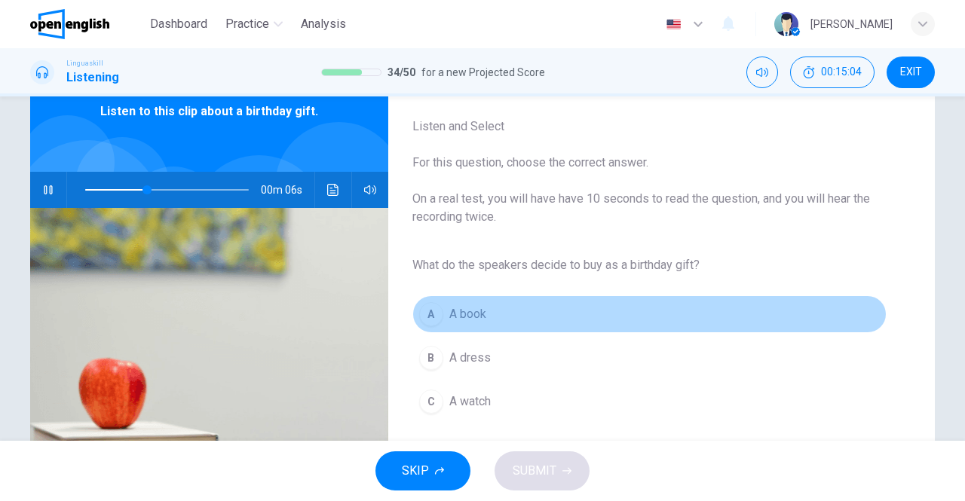
click at [437, 312] on div "A" at bounding box center [431, 314] width 24 height 24
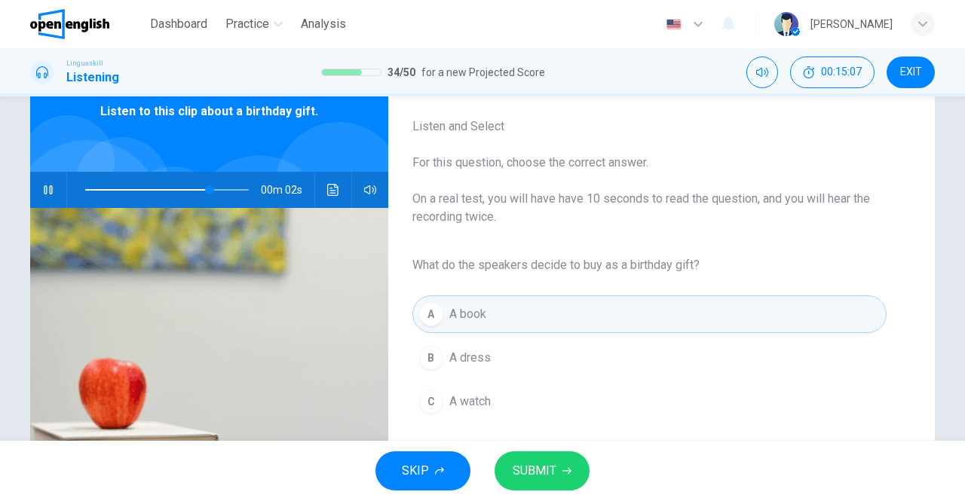
click at [545, 467] on span "SUBMIT" at bounding box center [535, 471] width 44 height 21
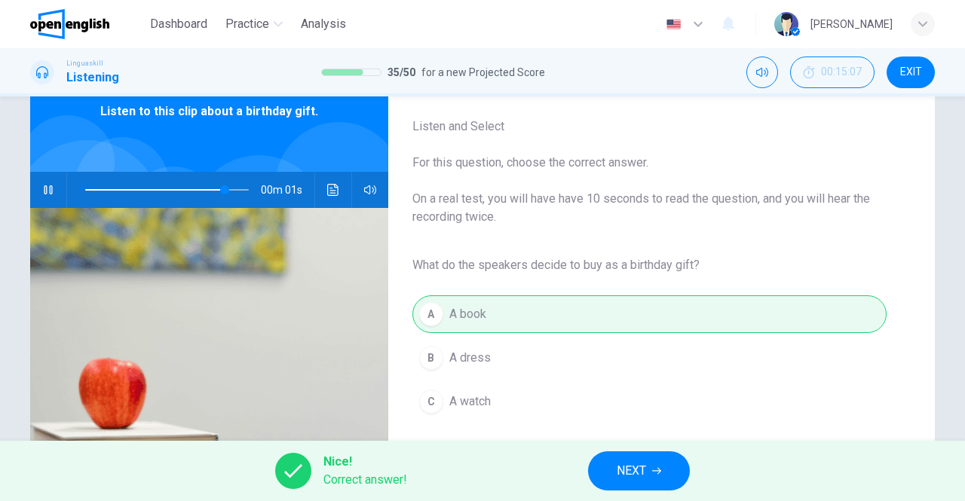
type input "**"
click at [645, 462] on span "NEXT" at bounding box center [631, 471] width 29 height 21
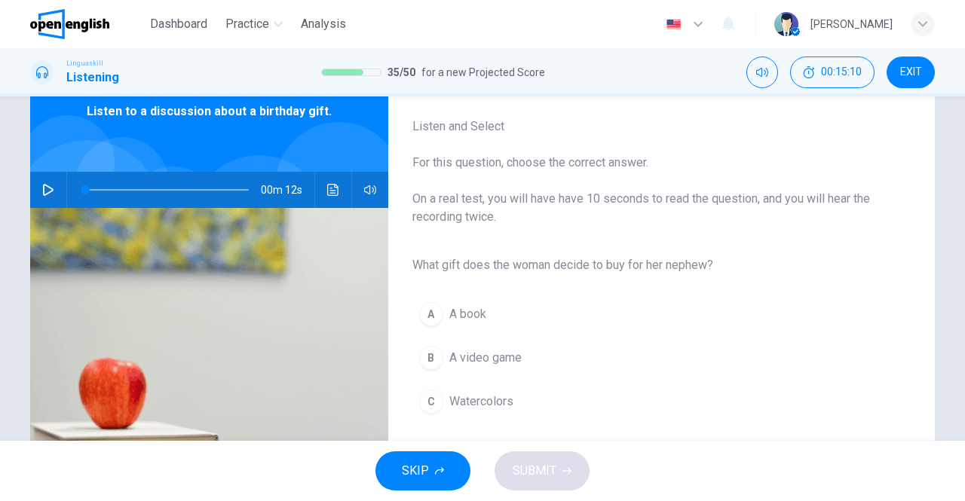
click at [52, 182] on button "button" at bounding box center [48, 190] width 24 height 36
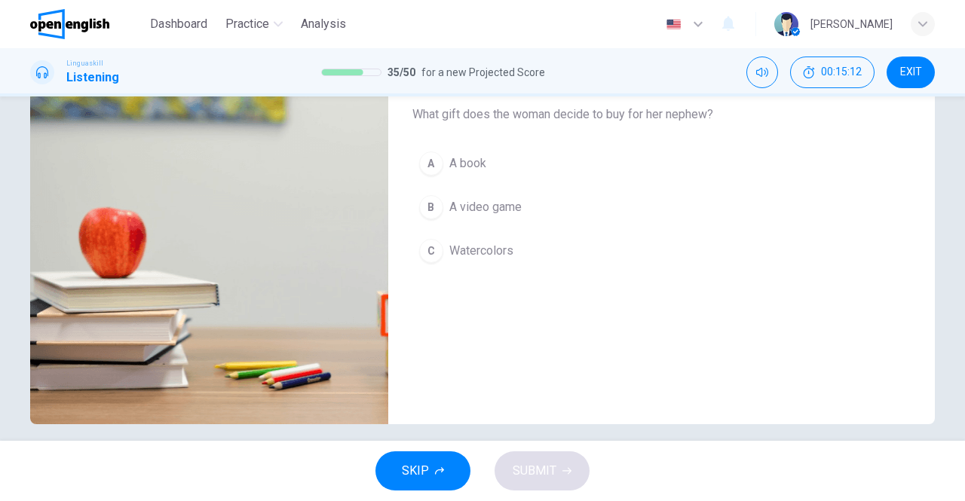
scroll to position [151, 0]
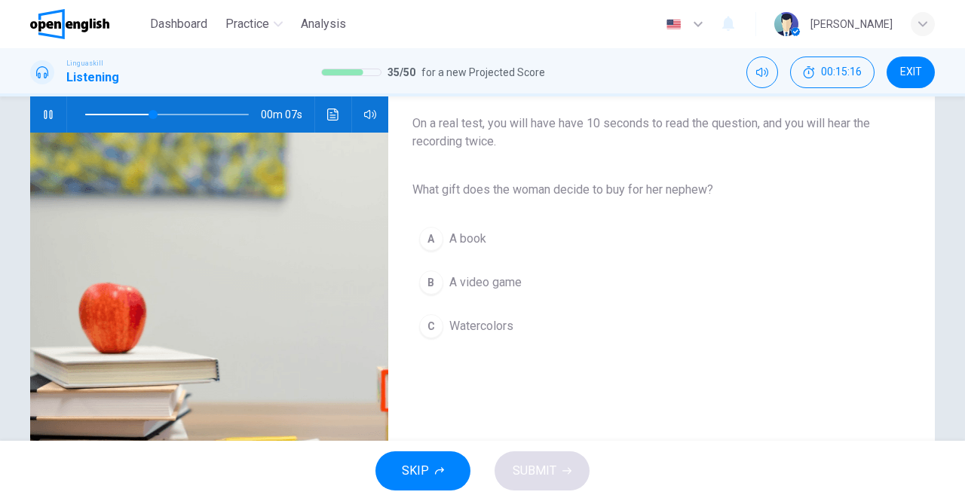
click at [473, 323] on span "Watercolors" at bounding box center [481, 326] width 64 height 18
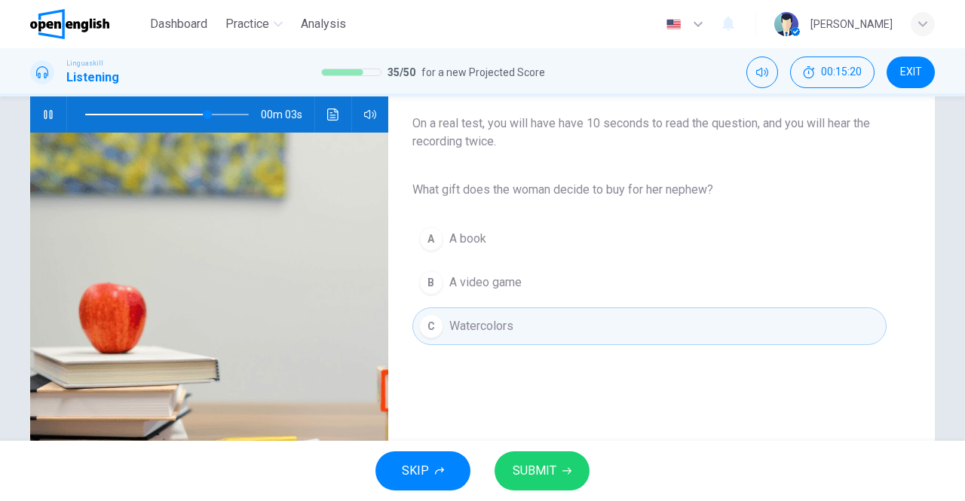
click at [562, 456] on button "SUBMIT" at bounding box center [541, 471] width 95 height 39
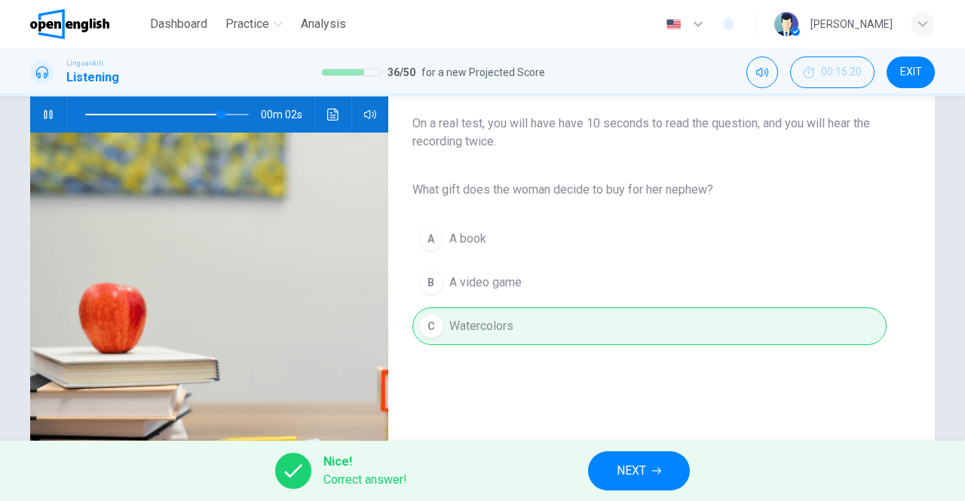
type input "**"
click at [612, 472] on button "NEXT" at bounding box center [639, 471] width 102 height 39
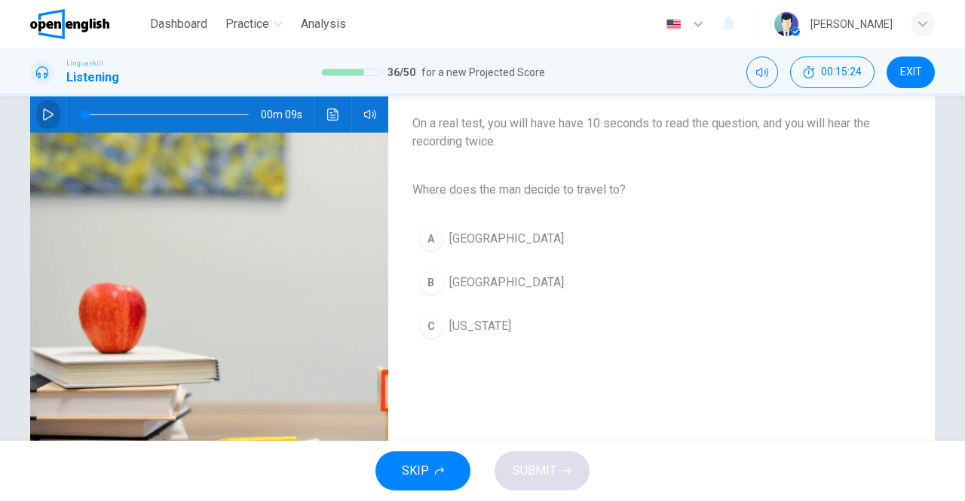
click at [47, 107] on button "button" at bounding box center [48, 114] width 24 height 36
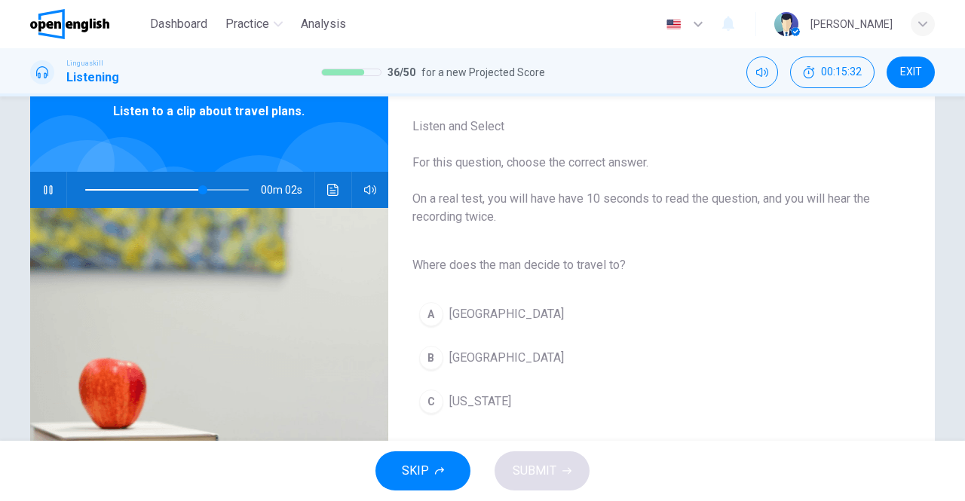
click at [449, 357] on span "[GEOGRAPHIC_DATA]" at bounding box center [506, 358] width 115 height 18
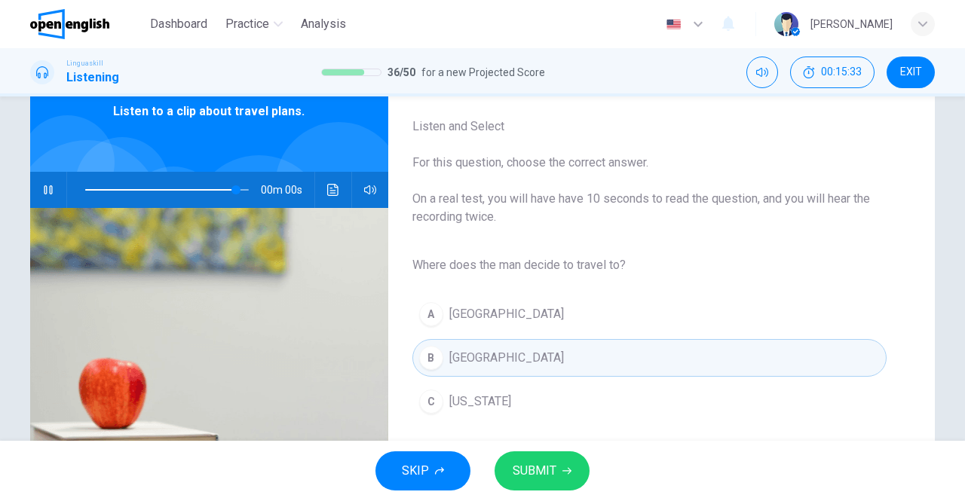
click at [541, 465] on span "SUBMIT" at bounding box center [535, 471] width 44 height 21
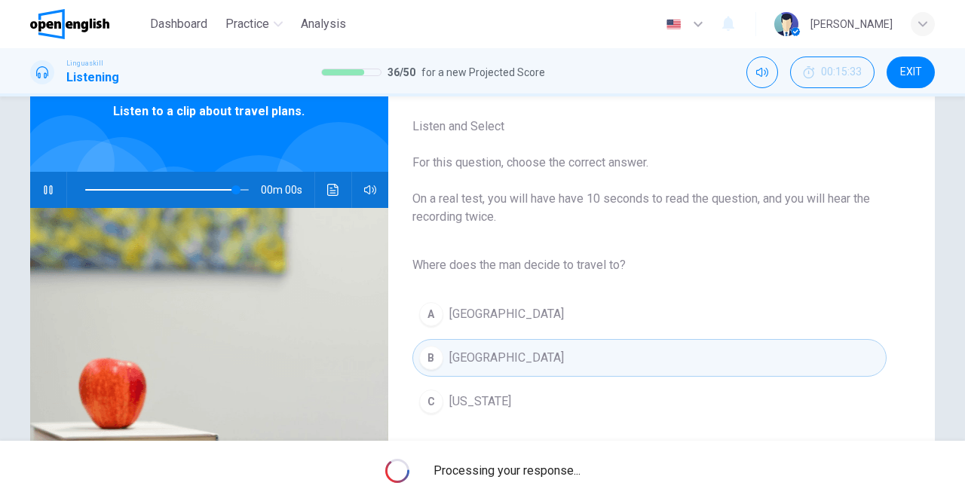
type input "*"
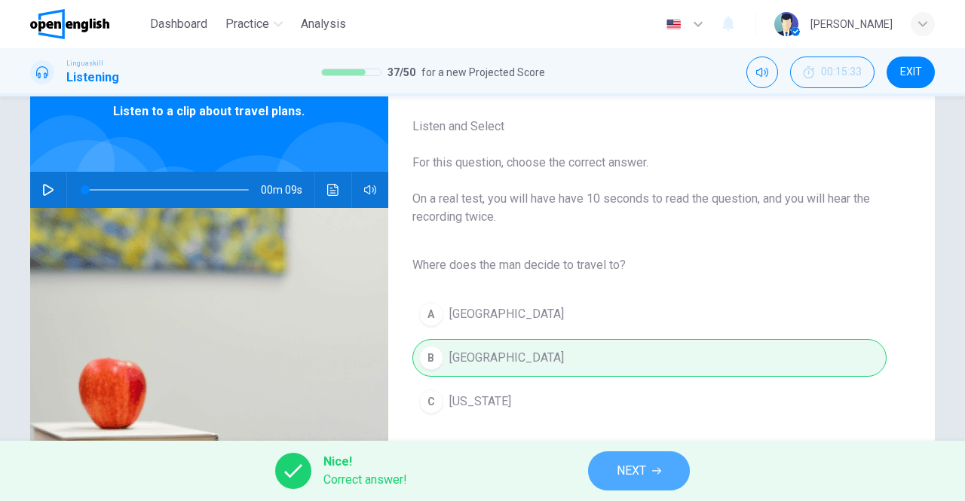
click at [620, 462] on span "NEXT" at bounding box center [631, 471] width 29 height 21
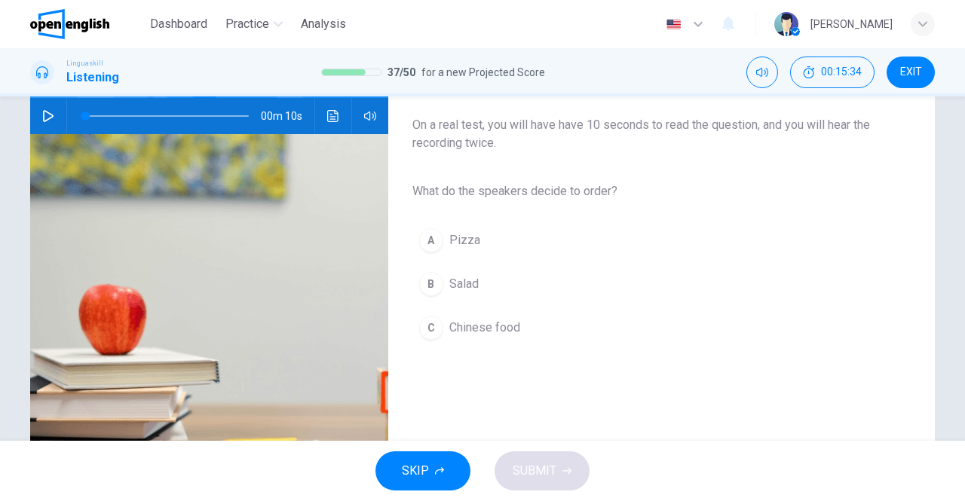
scroll to position [151, 0]
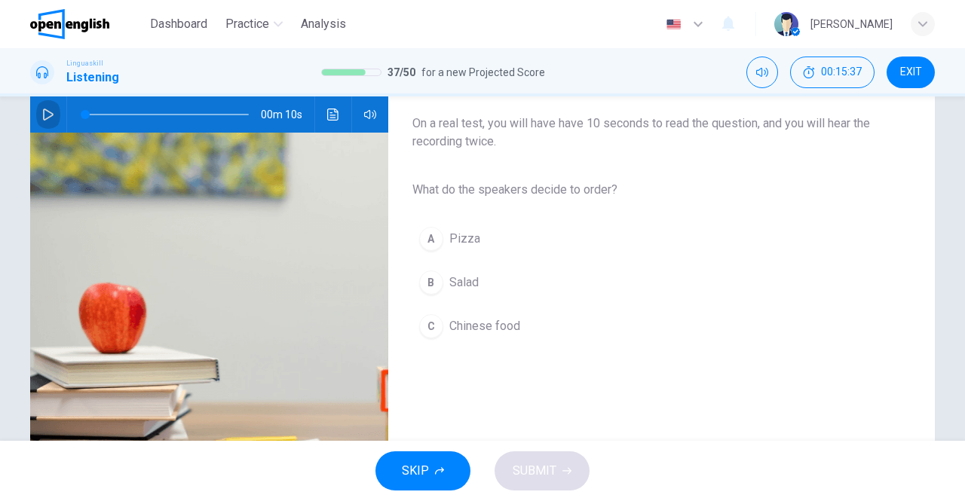
click at [37, 114] on button "button" at bounding box center [48, 114] width 24 height 36
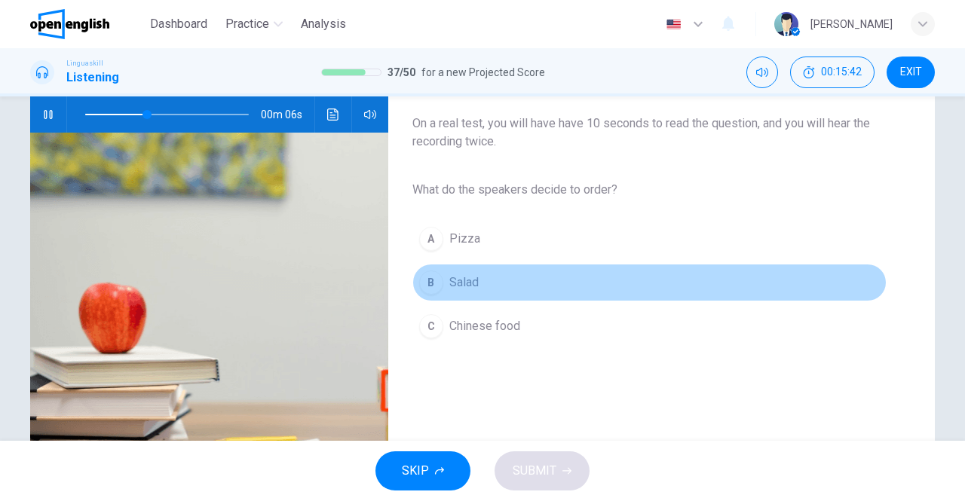
click at [436, 283] on div "B" at bounding box center [431, 283] width 24 height 24
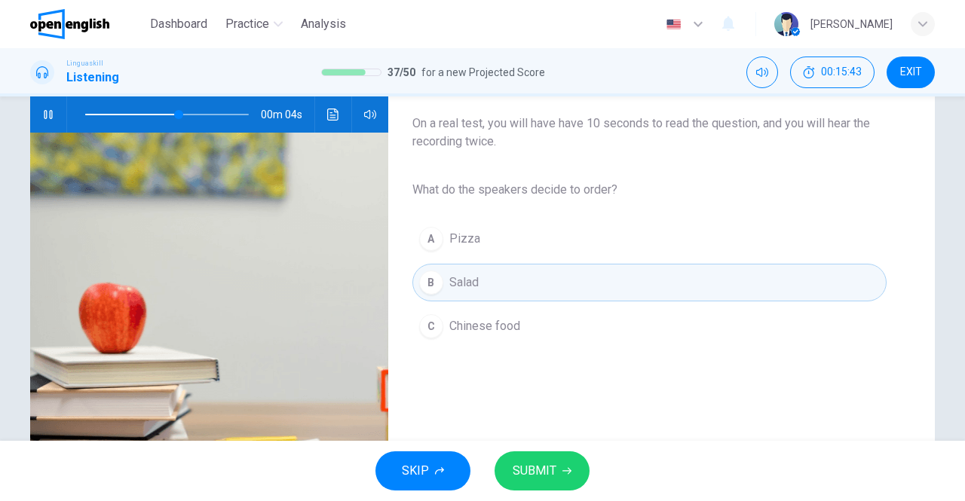
click at [557, 467] on button "SUBMIT" at bounding box center [541, 471] width 95 height 39
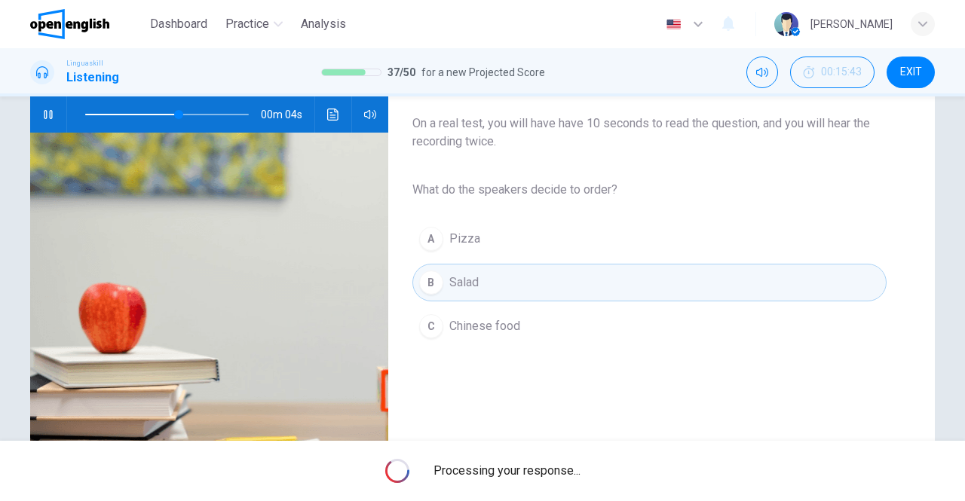
type input "**"
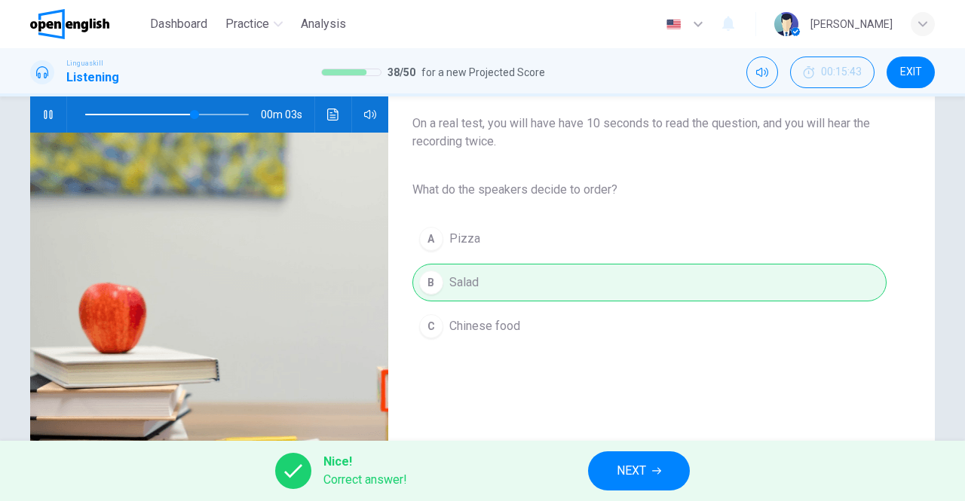
click at [643, 456] on button "NEXT" at bounding box center [639, 471] width 102 height 39
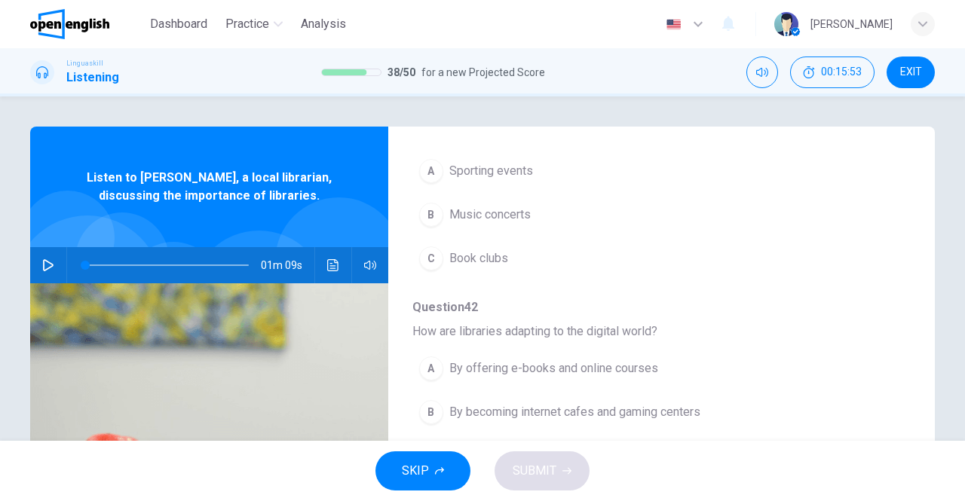
scroll to position [642, 0]
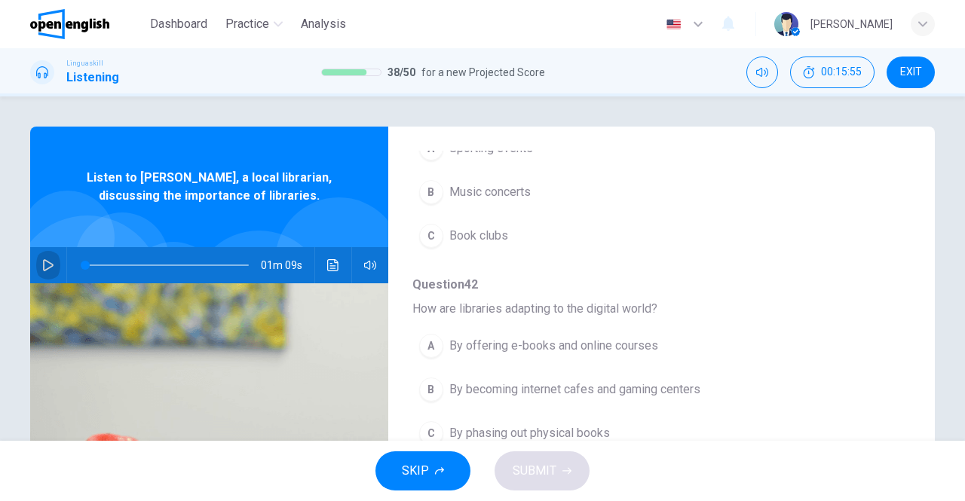
click at [43, 266] on icon "button" at bounding box center [48, 265] width 11 height 12
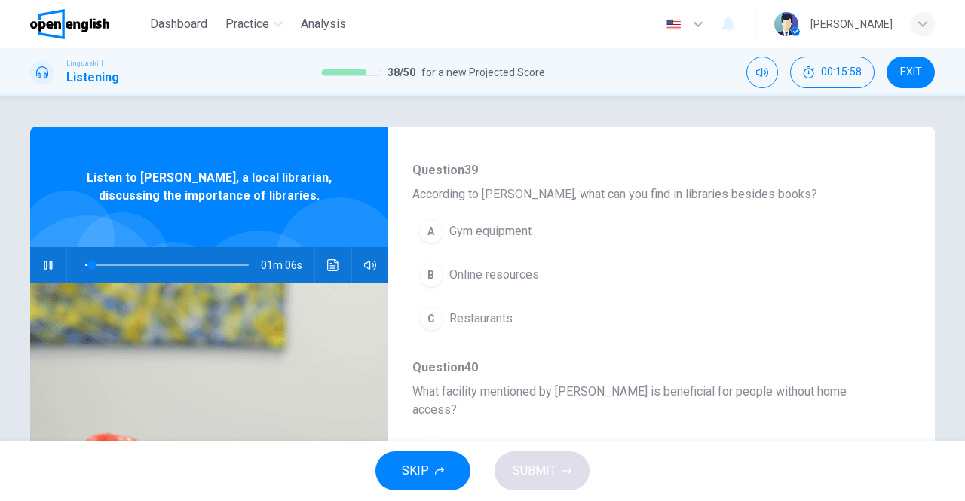
scroll to position [151, 0]
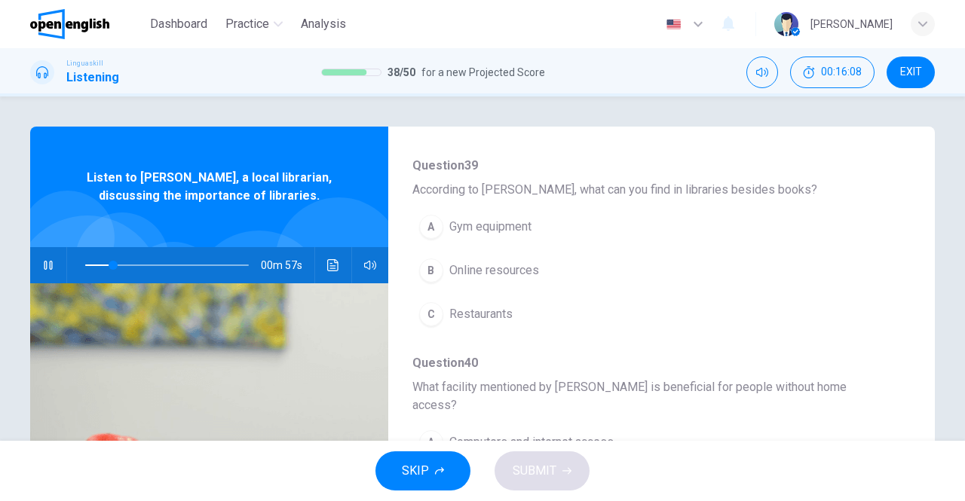
click at [486, 269] on span "Online resources" at bounding box center [494, 271] width 90 height 18
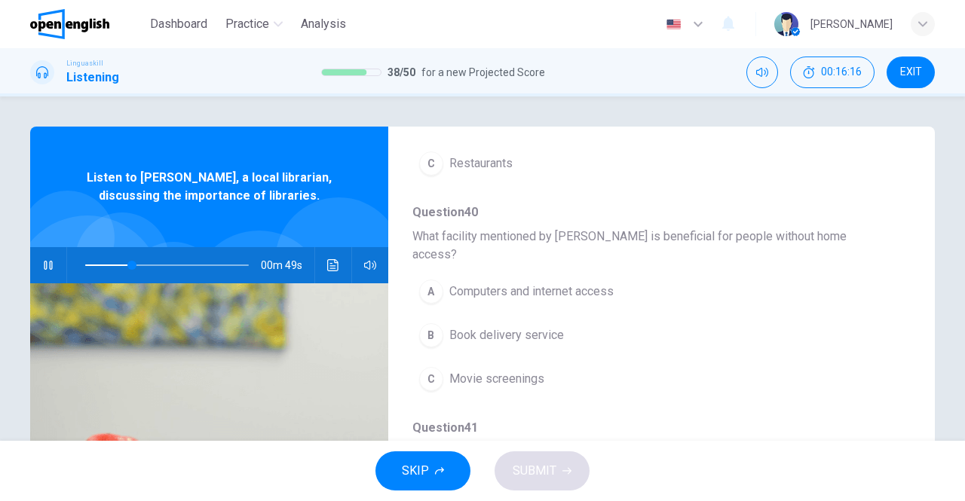
scroll to position [377, 0]
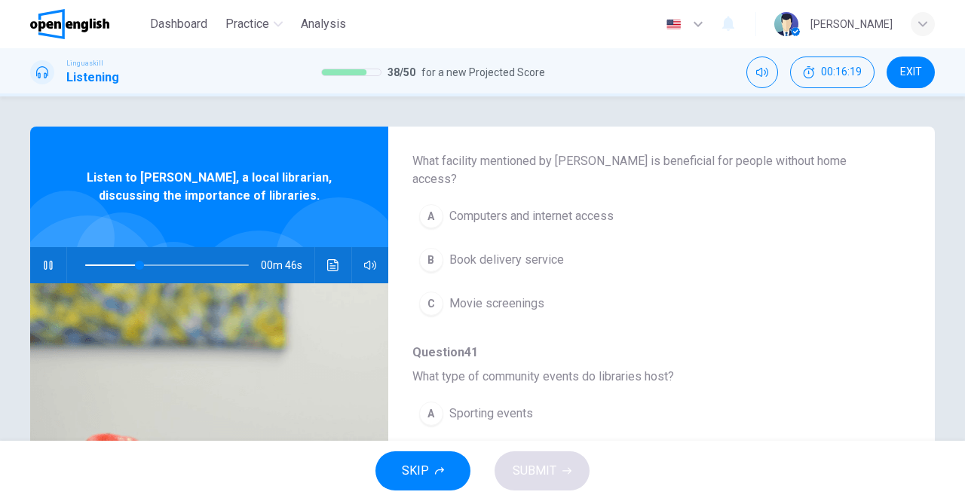
click at [582, 207] on span "Computers and internet access" at bounding box center [531, 216] width 164 height 18
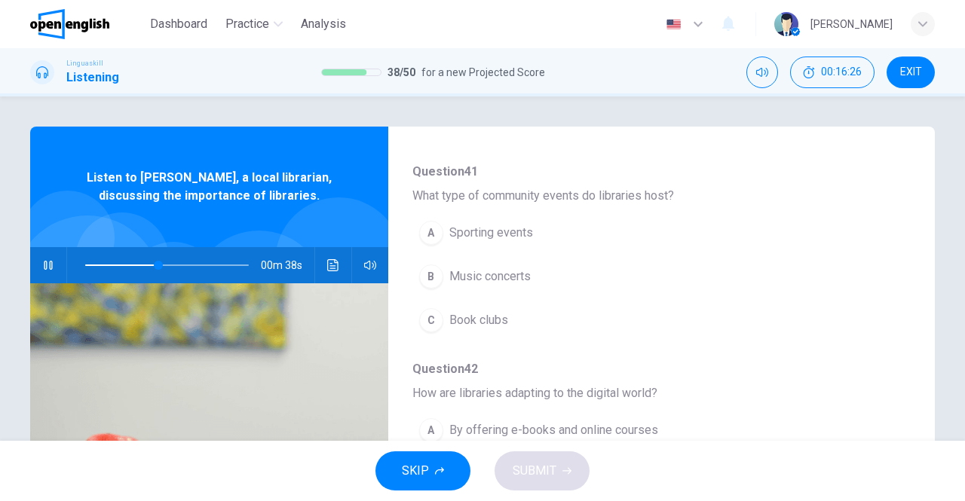
scroll to position [603, 0]
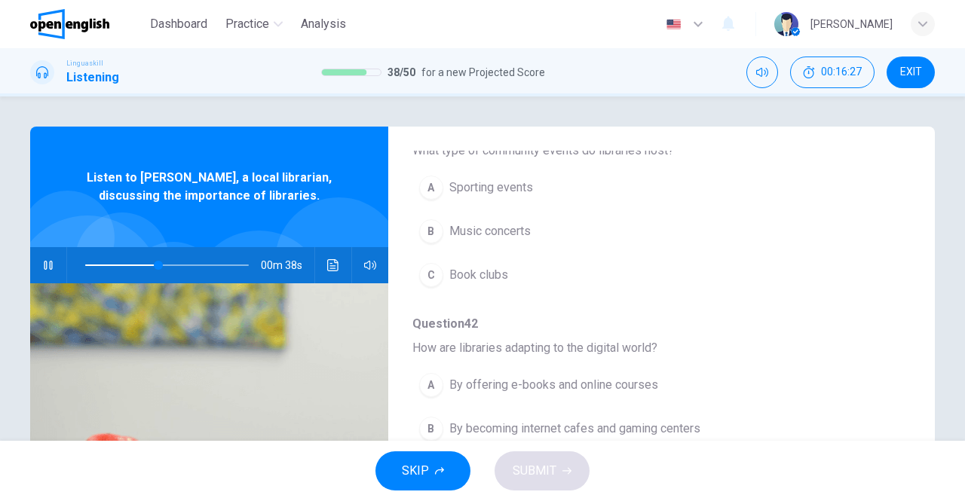
click at [488, 266] on span "Book clubs" at bounding box center [478, 275] width 59 height 18
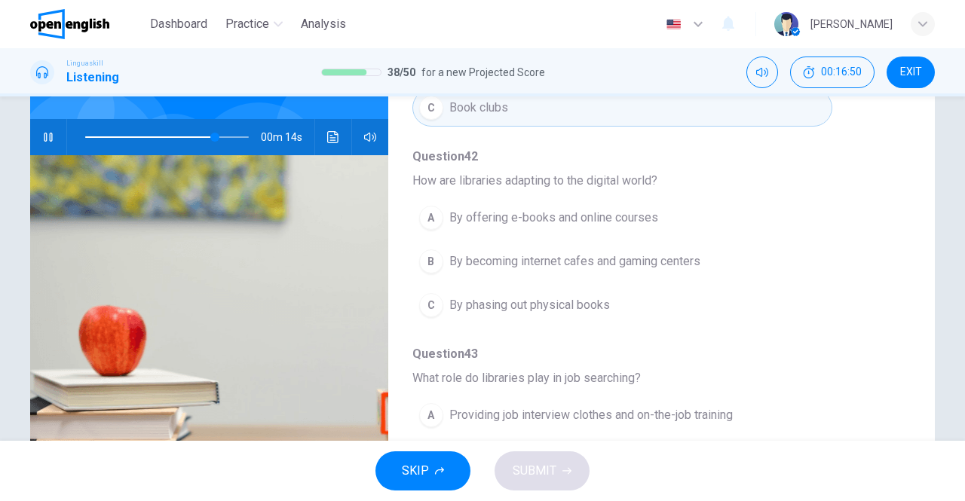
scroll to position [151, 0]
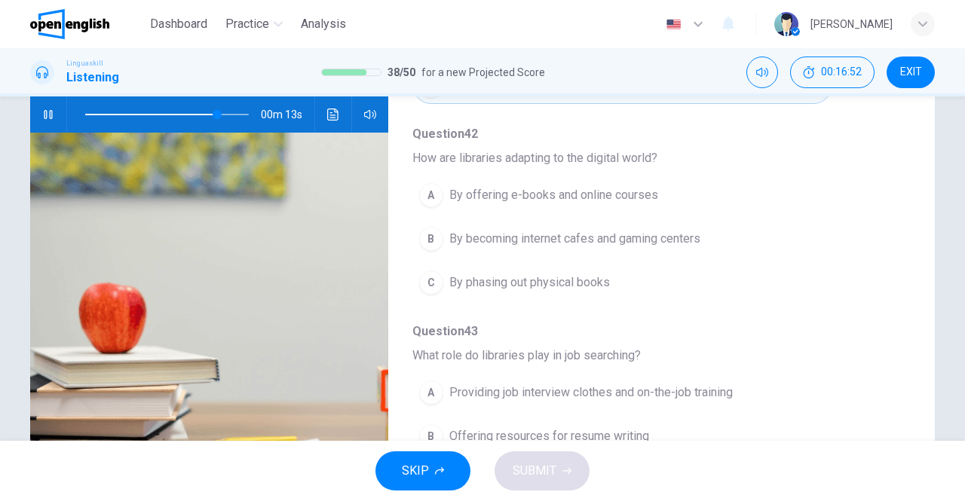
click at [562, 195] on div "A By offering e-books and online courses B By becoming internet cafes and gamin…" at bounding box center [649, 238] width 474 height 131
click at [571, 186] on span "By offering e-books and online courses" at bounding box center [553, 195] width 209 height 18
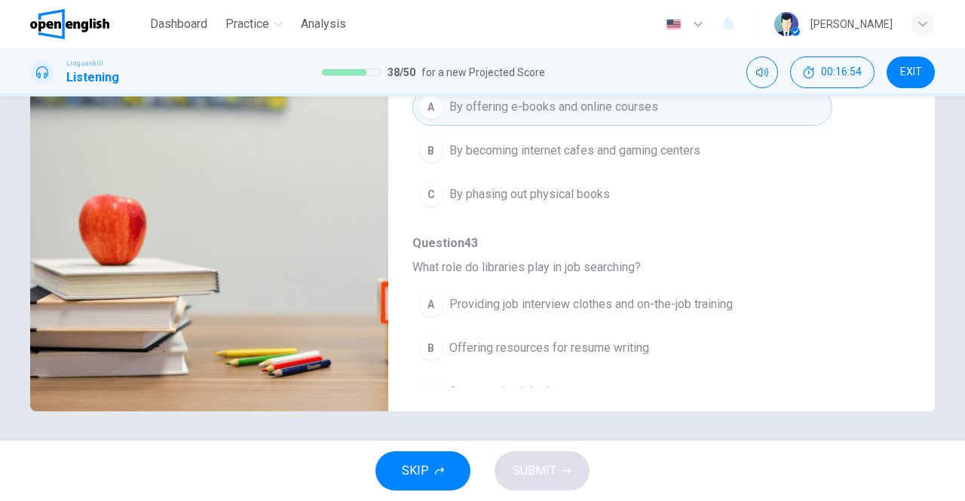
scroll to position [240, 0]
type input "*"
click at [565, 338] on span "Offering resources for resume writing" at bounding box center [549, 347] width 200 height 18
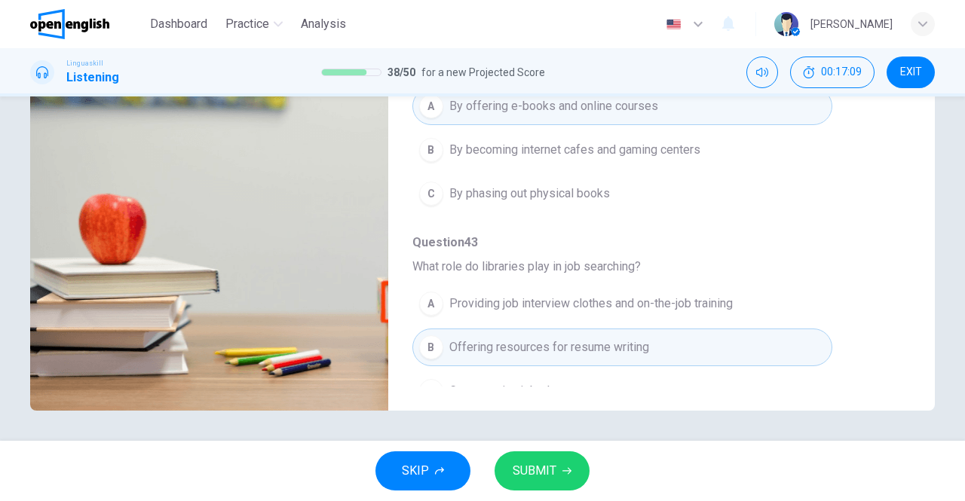
click at [559, 455] on button "SUBMIT" at bounding box center [541, 471] width 95 height 39
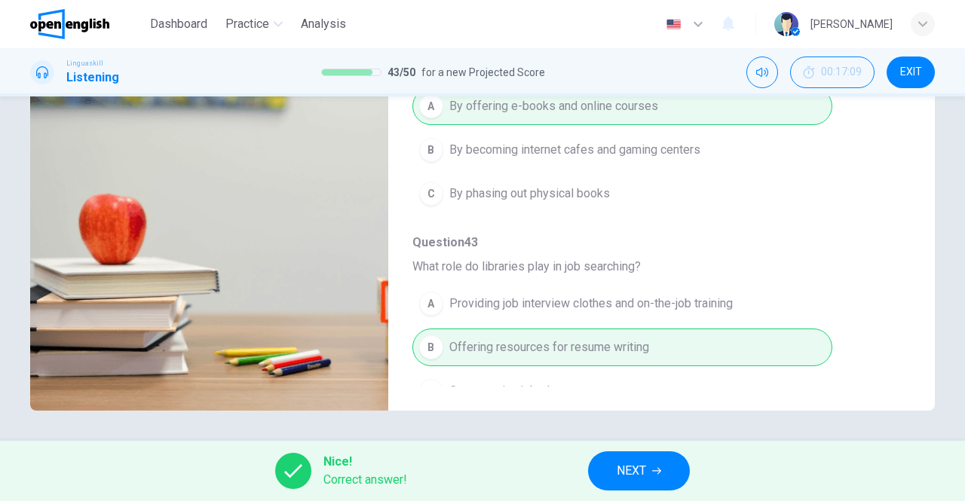
click at [646, 467] on span "NEXT" at bounding box center [631, 471] width 29 height 21
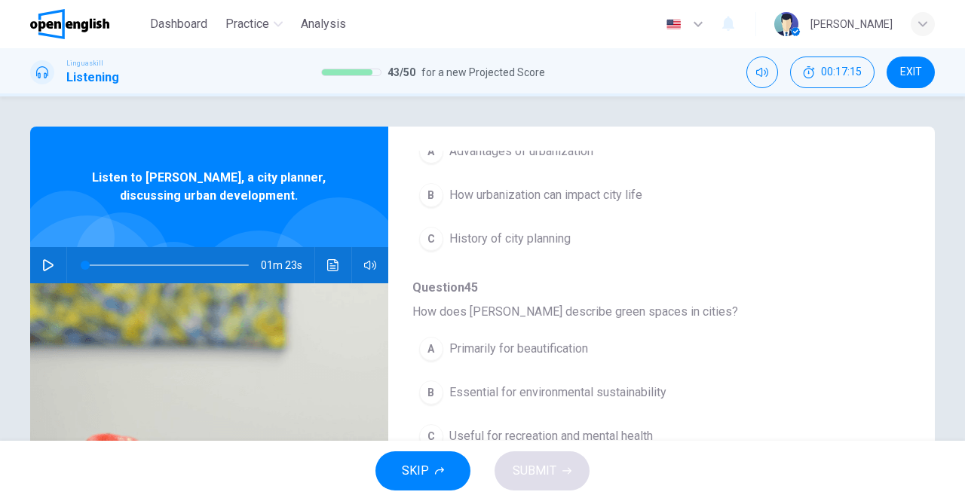
scroll to position [302, 0]
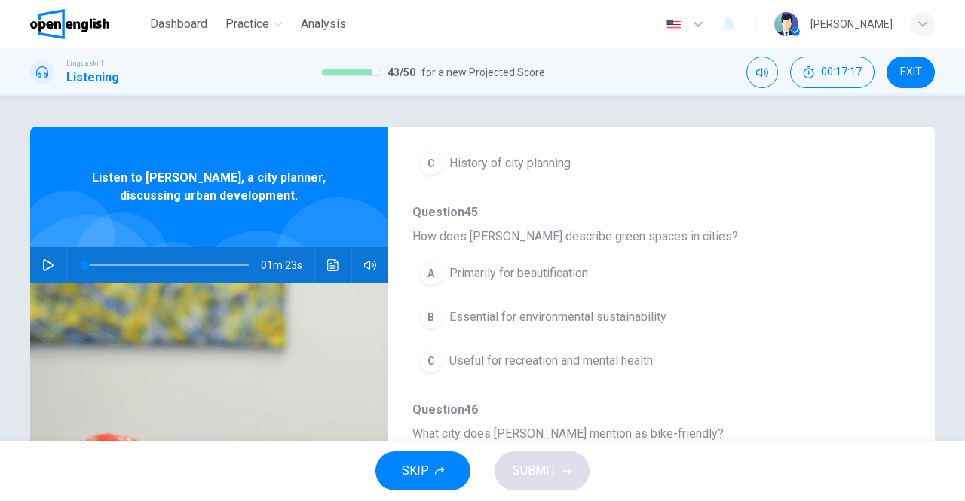
click at [38, 256] on button "button" at bounding box center [48, 265] width 24 height 36
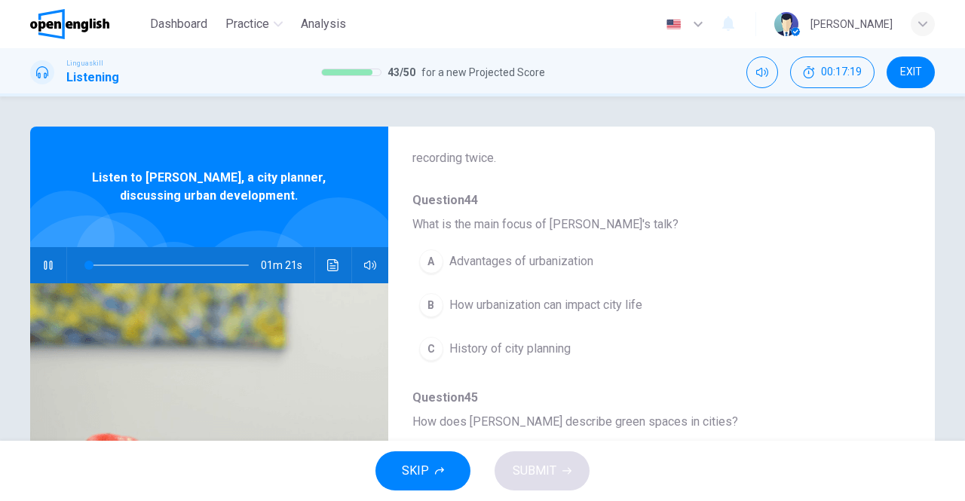
scroll to position [151, 0]
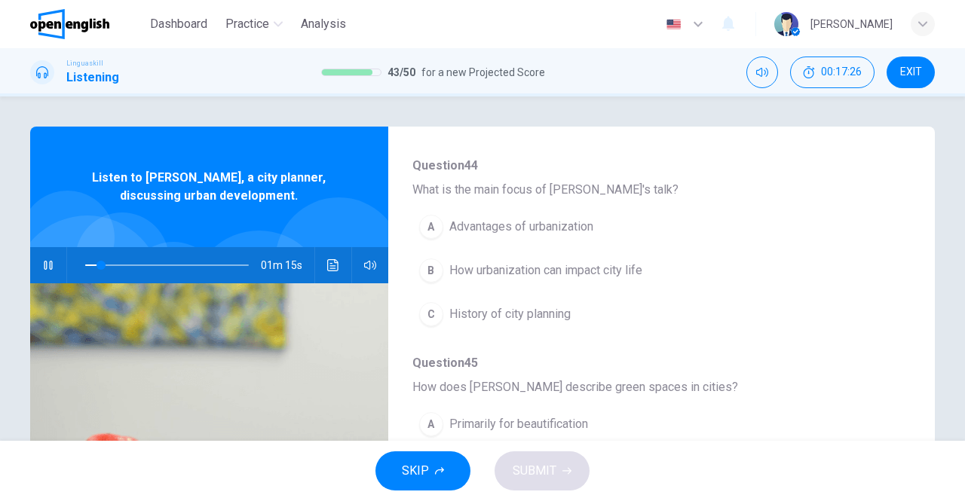
click at [424, 268] on div "B" at bounding box center [431, 271] width 24 height 24
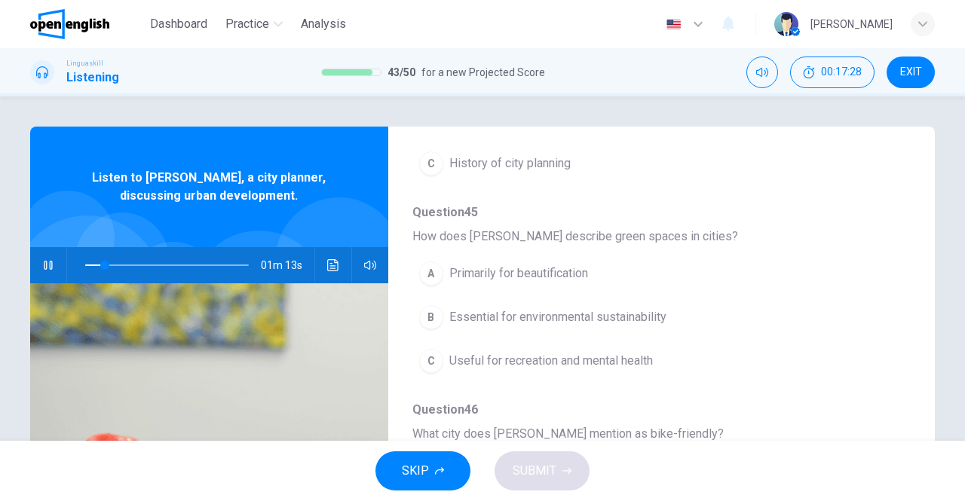
scroll to position [377, 0]
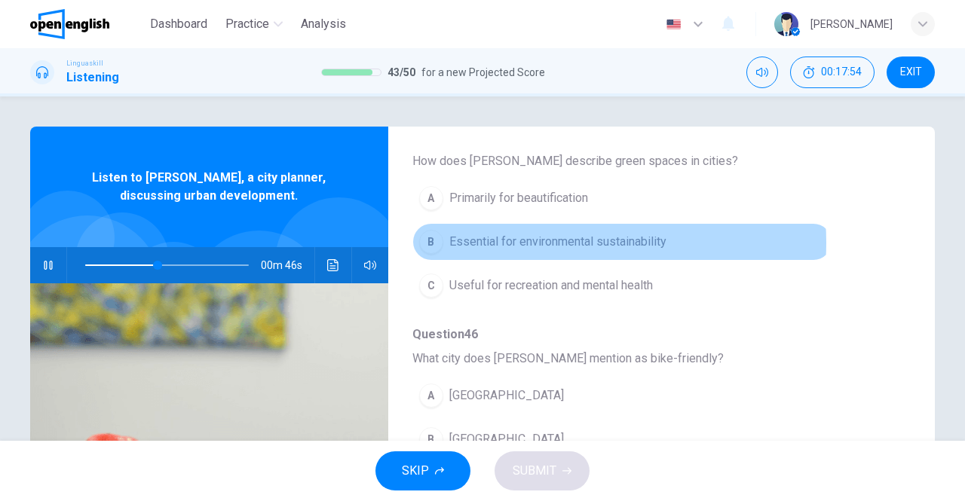
click at [534, 240] on span "Essential for environmental sustainability" at bounding box center [557, 242] width 217 height 18
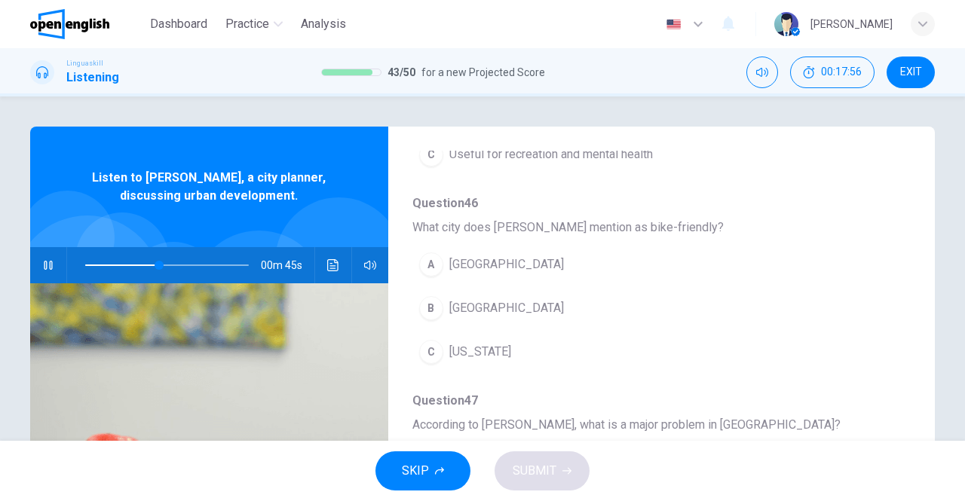
scroll to position [528, 0]
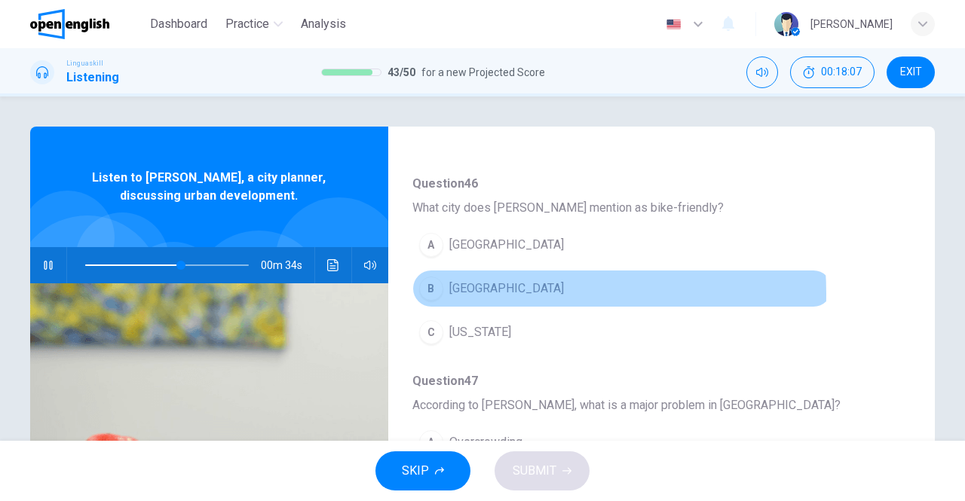
click at [481, 289] on span "[GEOGRAPHIC_DATA]" at bounding box center [506, 289] width 115 height 18
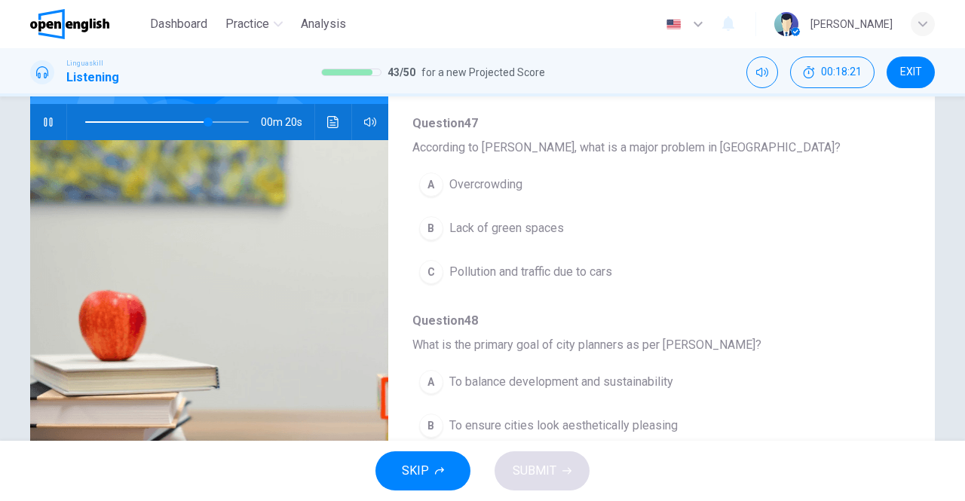
scroll to position [151, 0]
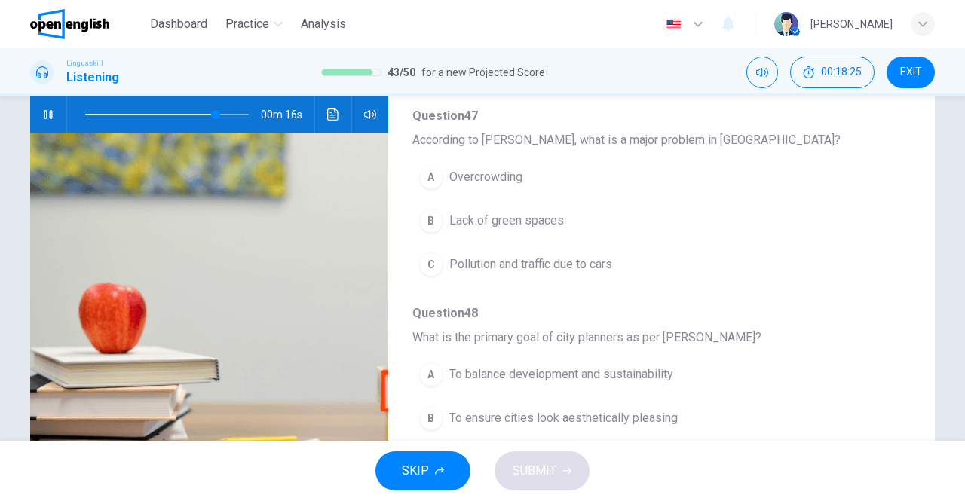
click at [520, 216] on span "Lack of green spaces" at bounding box center [506, 221] width 115 height 18
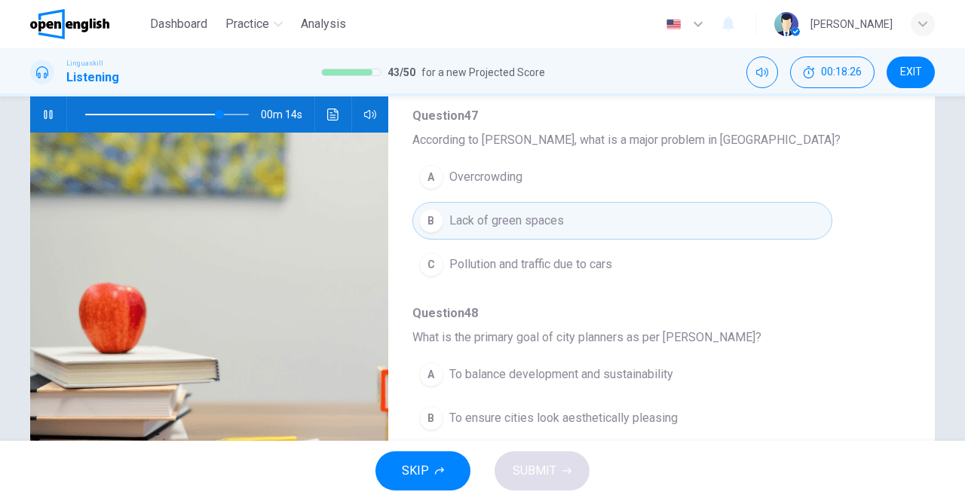
click at [504, 263] on span "Pollution and traffic due to cars" at bounding box center [530, 265] width 163 height 18
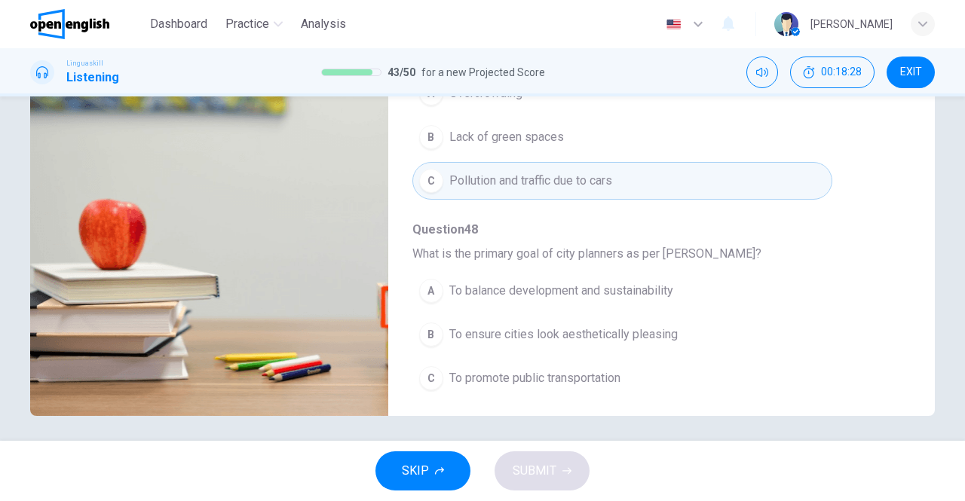
scroll to position [240, 0]
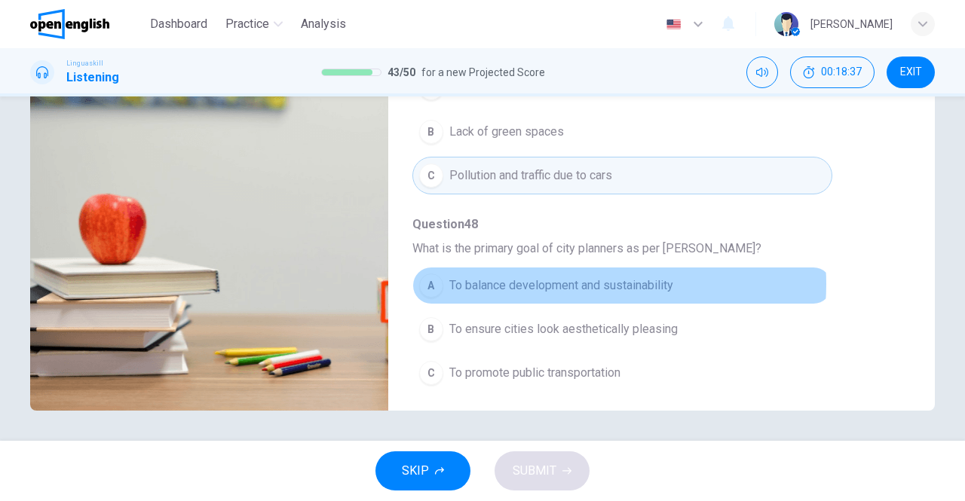
click at [580, 277] on span "To balance development and sustainability" at bounding box center [561, 286] width 224 height 18
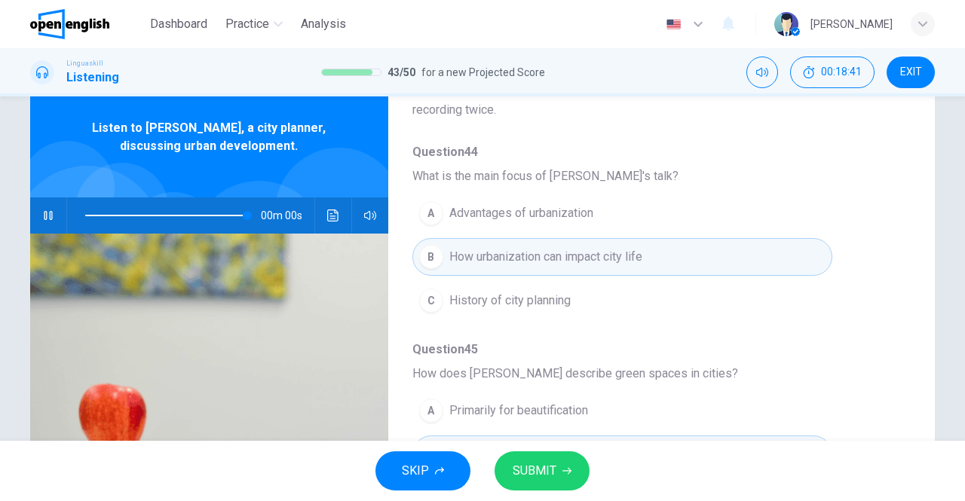
scroll to position [0, 0]
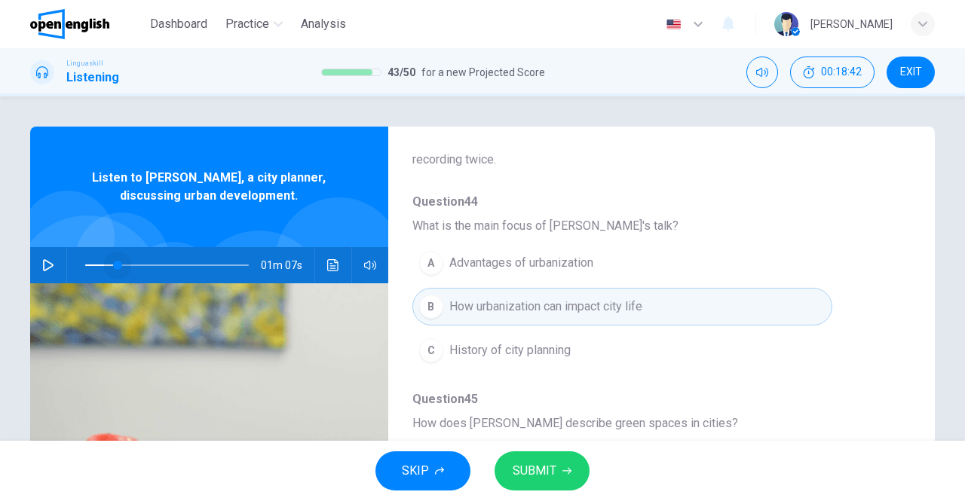
click at [115, 263] on span at bounding box center [167, 265] width 164 height 21
click at [45, 269] on icon "button" at bounding box center [48, 265] width 12 height 12
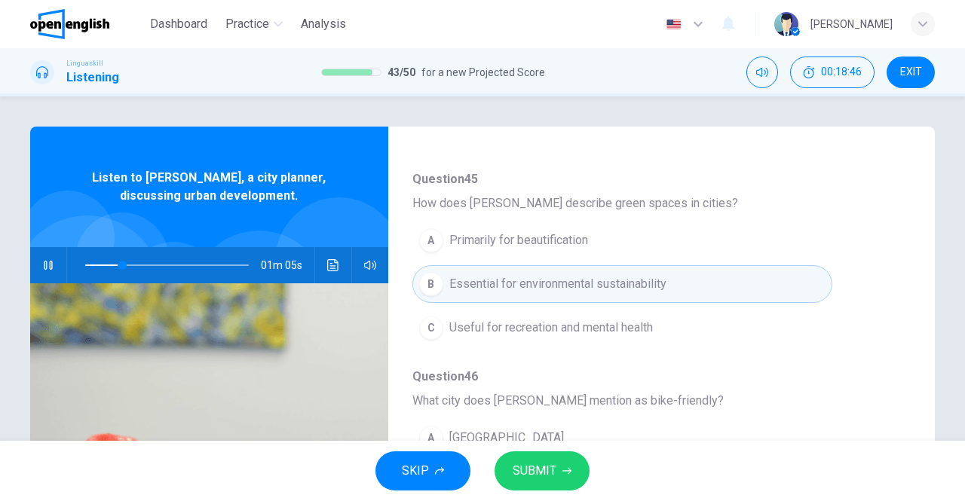
scroll to position [341, 0]
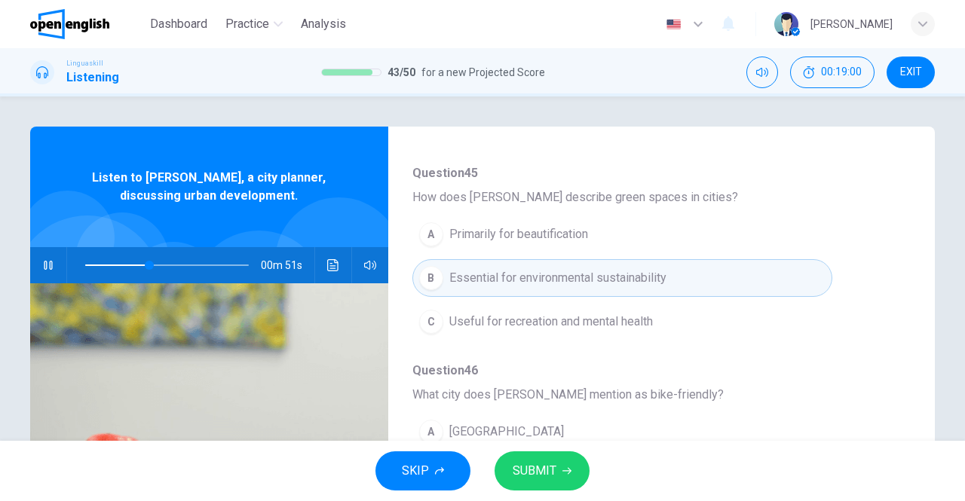
click at [628, 313] on span "Useful for recreation and mental health" at bounding box center [551, 322] width 204 height 18
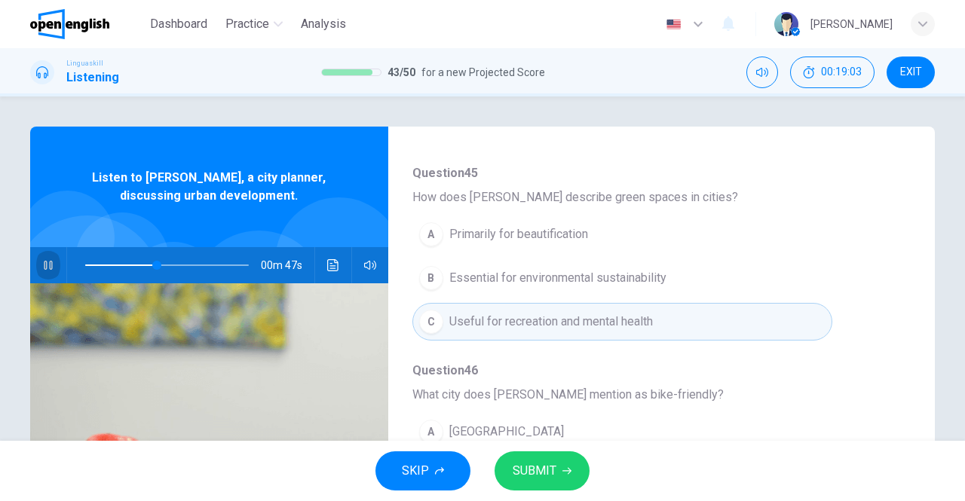
click at [44, 262] on icon "button" at bounding box center [48, 265] width 12 height 12
click at [562, 474] on icon "button" at bounding box center [566, 471] width 9 height 9
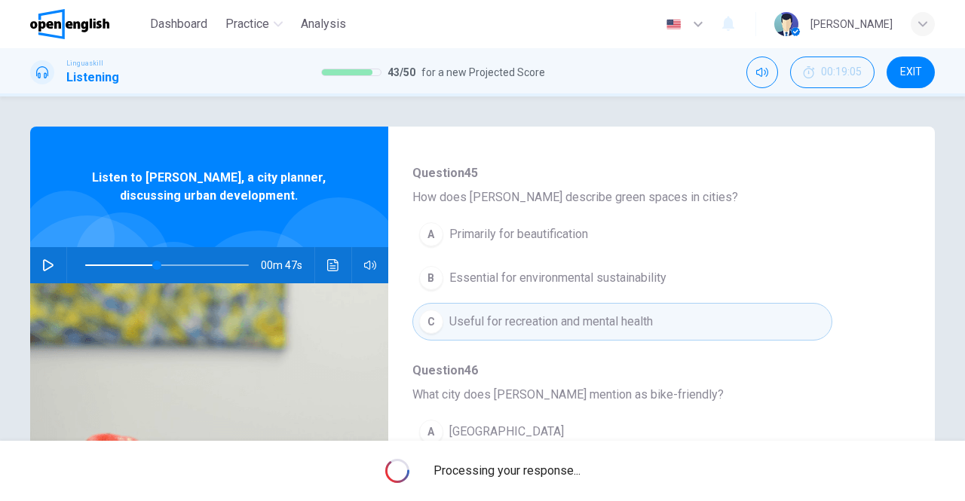
type input "**"
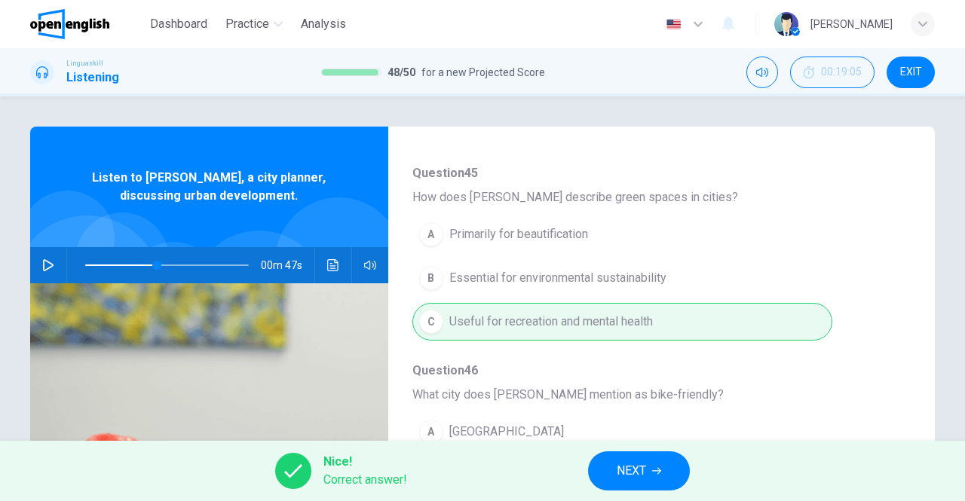
click at [657, 478] on button "NEXT" at bounding box center [639, 471] width 102 height 39
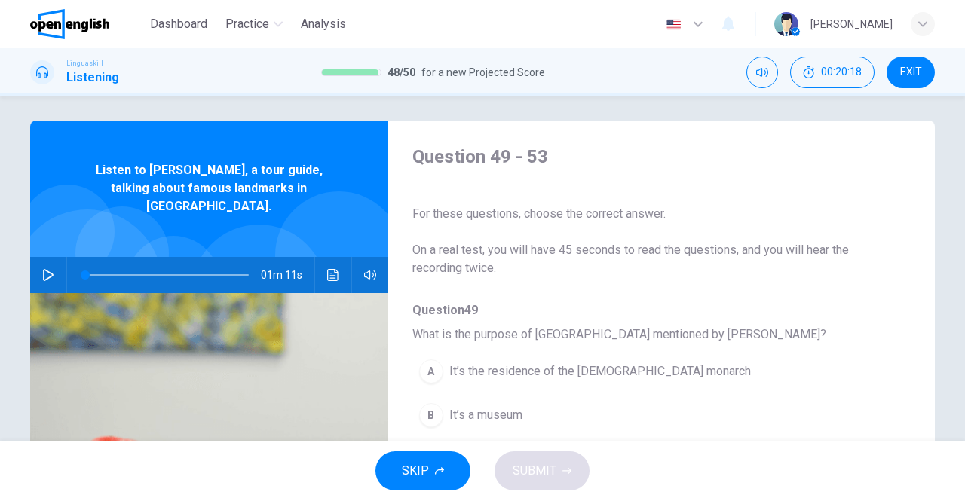
scroll to position [0, 0]
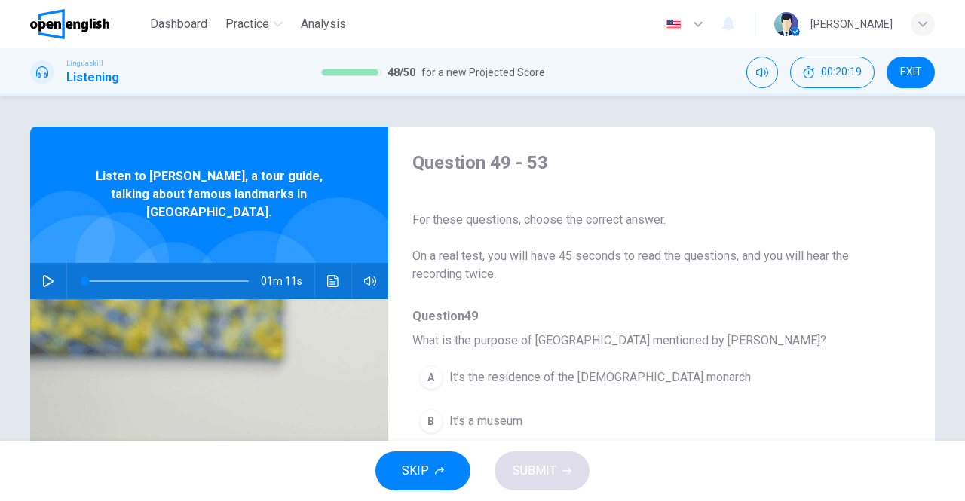
click at [50, 275] on icon "button" at bounding box center [48, 281] width 12 height 12
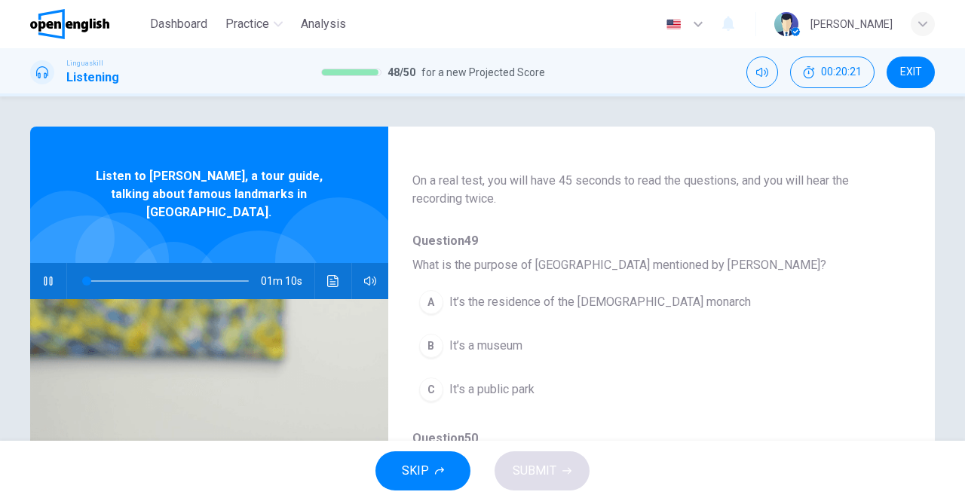
scroll to position [151, 0]
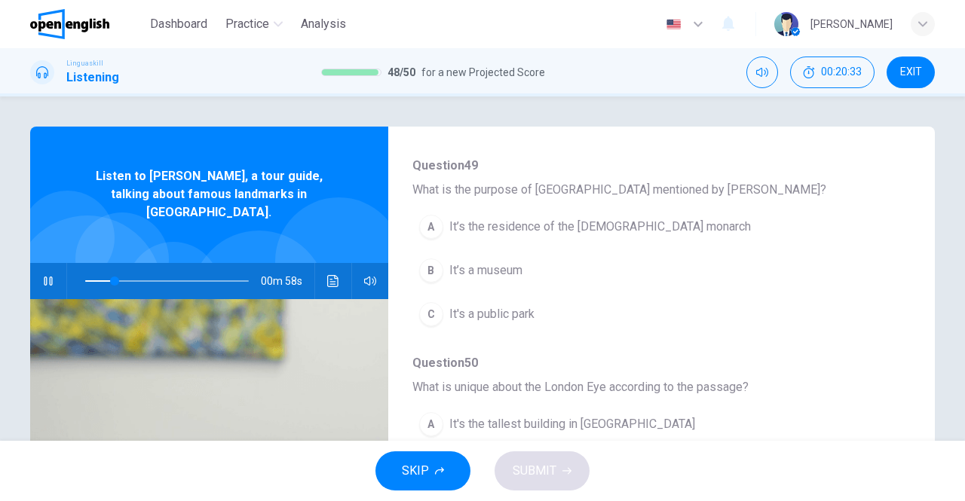
click at [525, 230] on span "It’s the residence of the [DEMOGRAPHIC_DATA] monarch" at bounding box center [600, 227] width 302 height 18
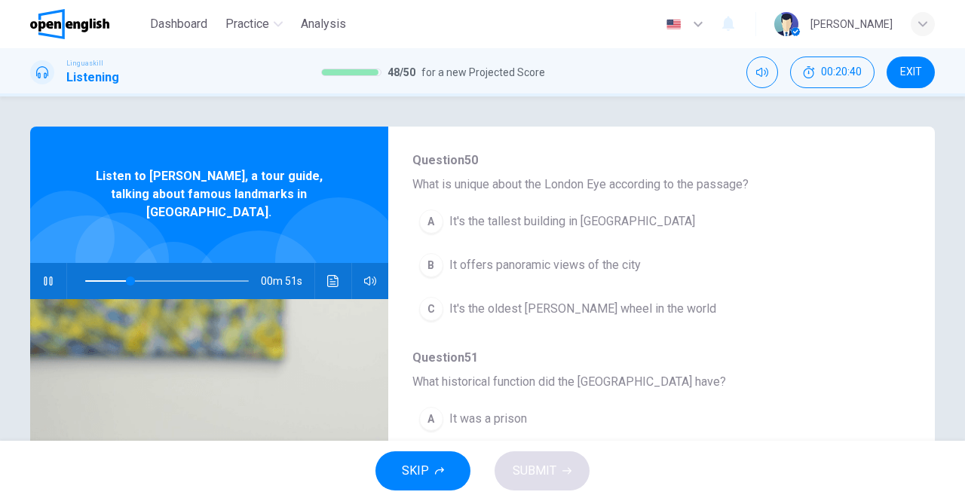
scroll to position [377, 0]
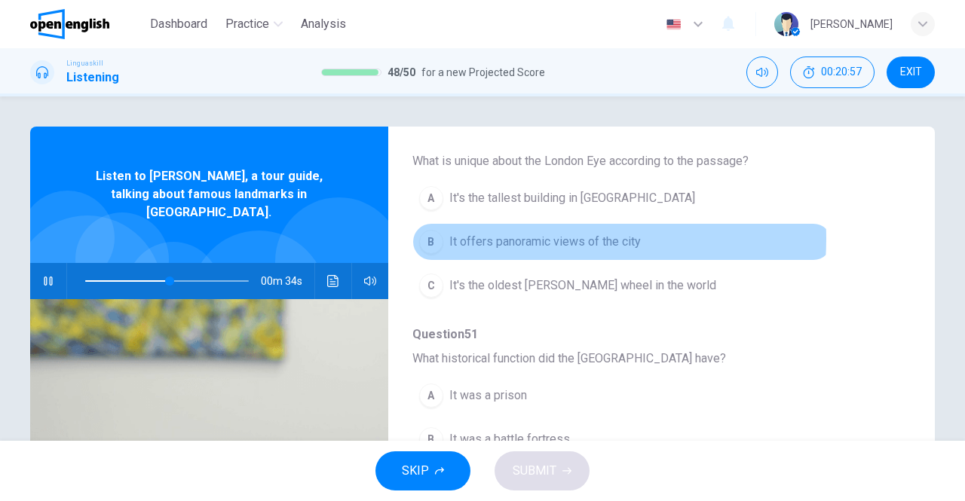
click at [528, 237] on span "It offers panoramic views of the city" at bounding box center [544, 242] width 191 height 18
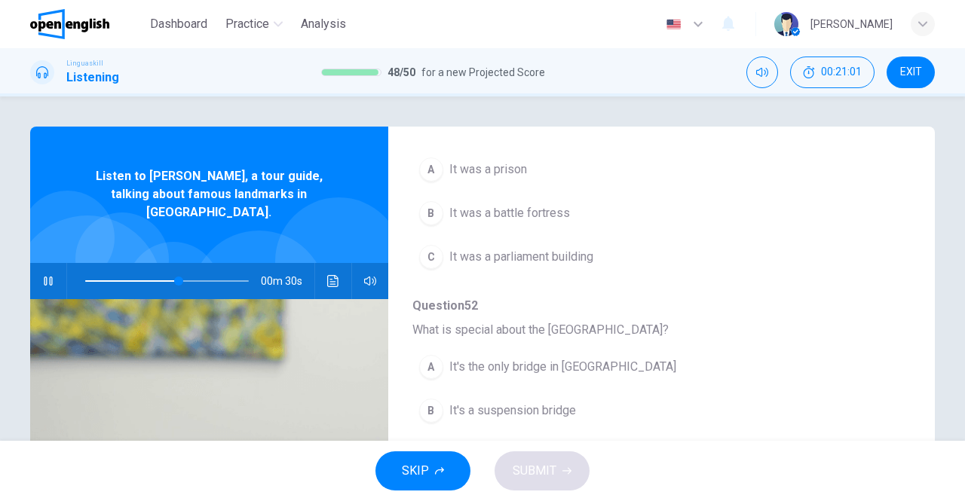
scroll to position [528, 0]
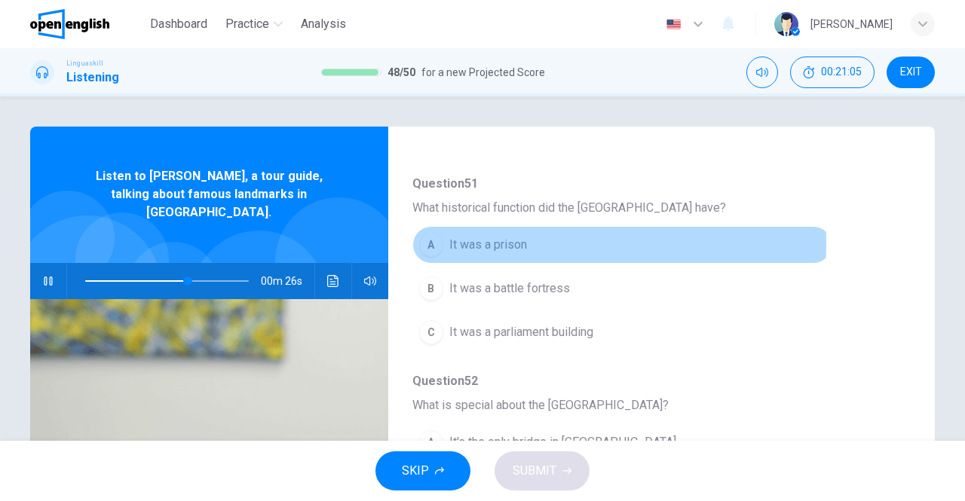
click at [491, 240] on span "It was a prison" at bounding box center [488, 245] width 78 height 18
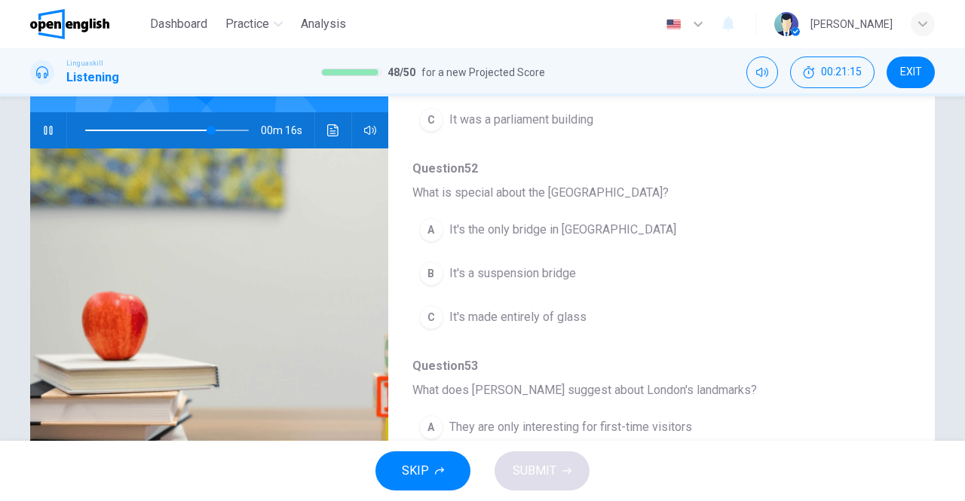
scroll to position [567, 0]
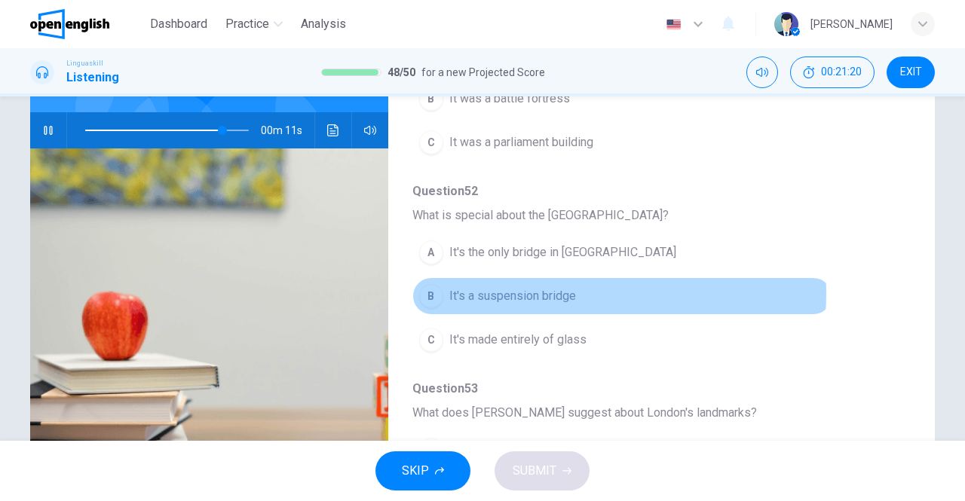
click at [519, 287] on span "It's a suspension bridge" at bounding box center [512, 296] width 127 height 18
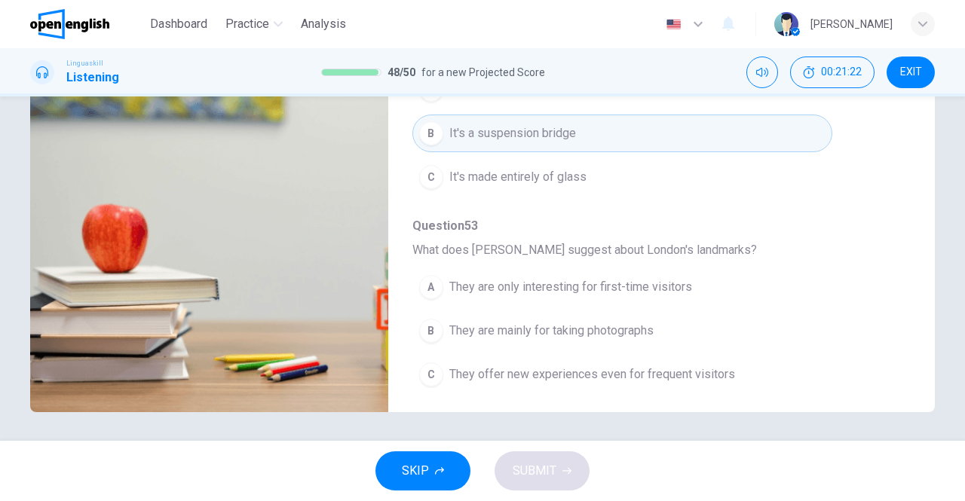
scroll to position [240, 0]
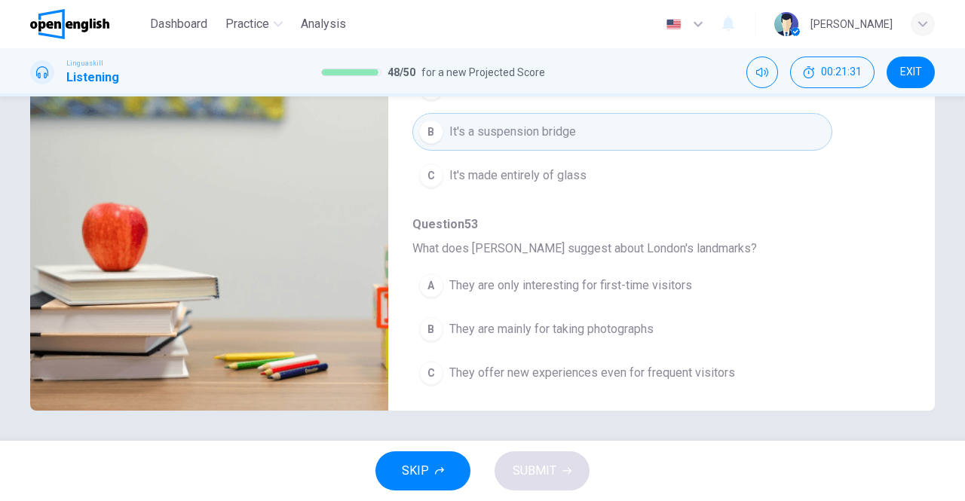
type input "*"
click at [582, 364] on span "They offer new experiences even for frequent visitors" at bounding box center [592, 373] width 286 height 18
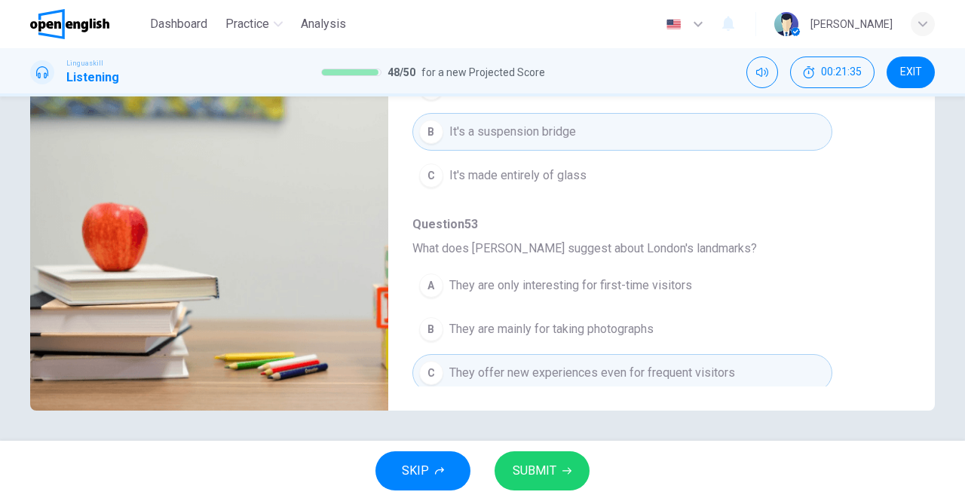
click at [562, 458] on button "SUBMIT" at bounding box center [541, 471] width 95 height 39
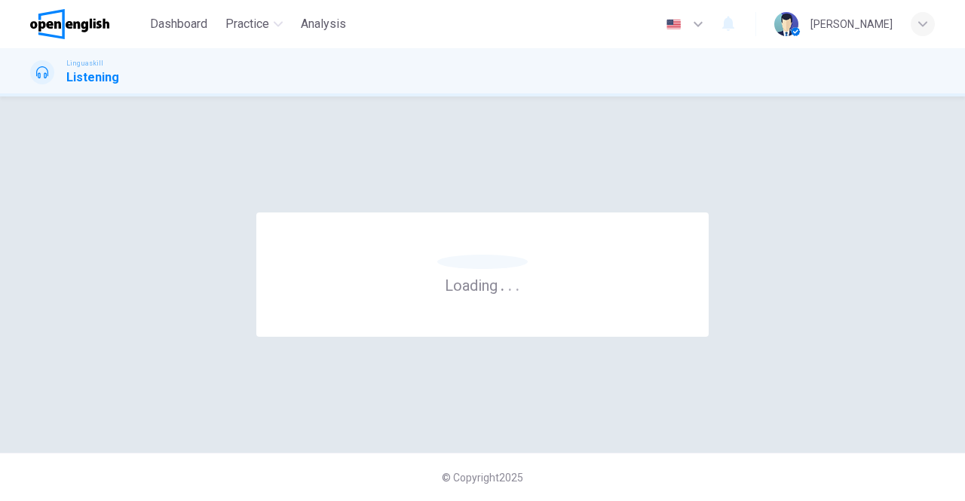
scroll to position [0, 0]
